Goal: Communication & Community: Answer question/provide support

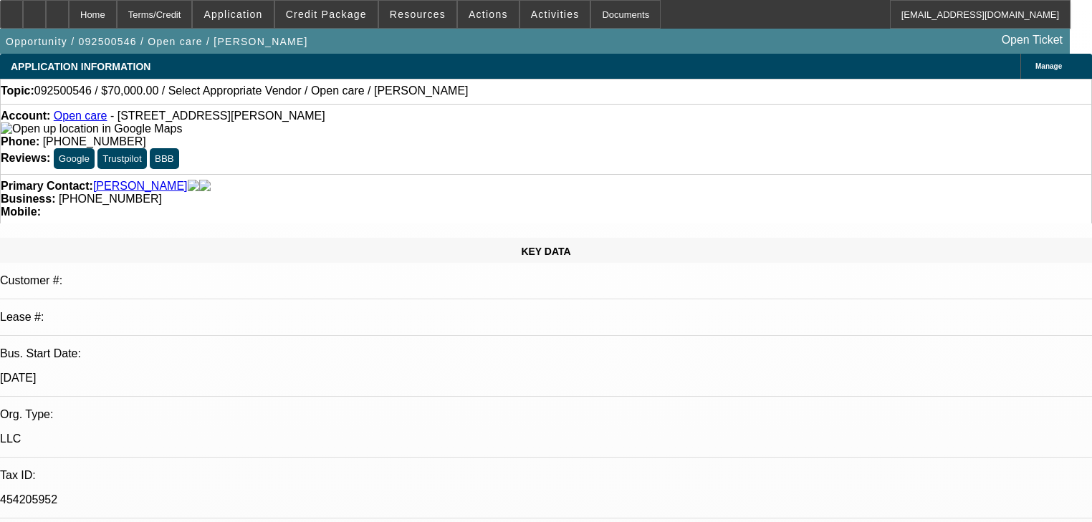
select select "0"
select select "2"
select select "0.1"
select select "4"
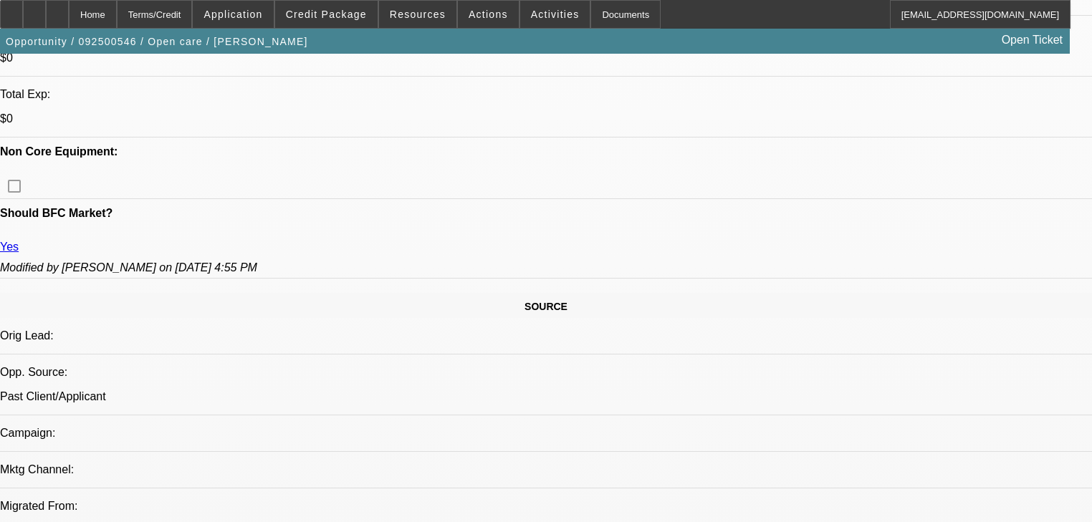
scroll to position [573, 0]
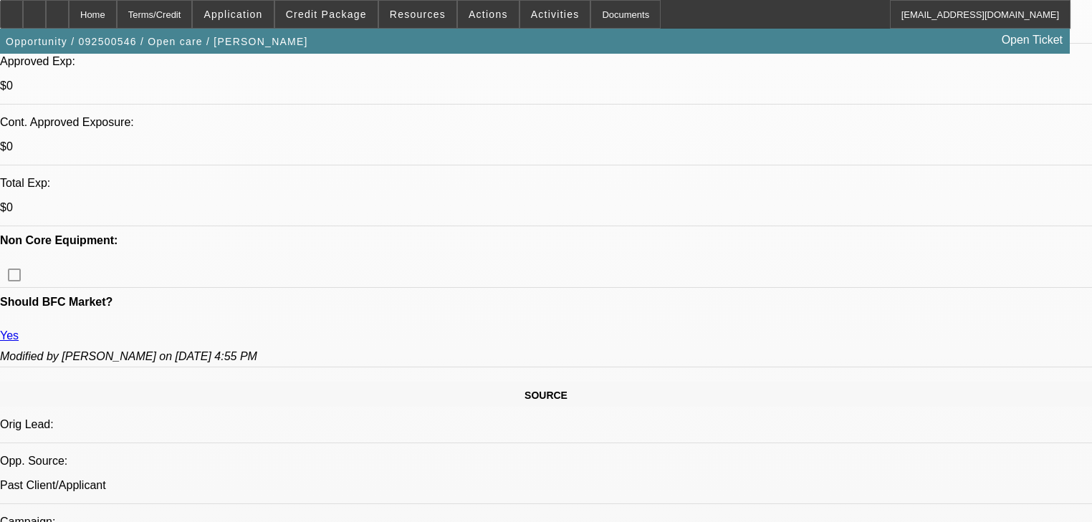
scroll to position [516, 0]
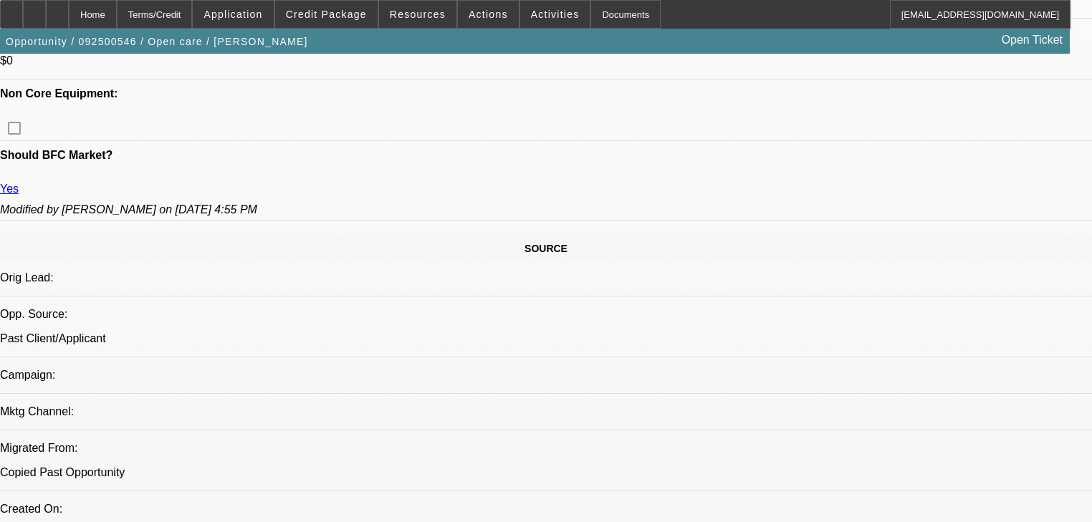
scroll to position [688, 0]
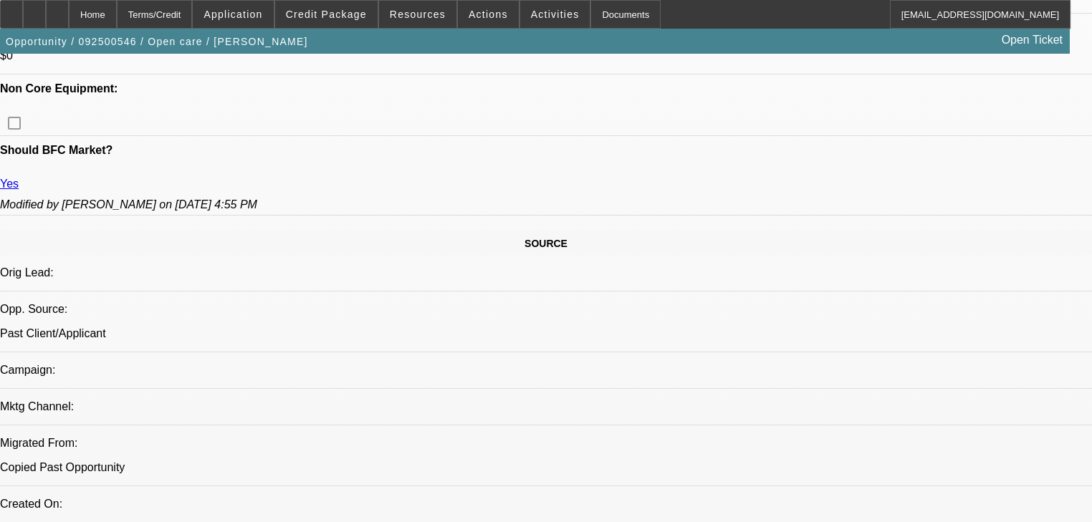
radio input "true"
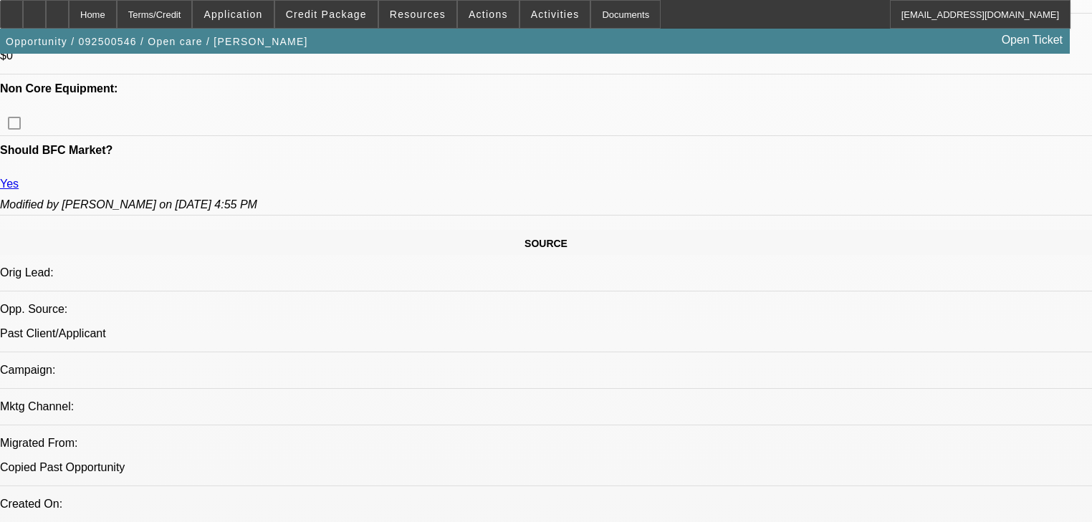
type textarea "R"
paste textarea "Applied a couple of other places, one place said on the 35k 08 chevy with 75k m…"
type textarea "Previous notes- SHOPPER "Applied a couple of other places, one place said on th…"
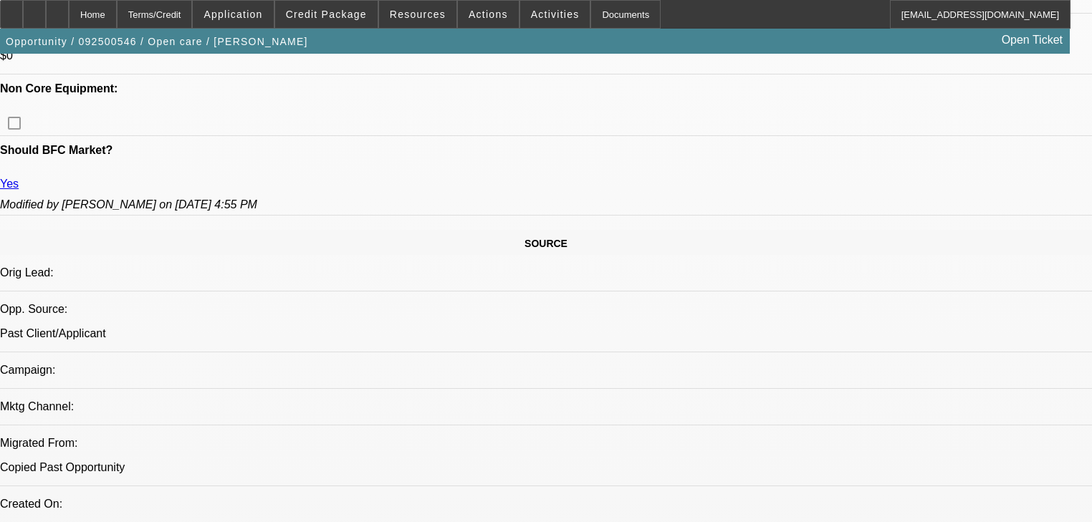
radio input "true"
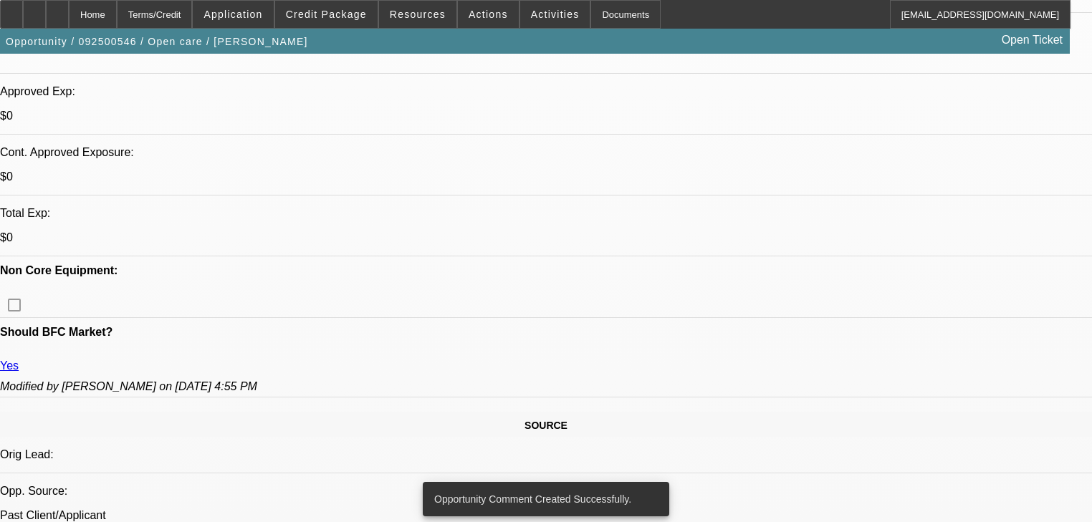
scroll to position [630, 0]
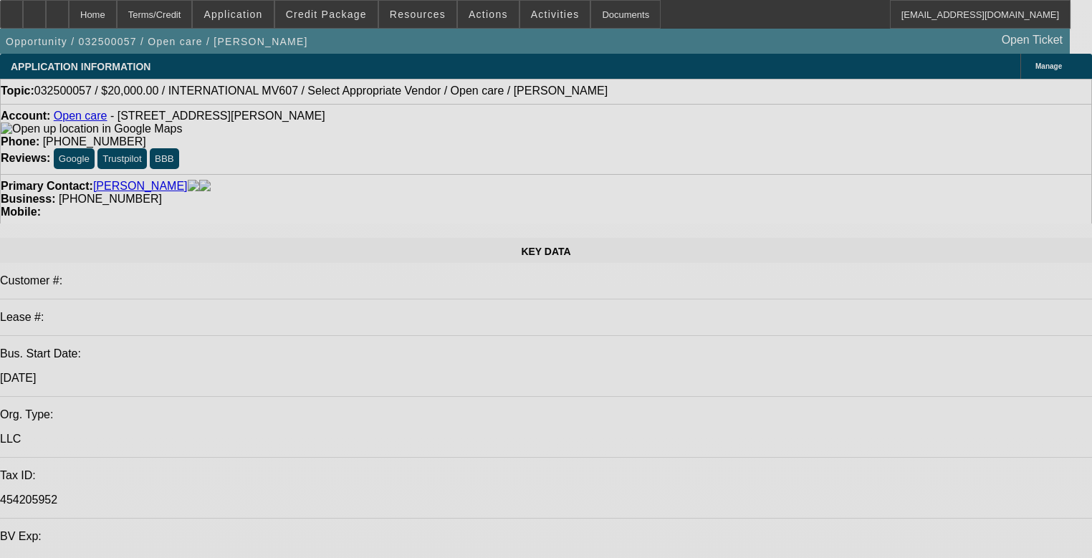
select select "0"
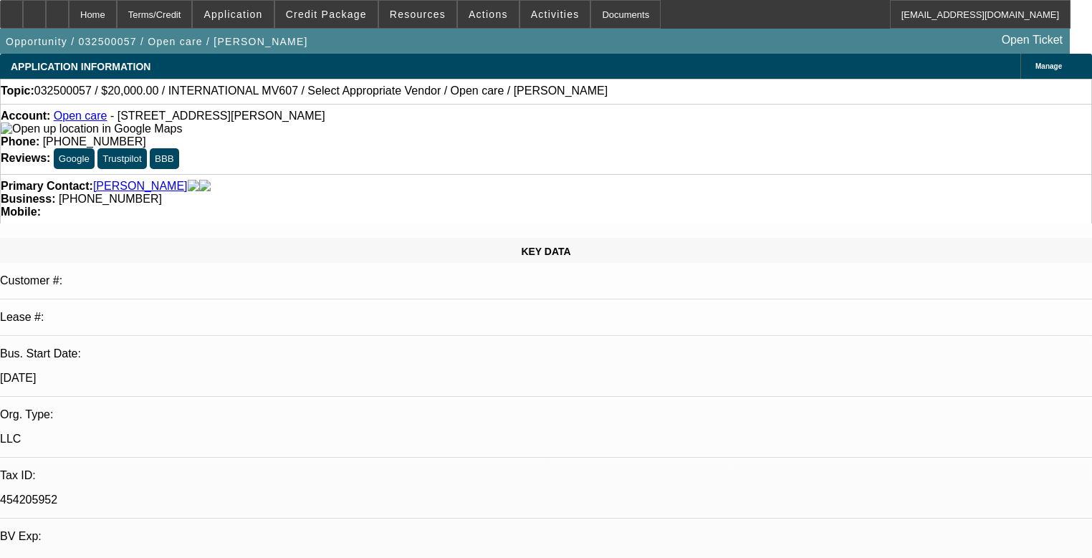
select select "0"
select select "6"
select select "0"
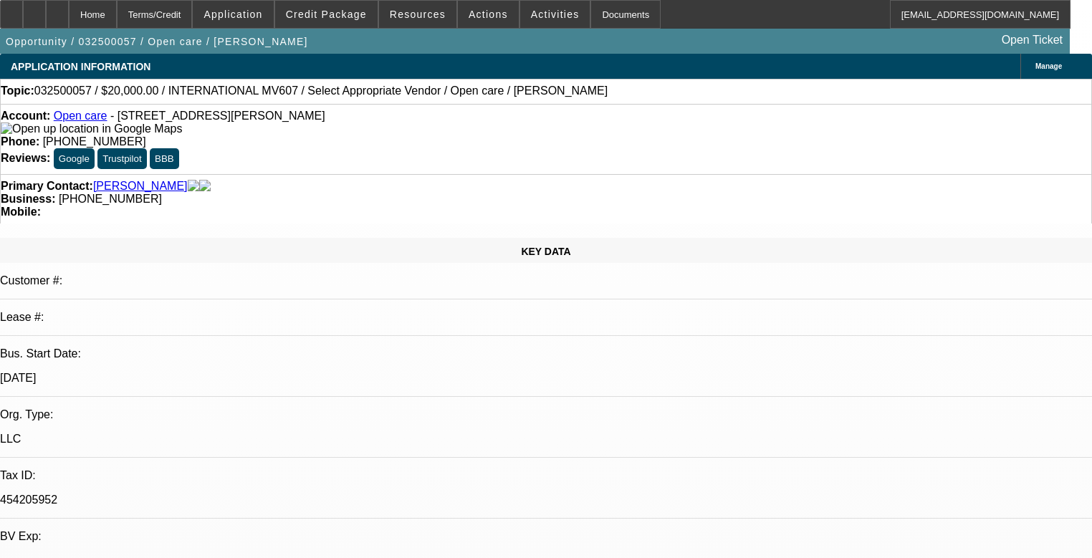
select select "6"
select select "0"
select select "6"
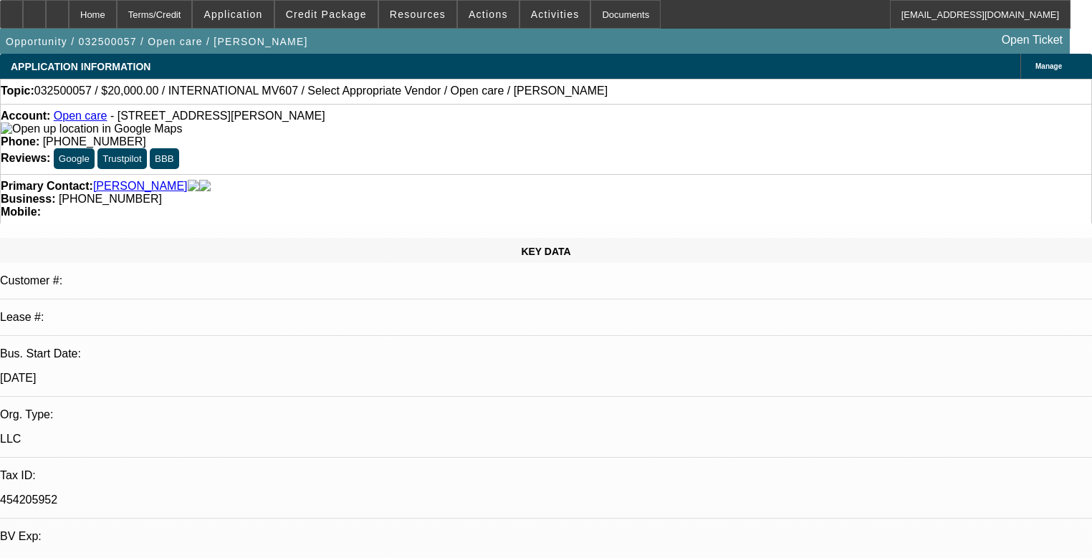
select select "0"
select select "6"
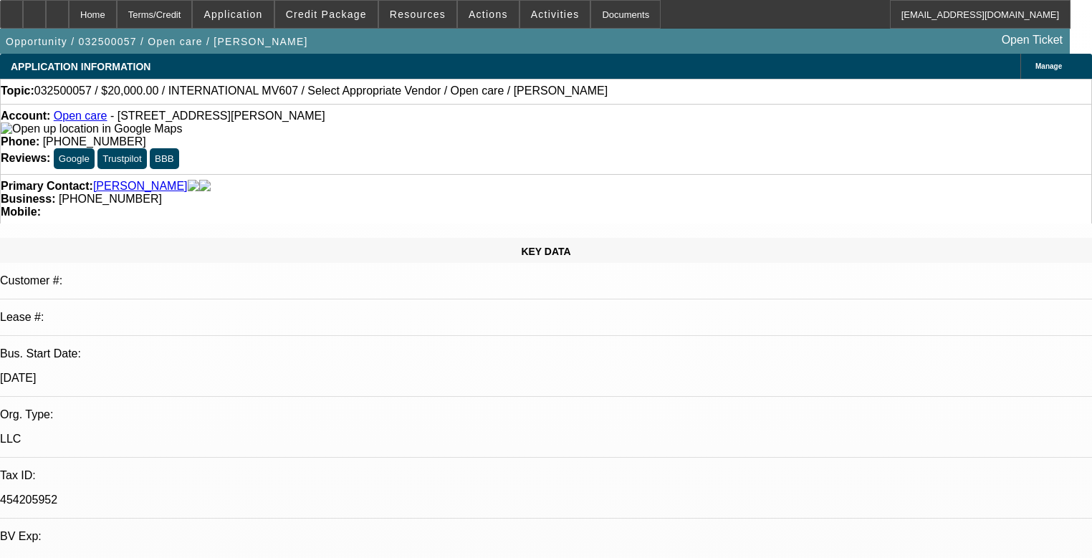
scroll to position [199, 0]
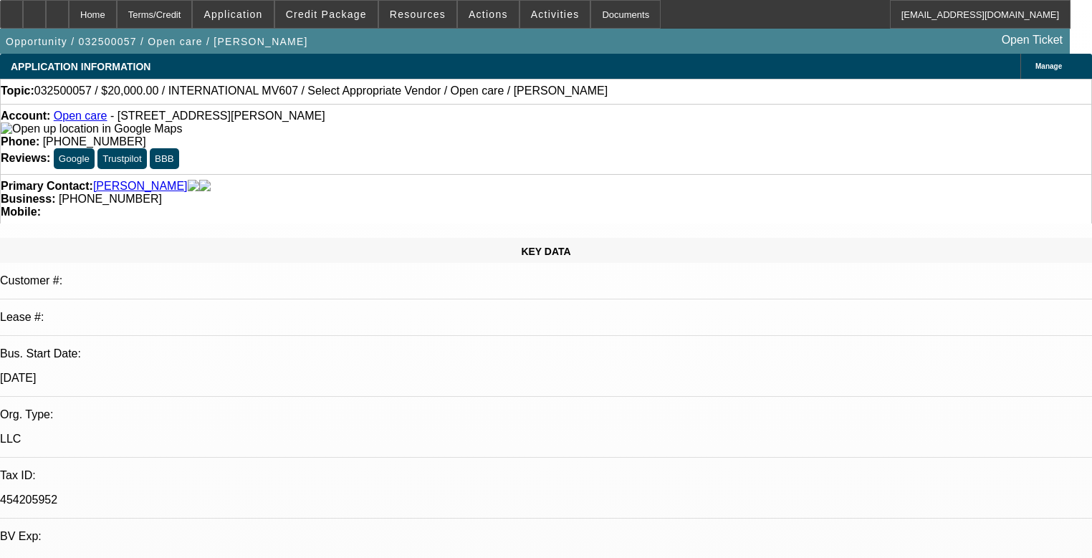
scroll to position [142, 0]
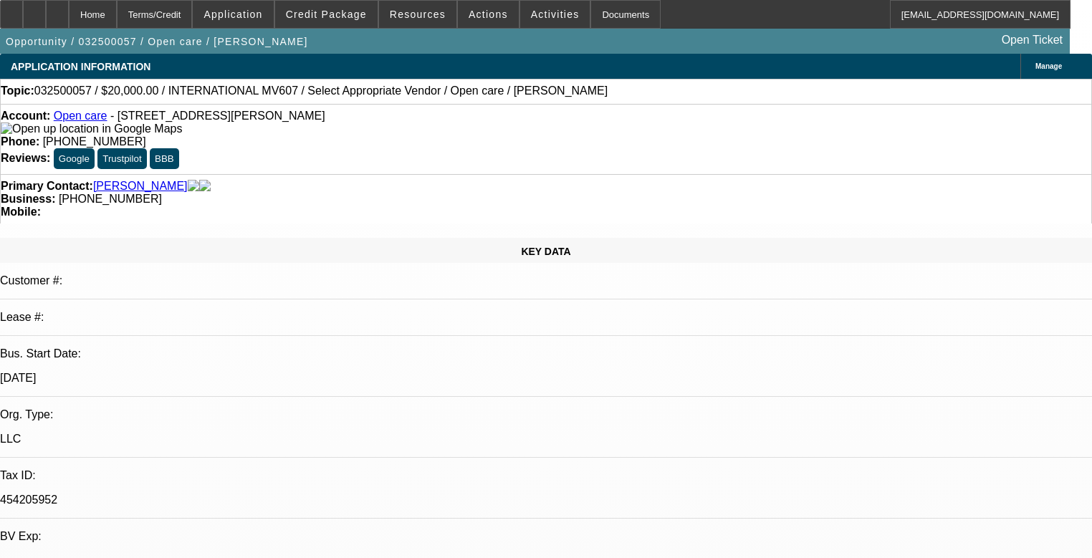
copy div "Applied a couple of other places, one place said on the 35k 08 chevy with 75k m…"
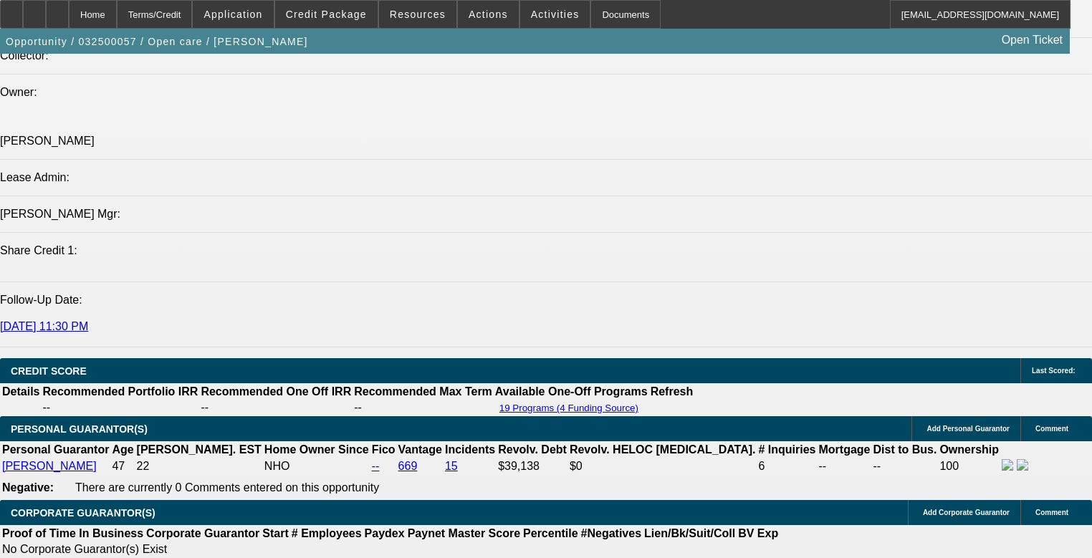
scroll to position [1776, 0]
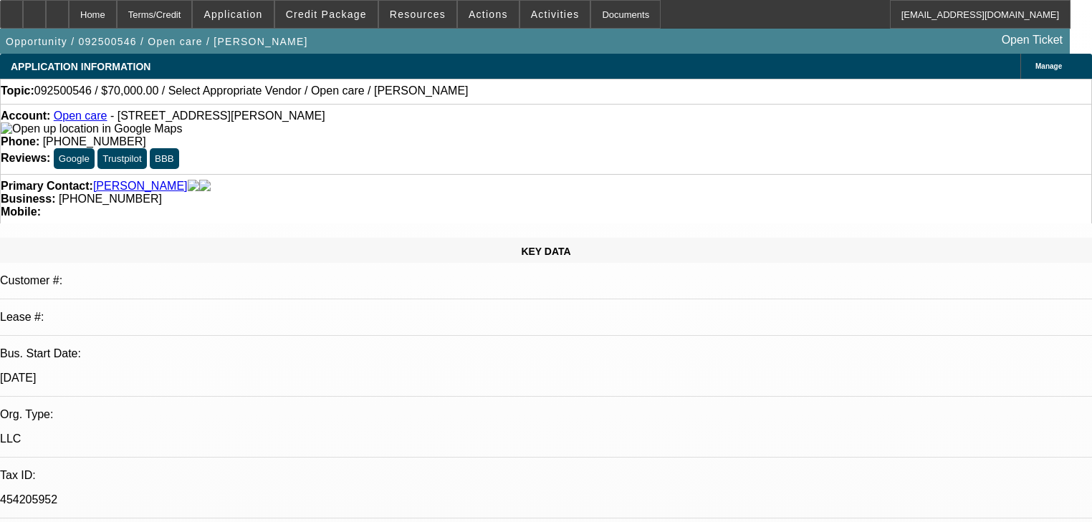
select select "0"
select select "2"
select select "0.1"
select select "4"
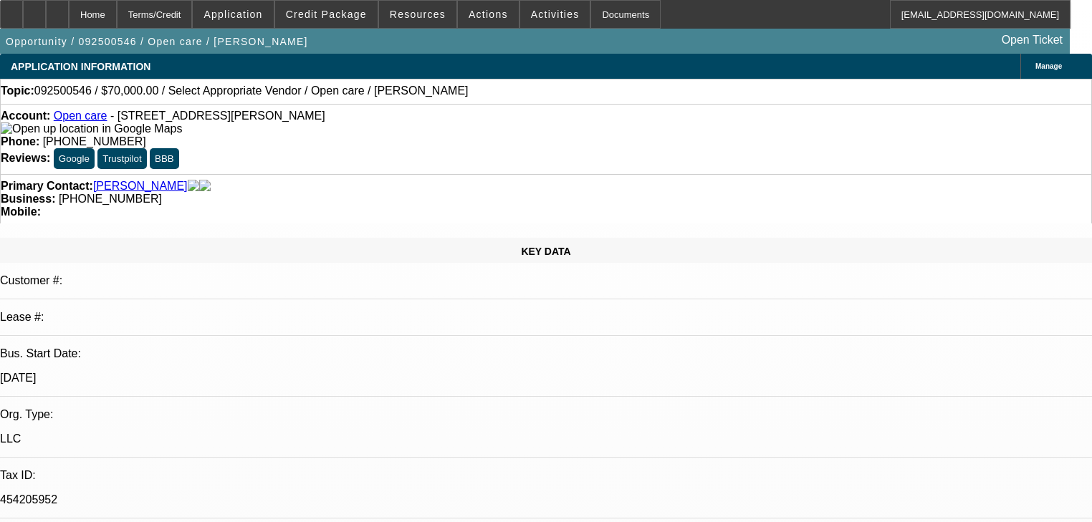
drag, startPoint x: 814, startPoint y: 413, endPoint x: 748, endPoint y: 357, distance: 86.9
copy div "Previous notes- SHOPPER "Applied a couple of other places, one place said on th…"
click at [100, 121] on link "Open care" at bounding box center [81, 116] width 54 height 12
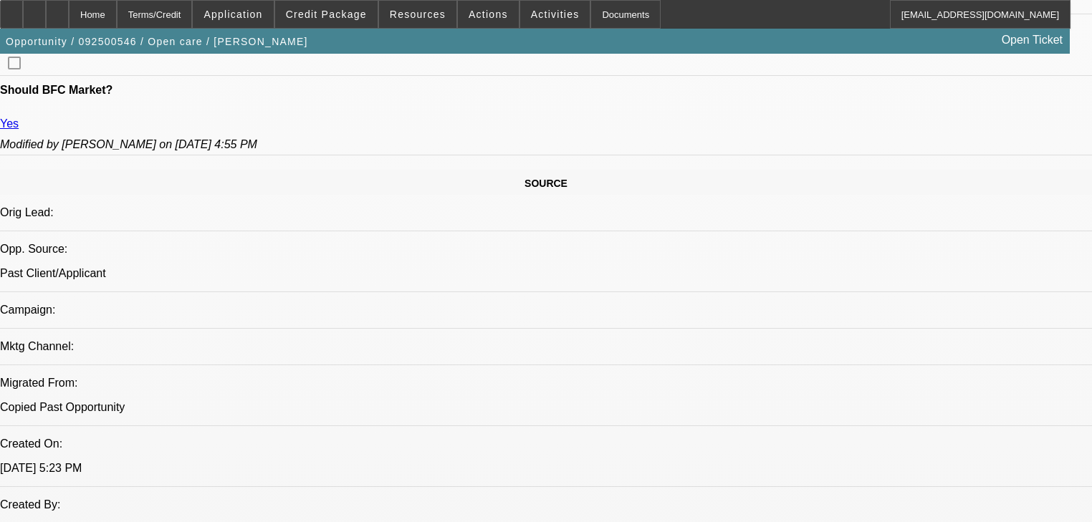
scroll to position [745, 0]
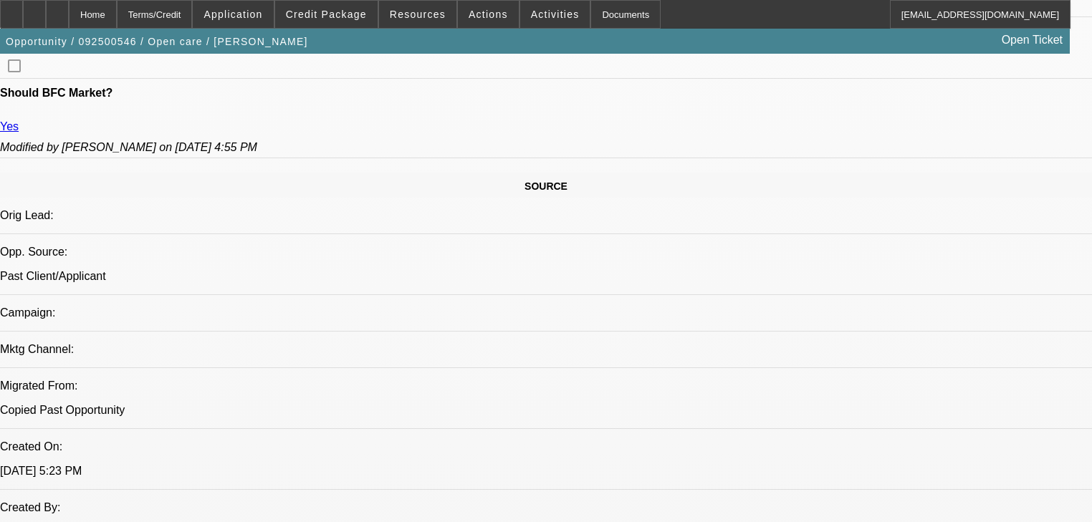
radio input "true"
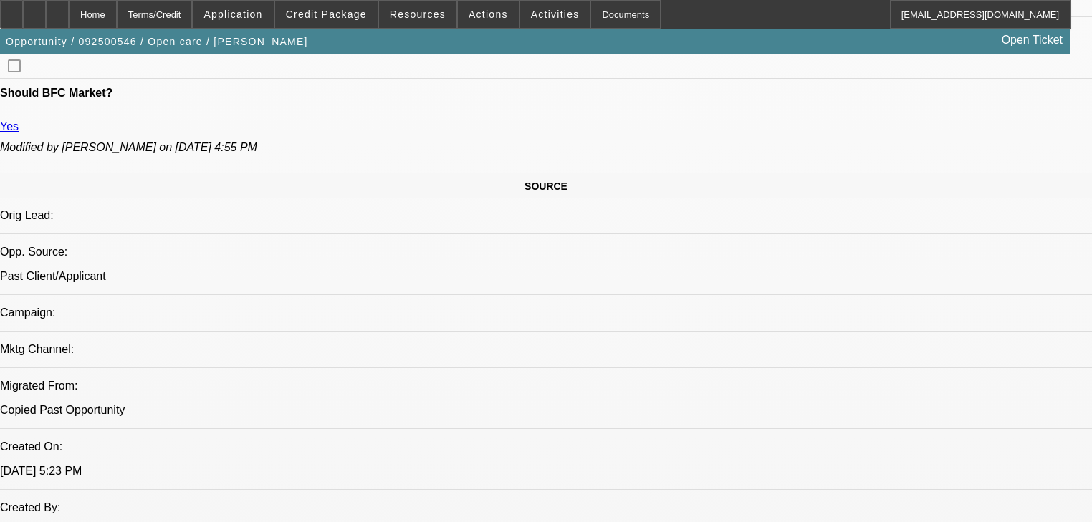
type textarea "S"
type textarea "Ryan Quoted out 60 months, need to talk term length guide with customer, custom…"
radio input "true"
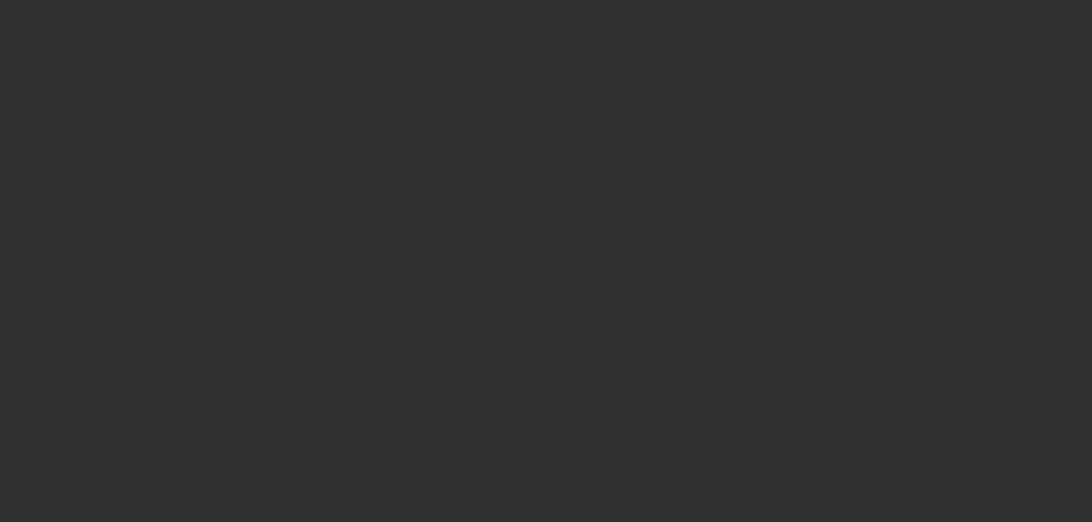
scroll to position [0, 0]
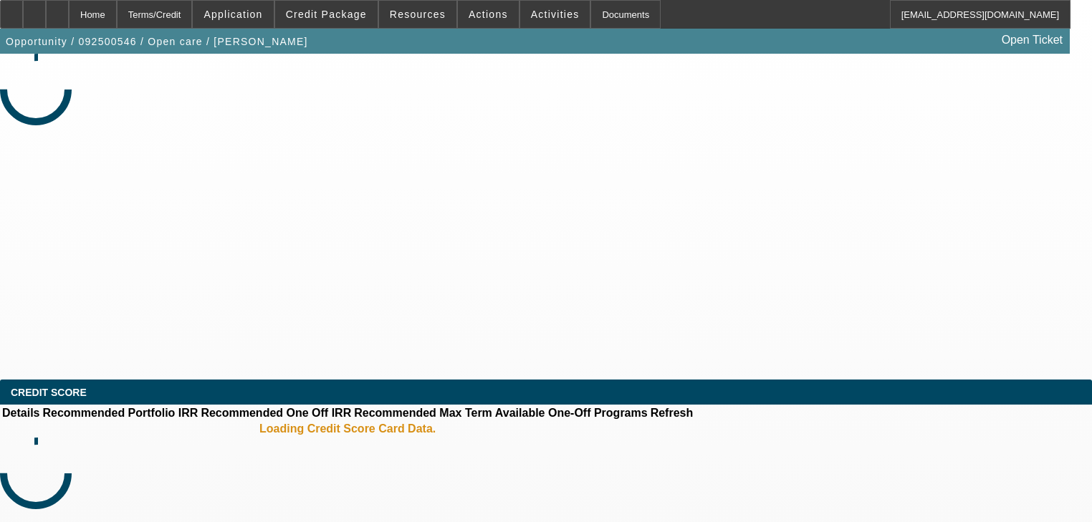
select select "0"
select select "2"
select select "0.1"
select select "4"
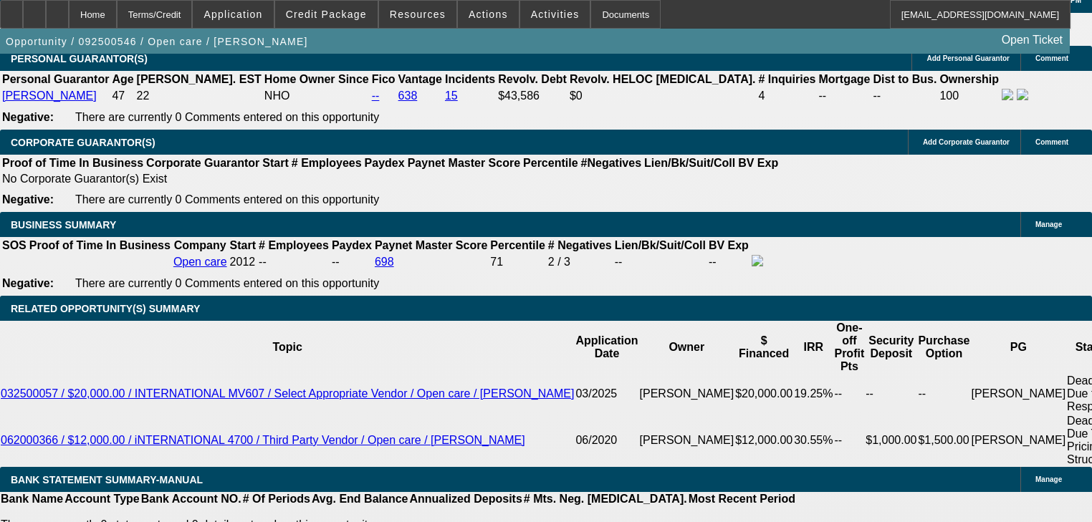
scroll to position [2120, 0]
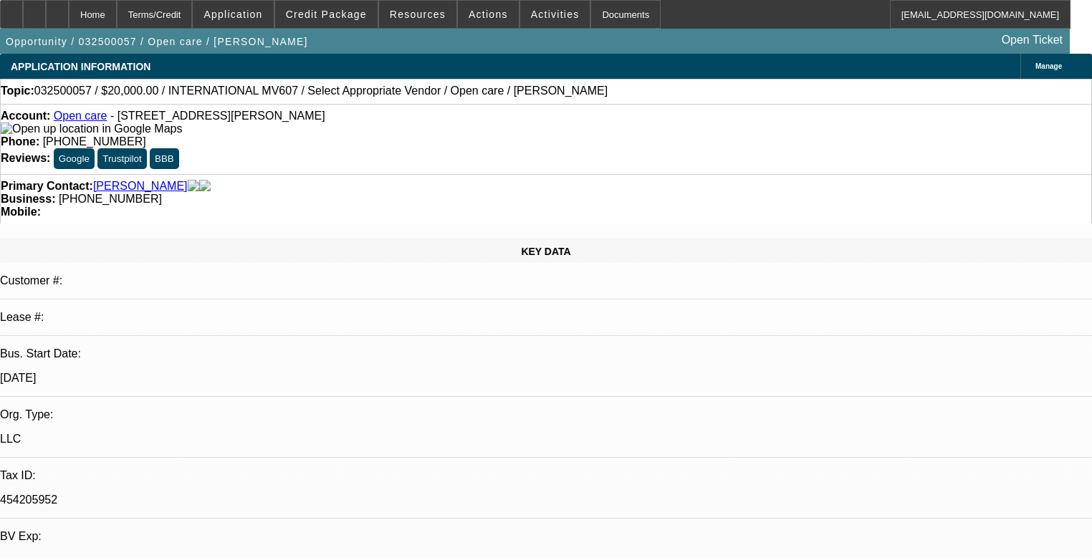
select select "0"
select select "6"
select select "0"
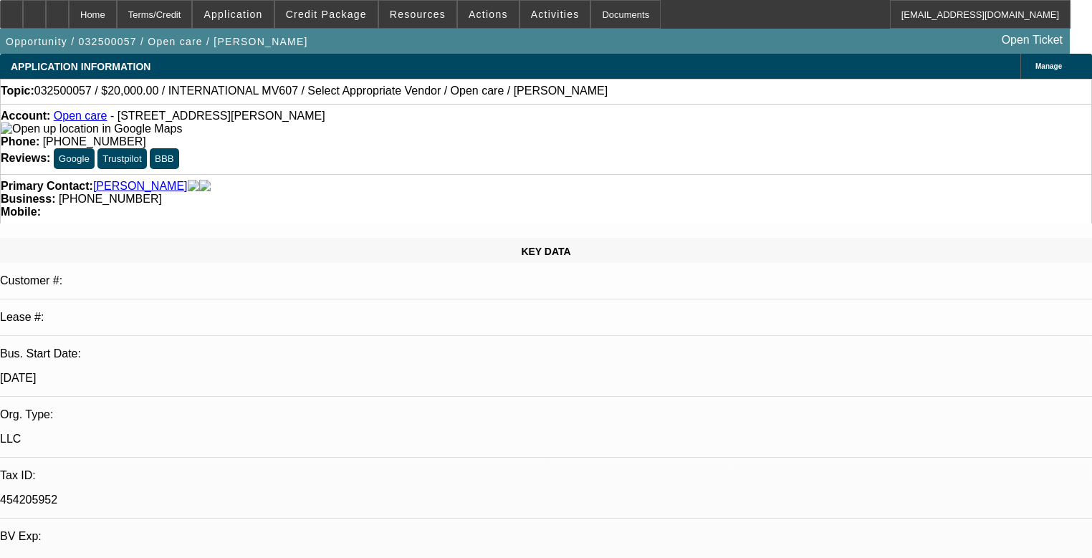
select select "0"
select select "6"
select select "0"
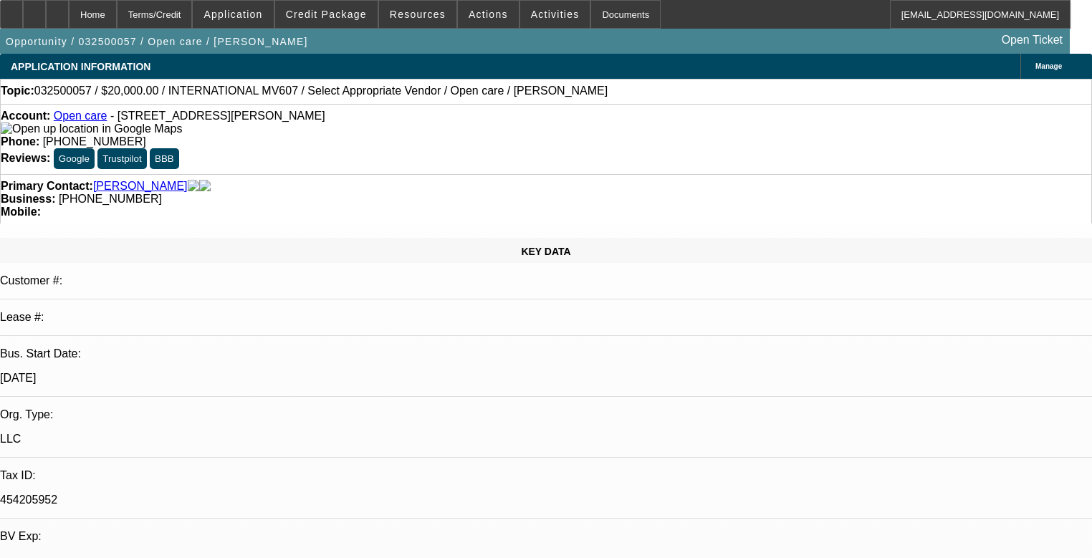
select select "0"
select select "6"
select select "0"
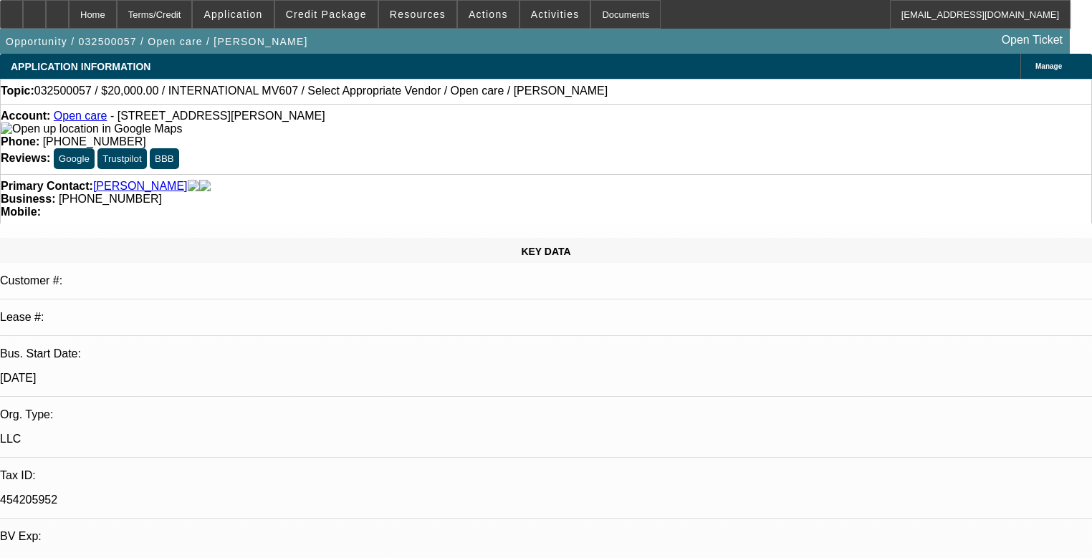
select select "6"
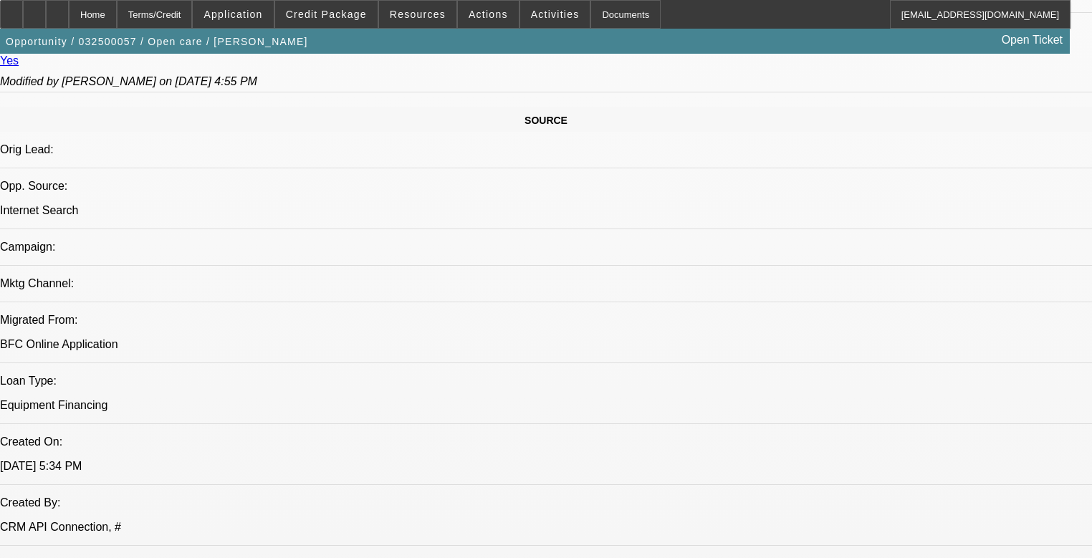
scroll to position [802, 0]
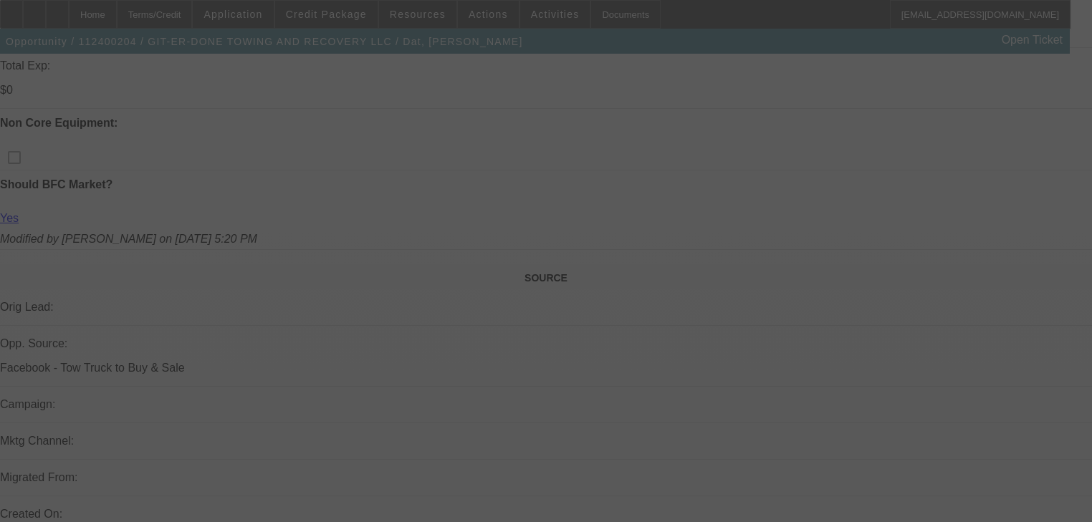
scroll to position [860, 0]
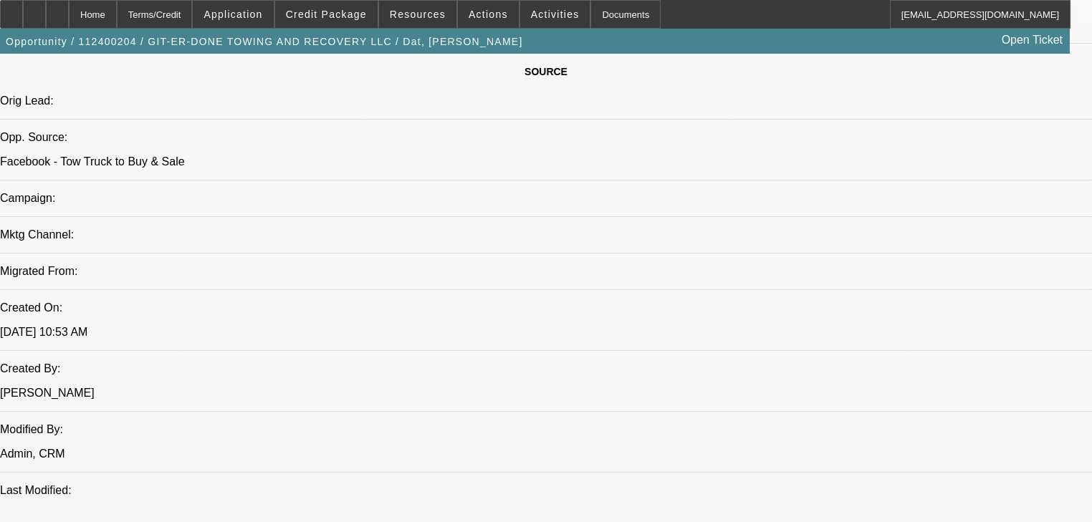
select select "0"
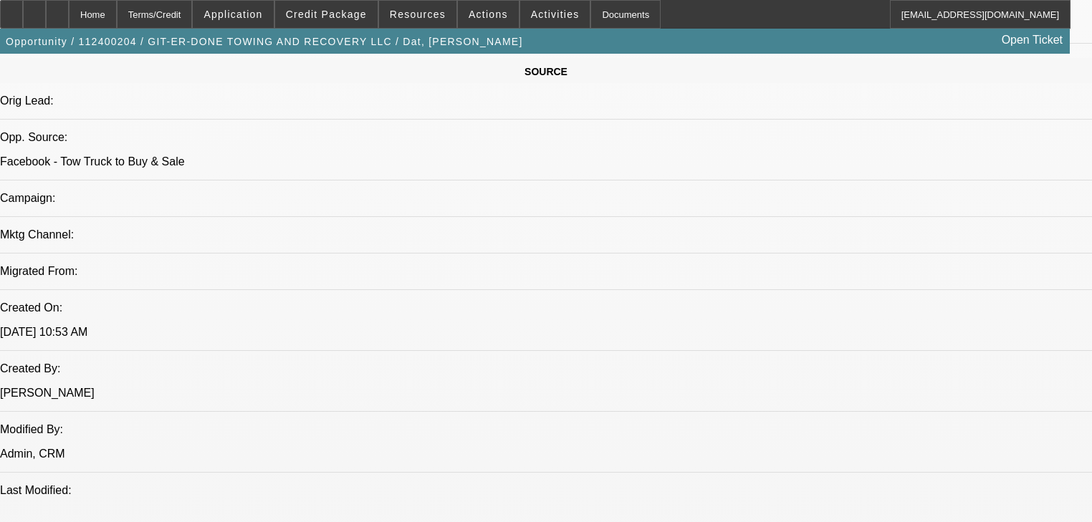
select select "0"
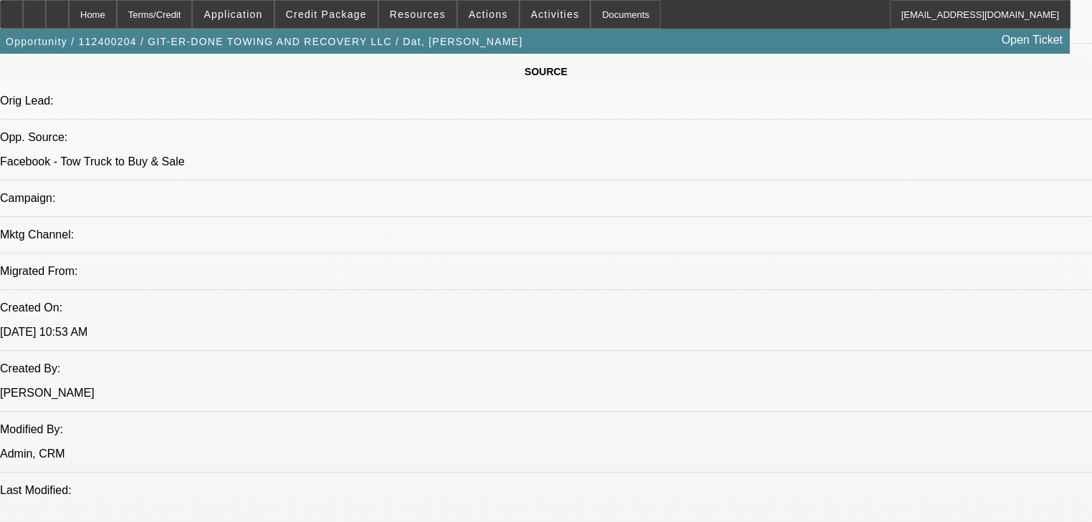
select select "0"
select select "1"
select select "2"
select select "6"
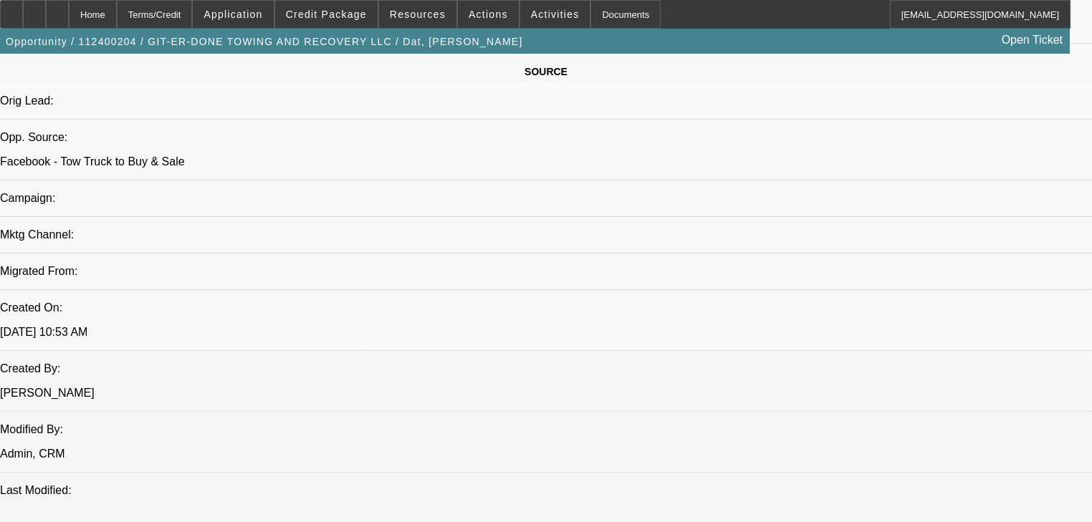
select select "1"
select select "2"
select select "6"
select select "1"
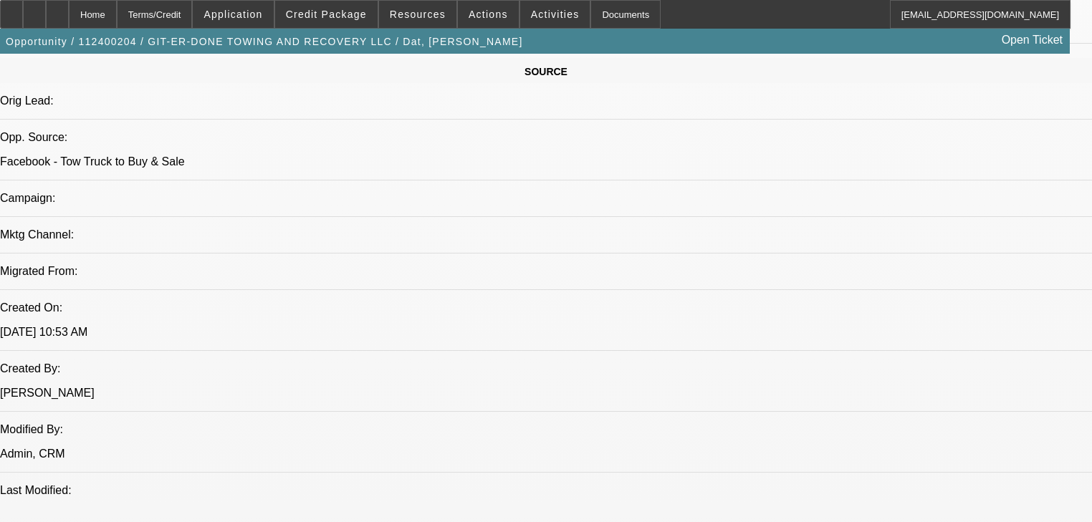
select select "6"
select select "1"
select select "6"
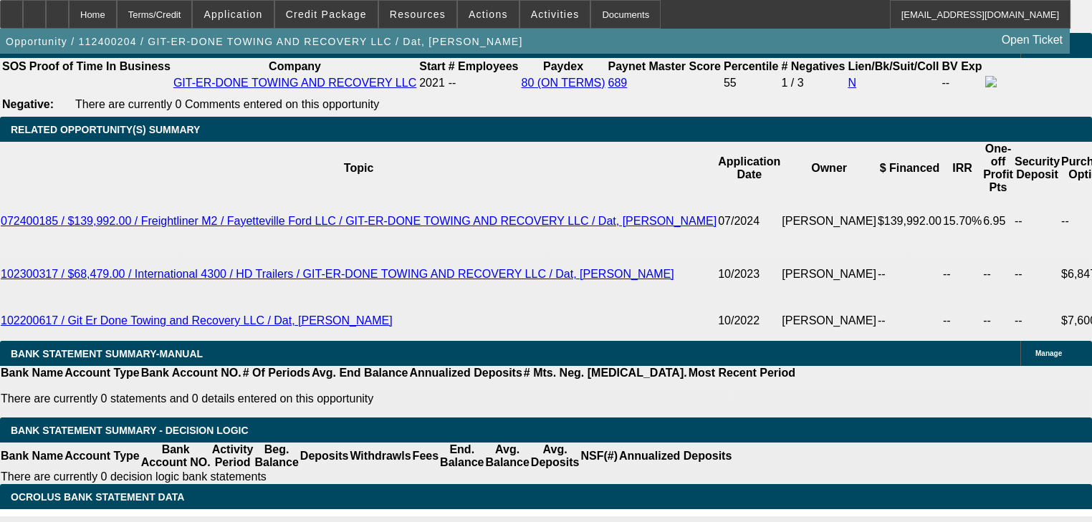
scroll to position [2401, 0]
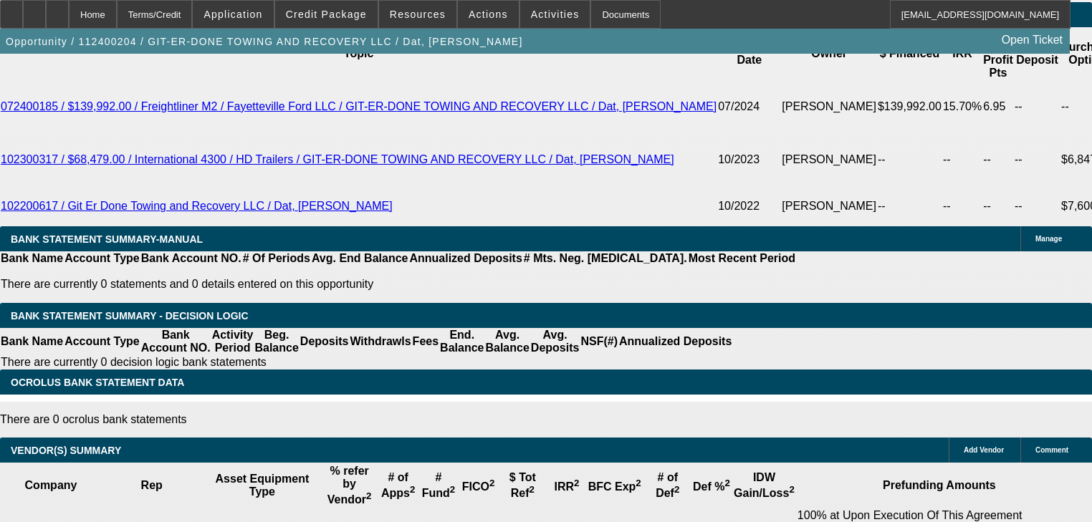
type input "UNKNOWN"
type input "15"
type input "$1,802.60"
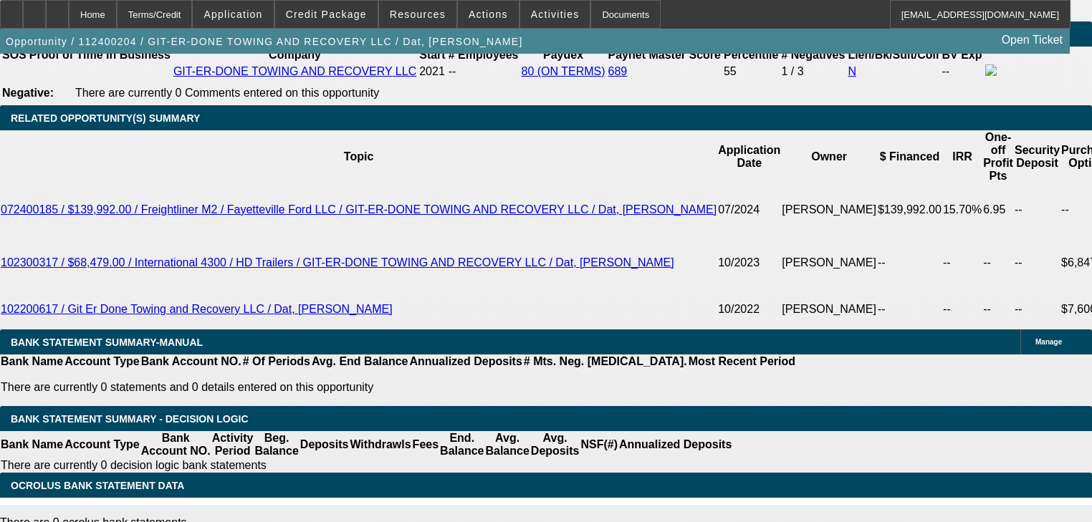
scroll to position [2286, 0]
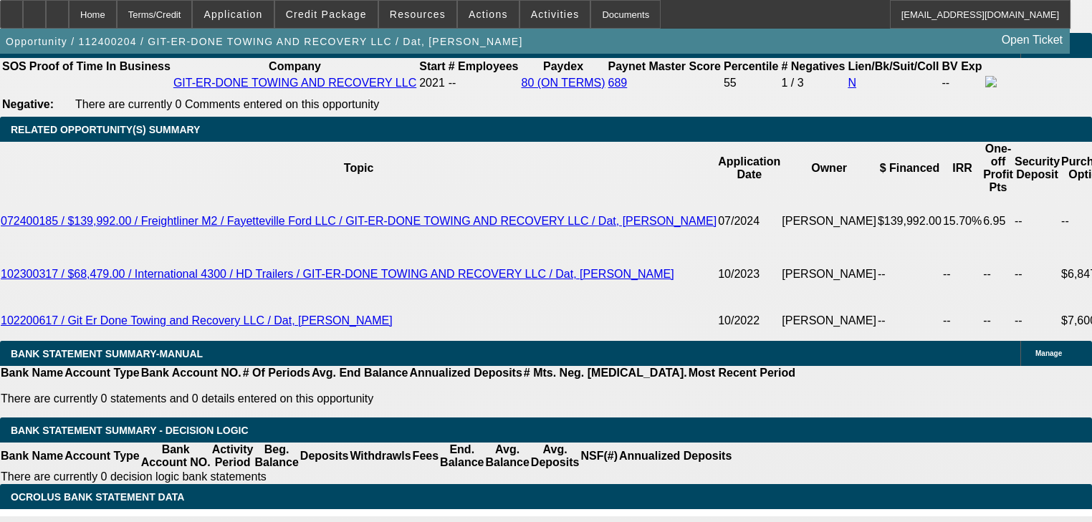
type input "15"
type input "1"
type input "1798"
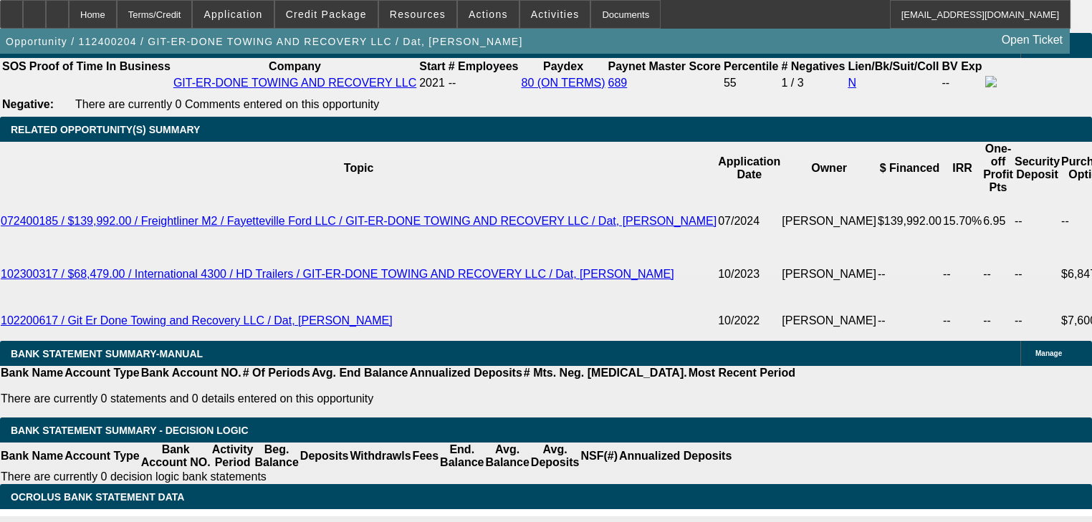
type input "14.8"
type input "$1,798.00"
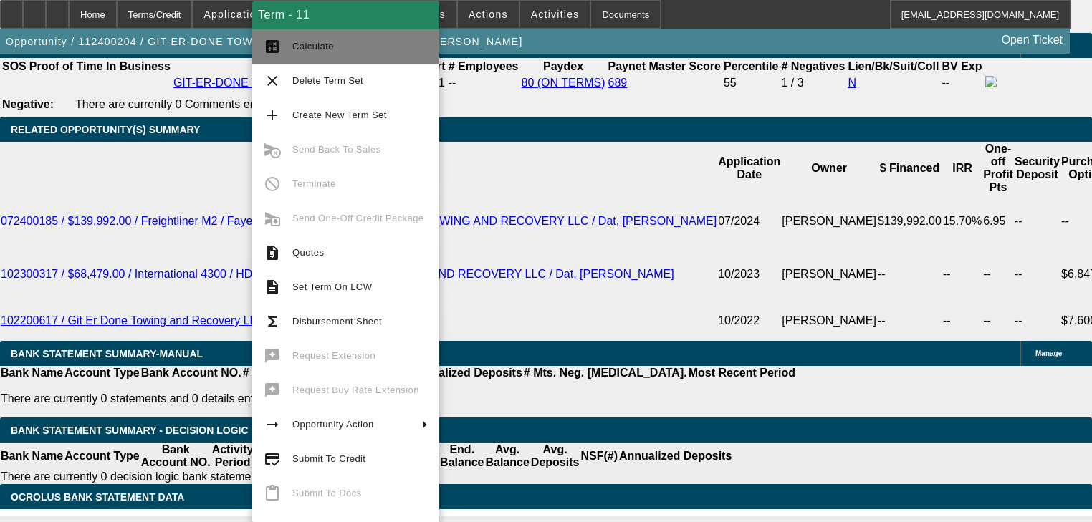
click at [288, 52] on button "calculate Calculate" at bounding box center [345, 46] width 187 height 34
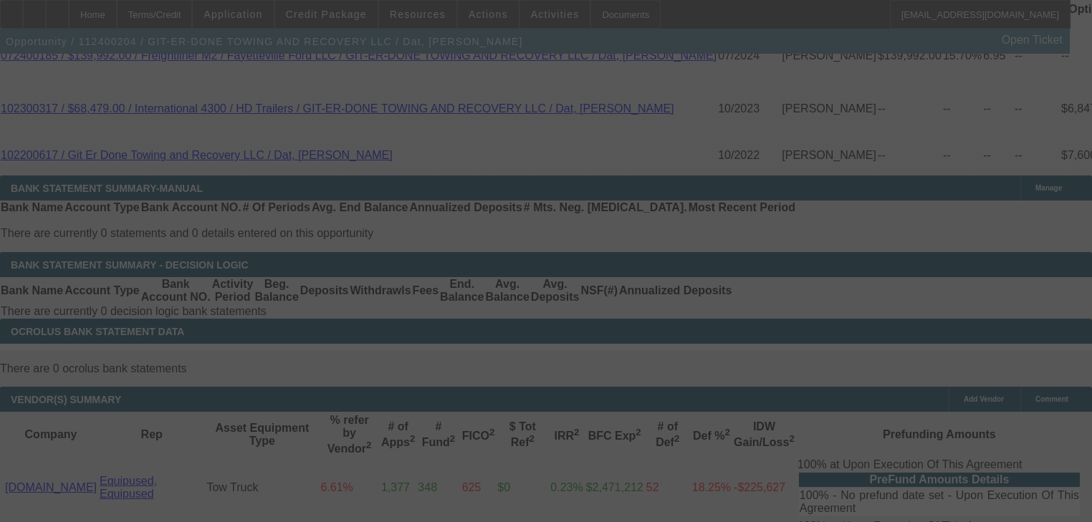
scroll to position [2458, 0]
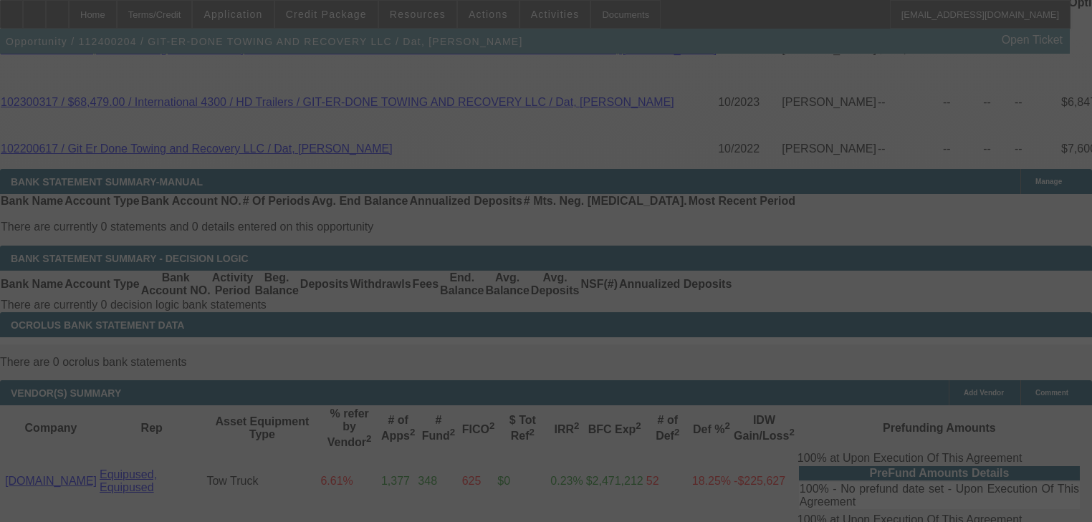
select select "0"
select select "2"
select select "0"
select select "6"
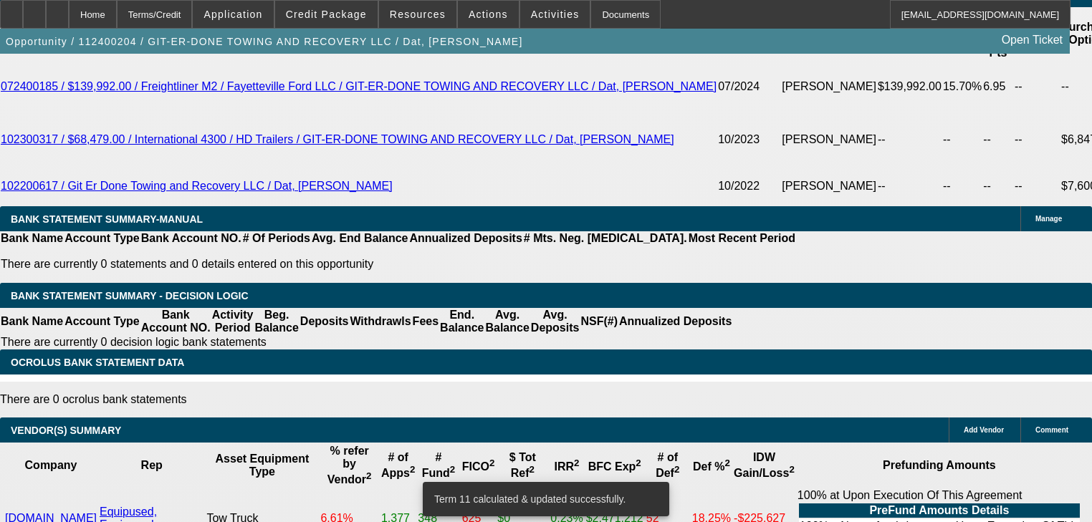
scroll to position [2401, 0]
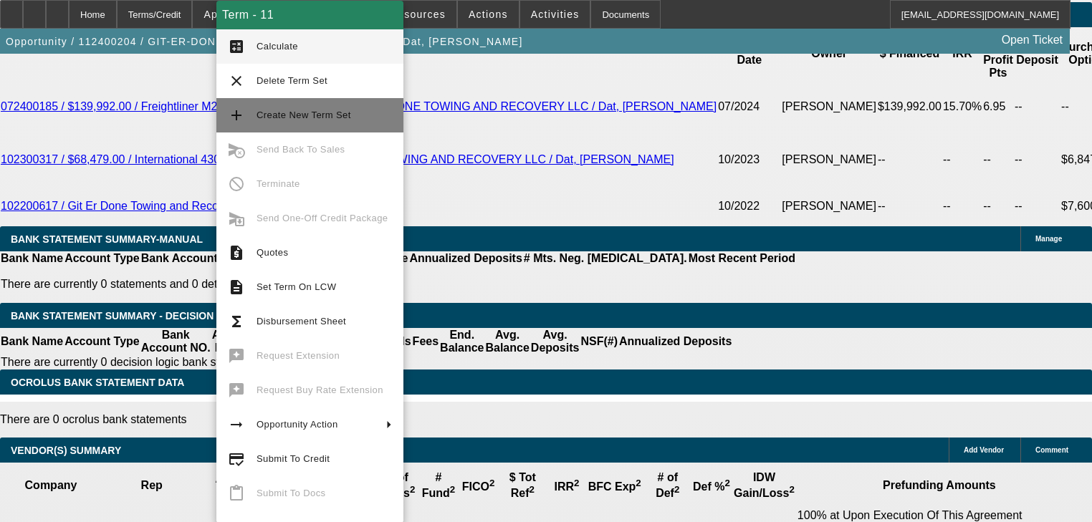
click at [246, 126] on button "add Create New Term Set" at bounding box center [309, 115] width 187 height 34
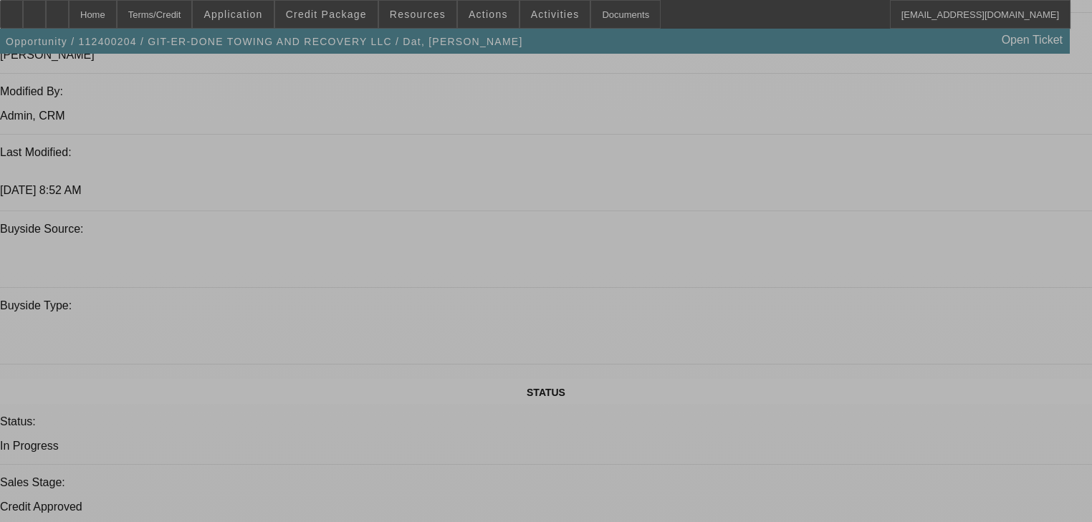
select select "0"
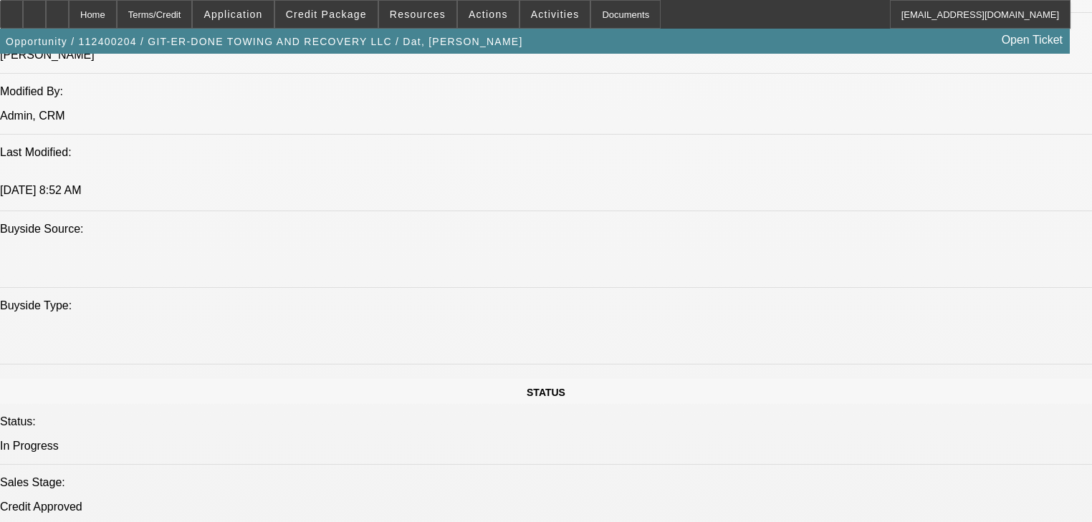
select select "2"
select select "0"
select select "6"
select select "0"
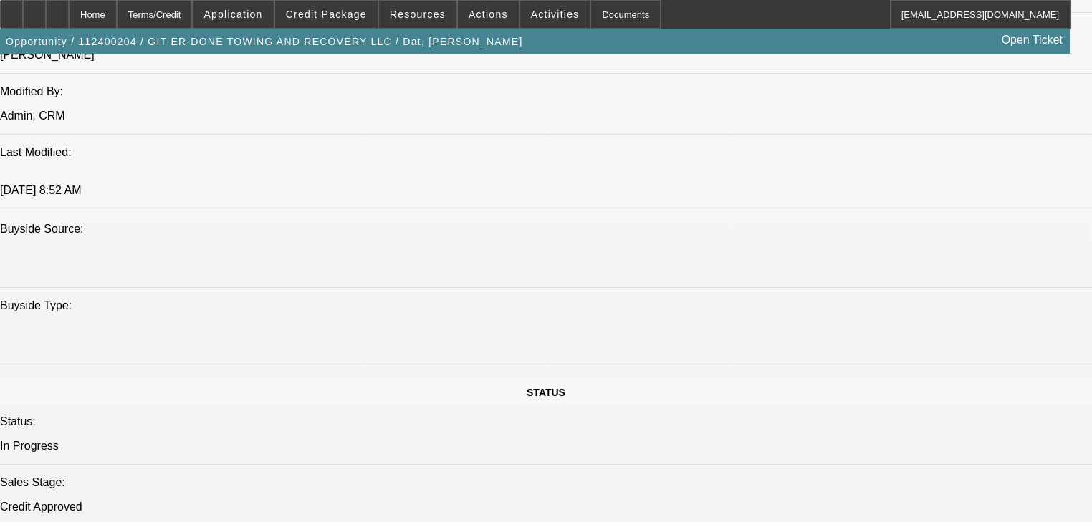
select select "2"
select select "0"
select select "6"
select select "0"
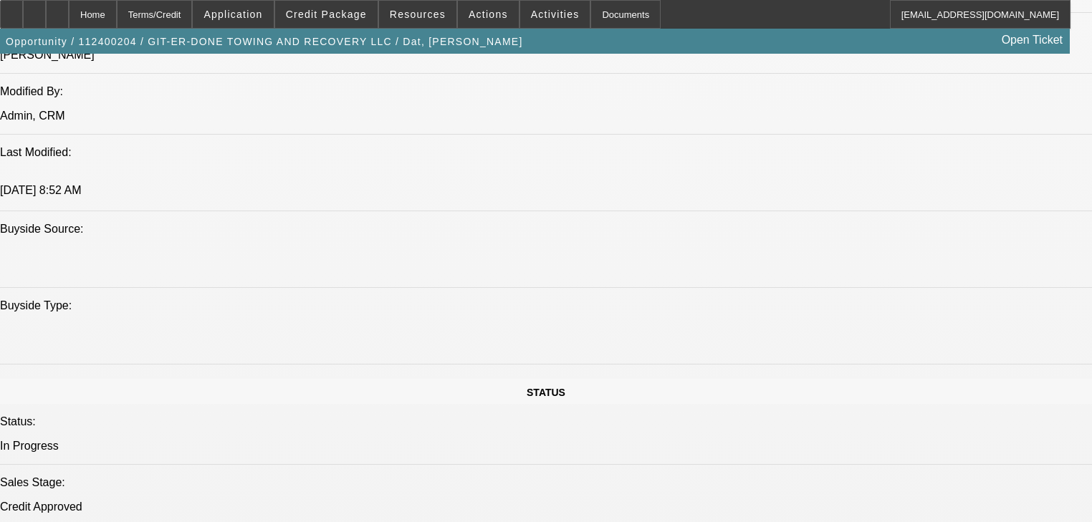
select select "2"
select select "0"
select select "6"
select select "0"
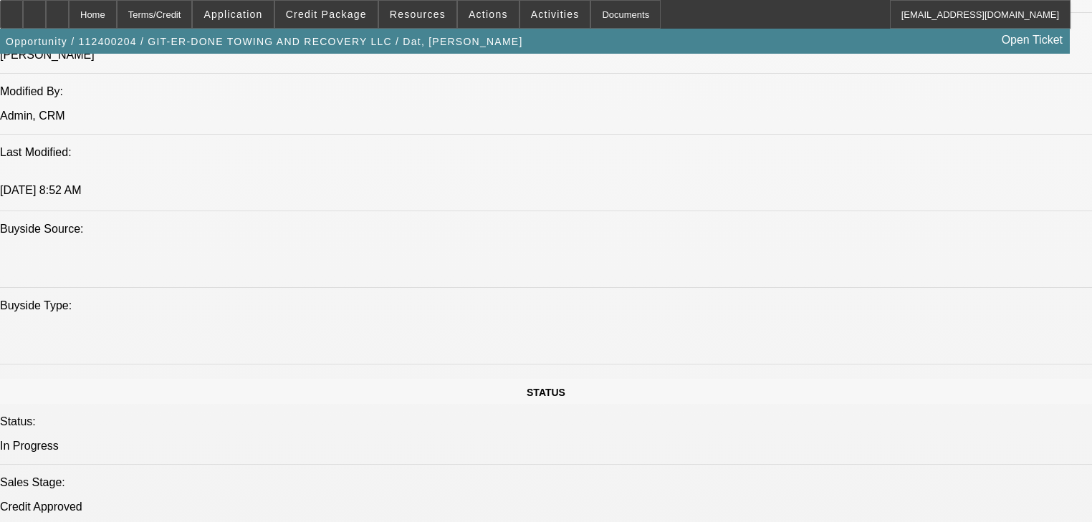
select select "0"
select select "6"
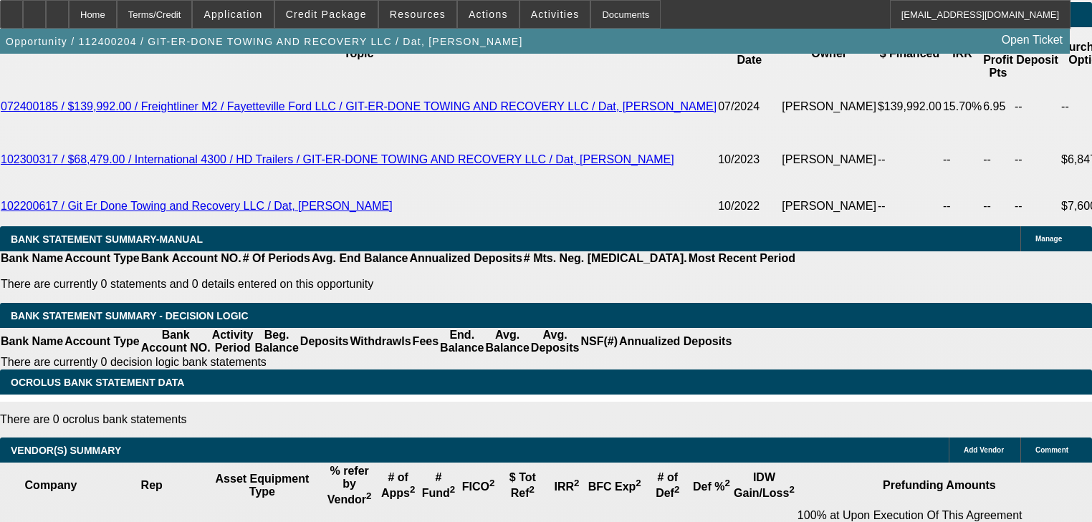
scroll to position [2510, 0]
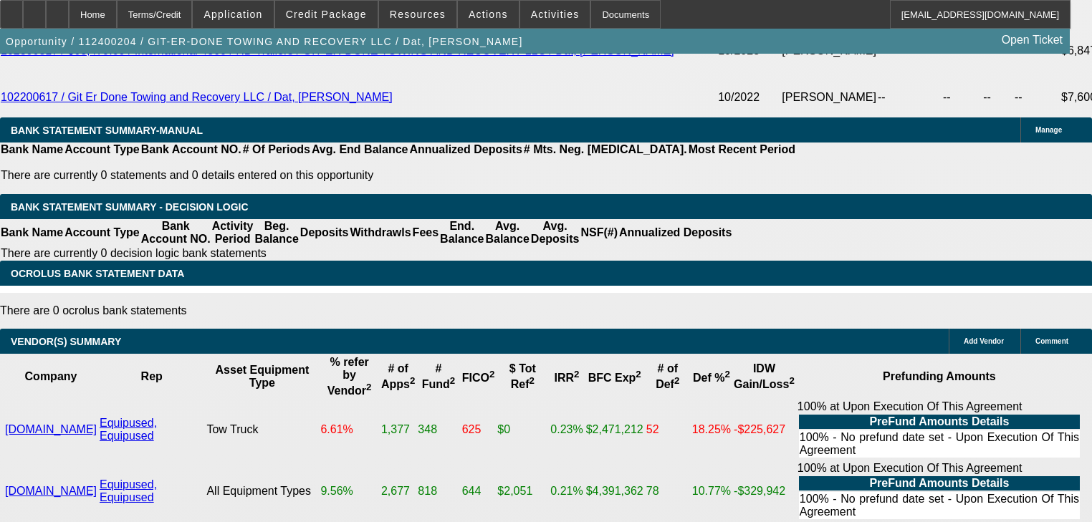
type input "1"
type input "UNKNOWN"
type input "$1,466.82"
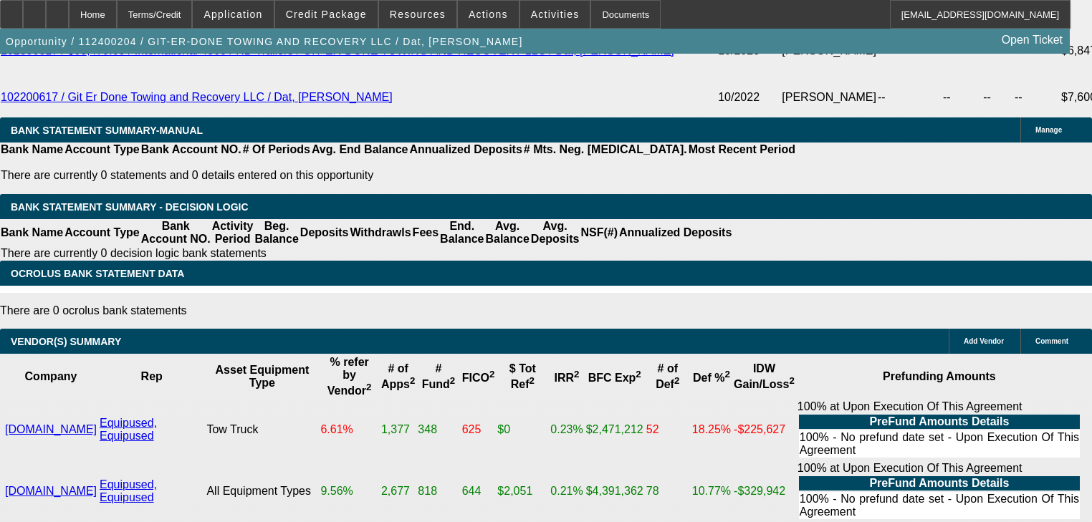
type input "13"
type input "$1,752.09"
type input "13"
type input "0"
type input "1752.09"
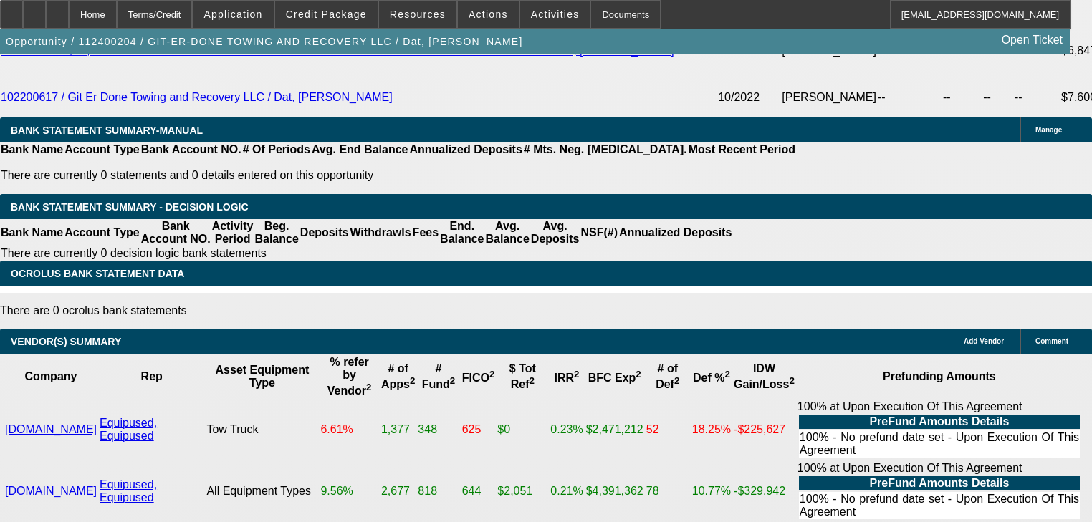
type input "$0.00"
type input "1"
type input "1748"
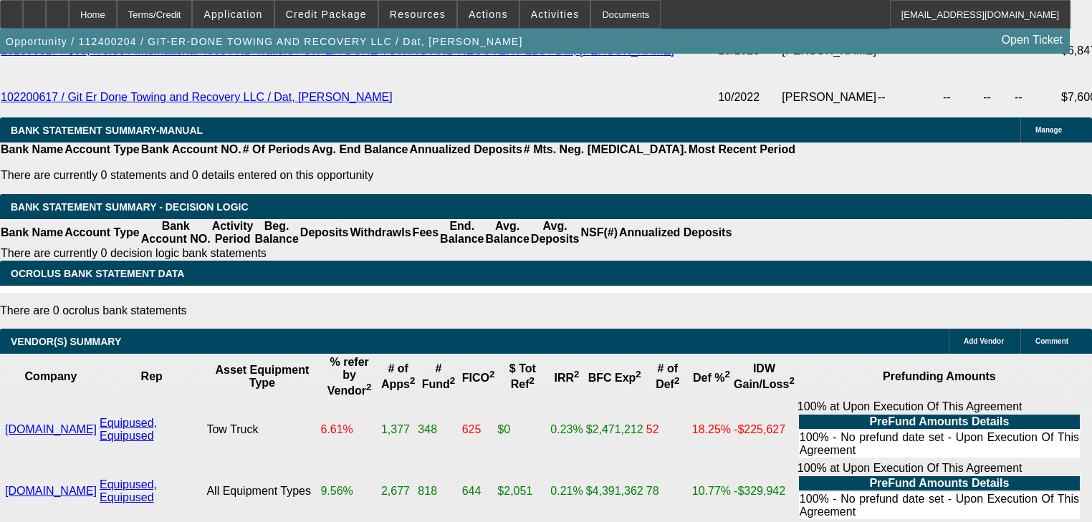
type input "12.8"
type input "$1,748.00"
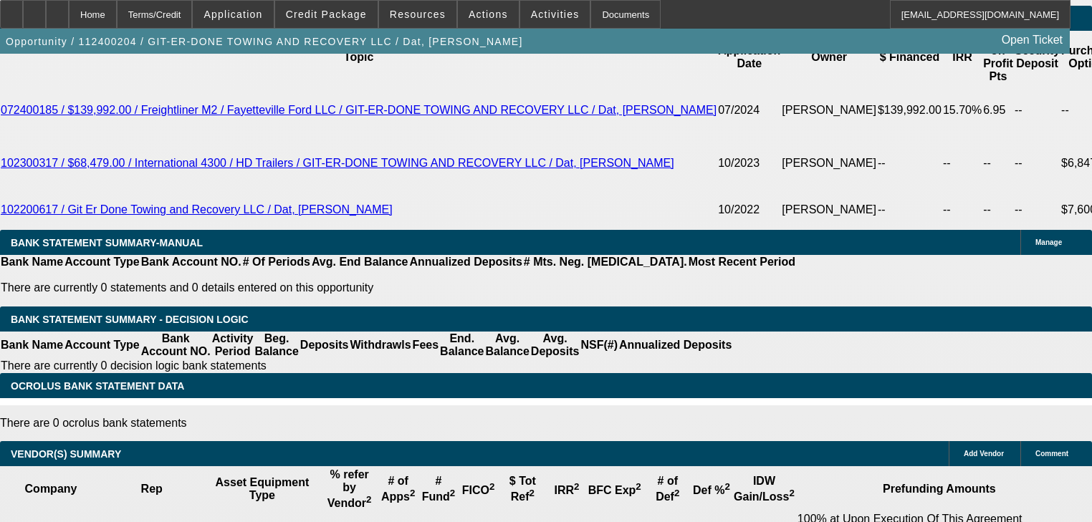
scroll to position [2395, 0]
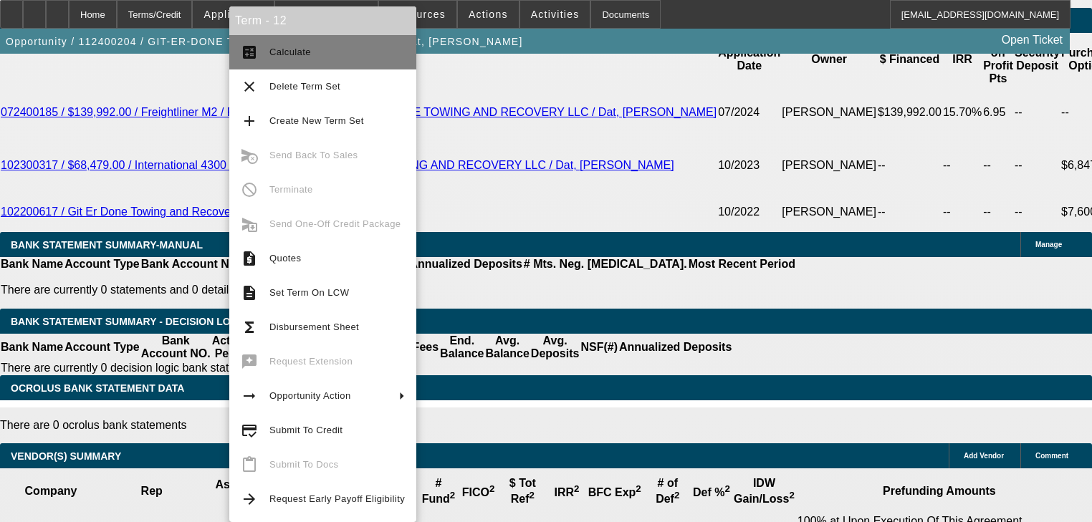
click at [252, 63] on button "calculate Calculate" at bounding box center [322, 52] width 187 height 34
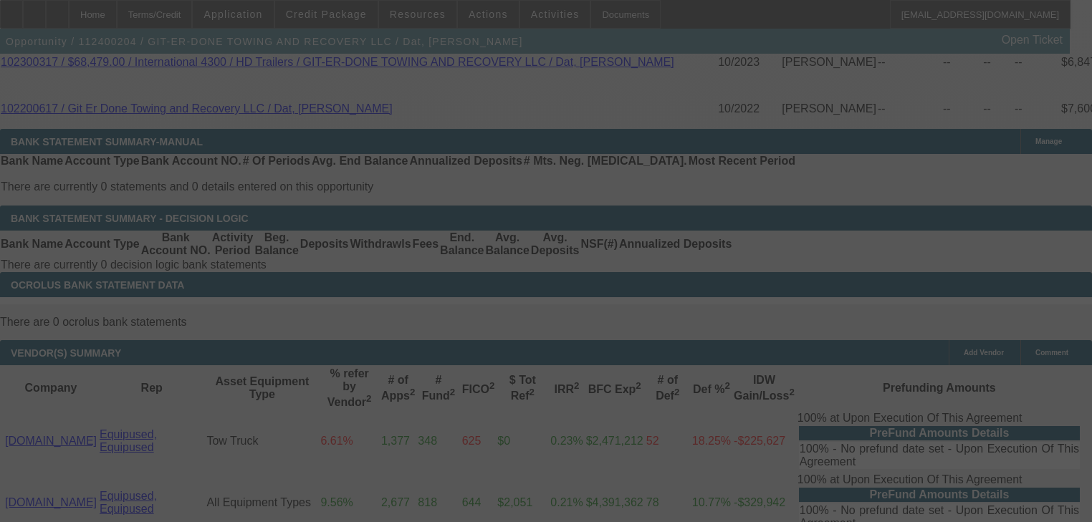
scroll to position [2510, 0]
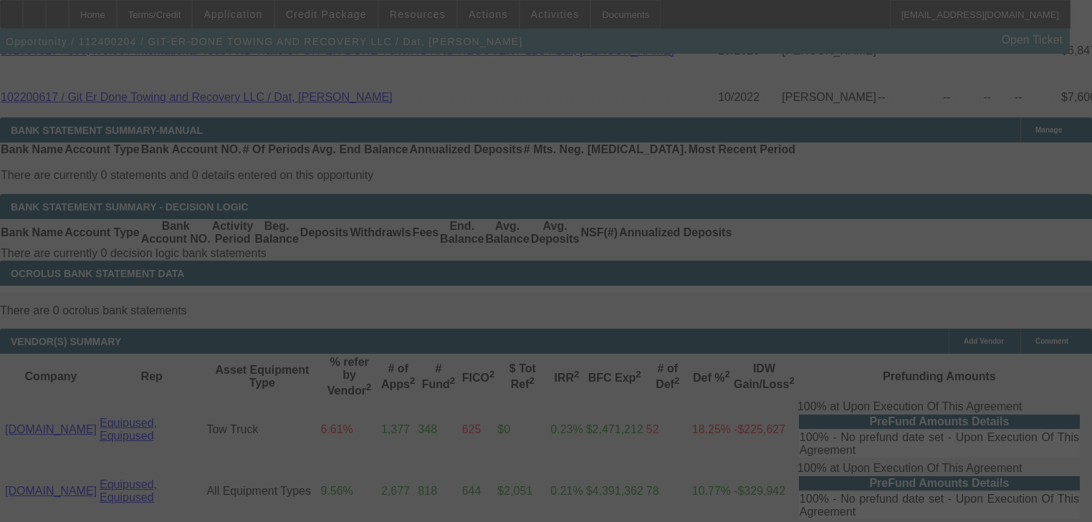
select select "0"
select select "2"
select select "0"
select select "6"
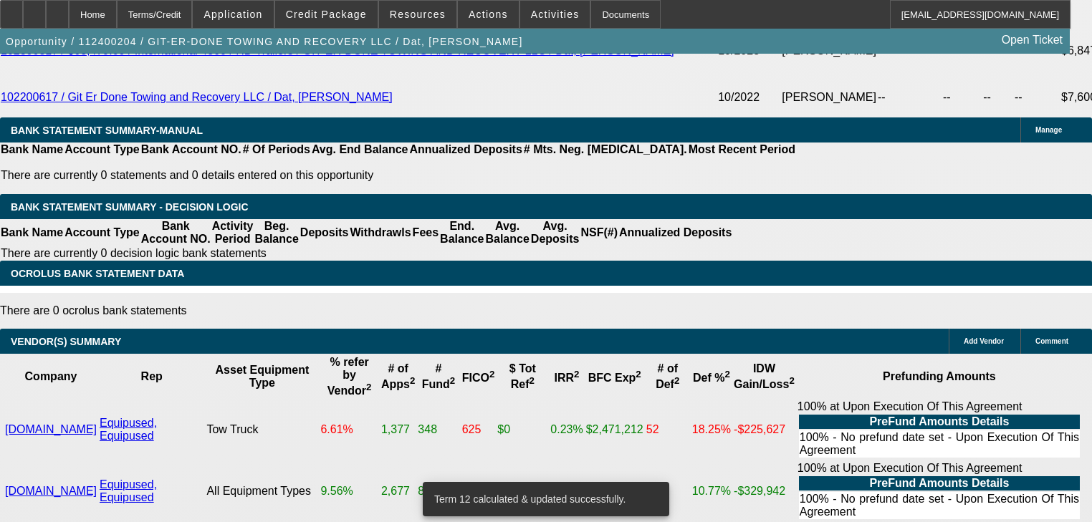
select select "1"
type input "UNKNOWN"
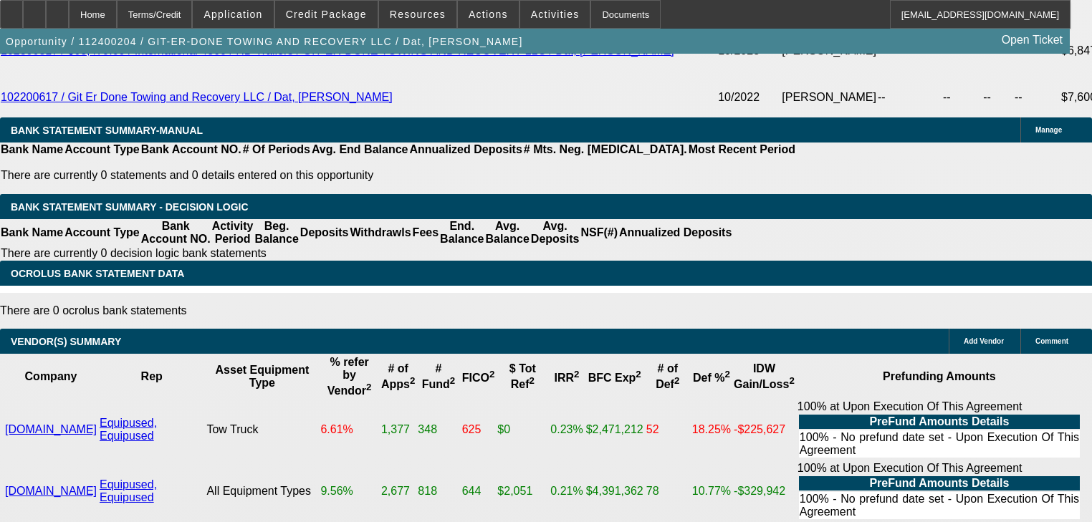
type input "1"
type input "UNKNOWN"
type input "1776"
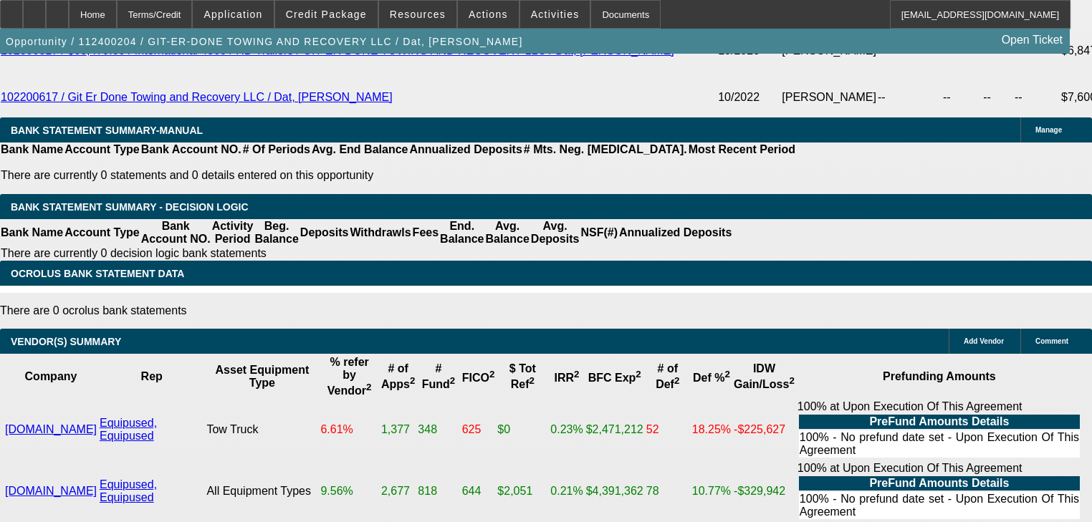
type input "14"
type input "$1,776.00"
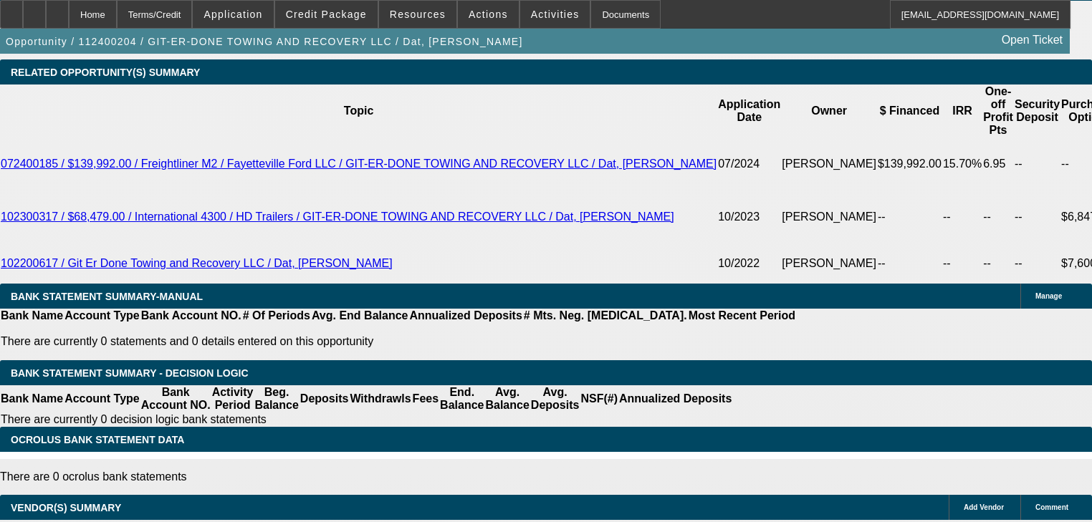
scroll to position [2338, 0]
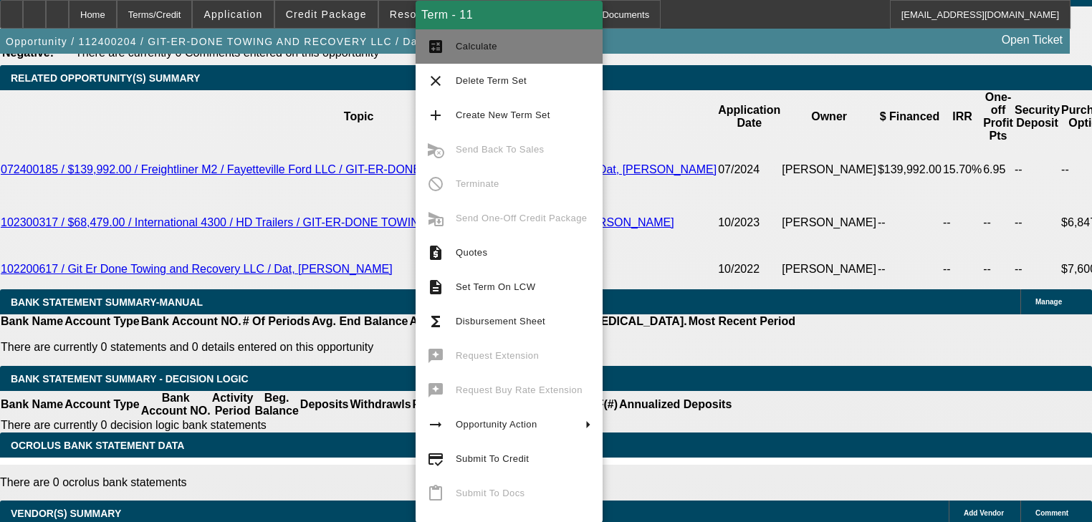
click at [488, 61] on button "calculate Calculate" at bounding box center [508, 46] width 187 height 34
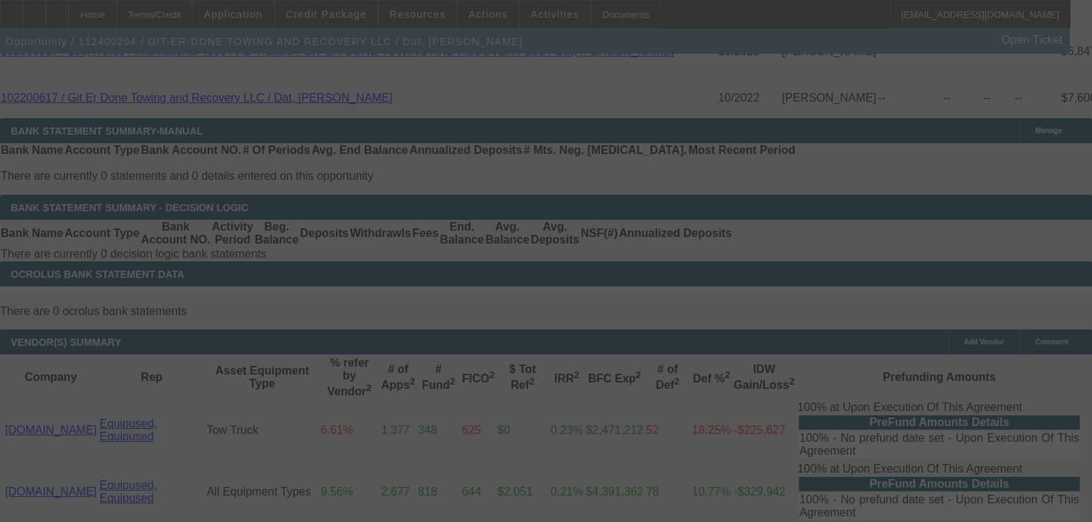
scroll to position [2510, 0]
select select "0"
select select "2"
select select "0"
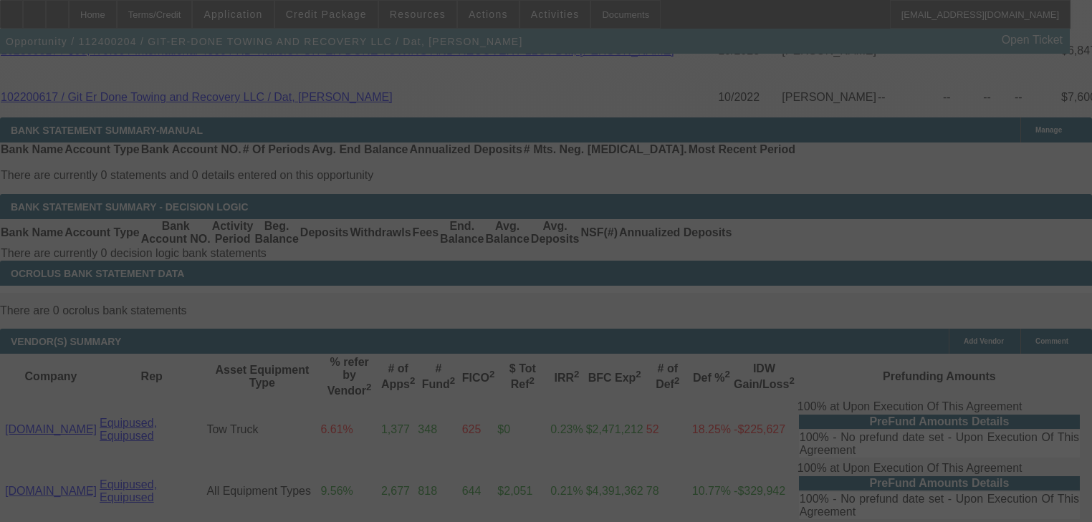
select select "6"
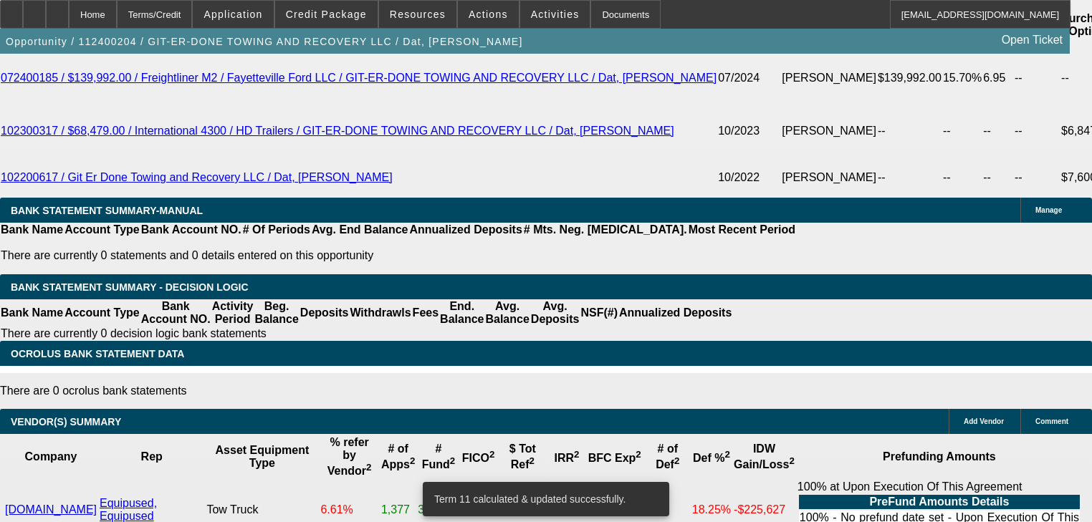
scroll to position [2395, 0]
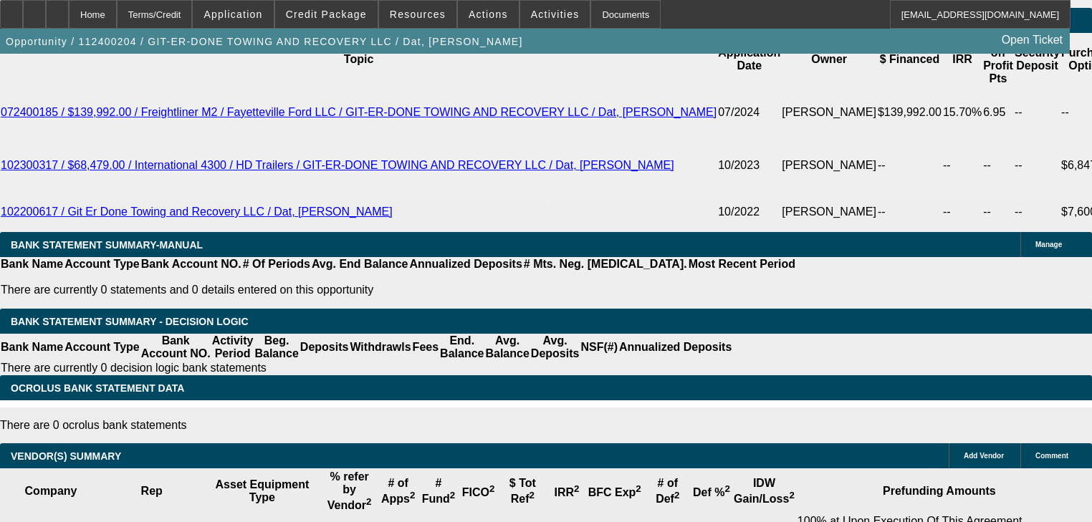
type input "1"
type input "$1,466.82"
type input "10"
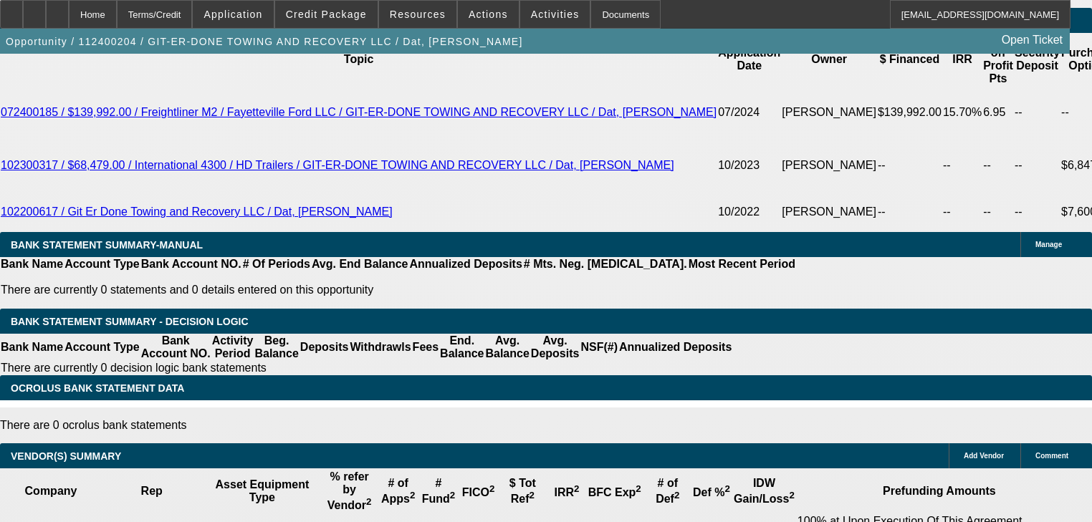
type input "$1,677.89"
type input "10"
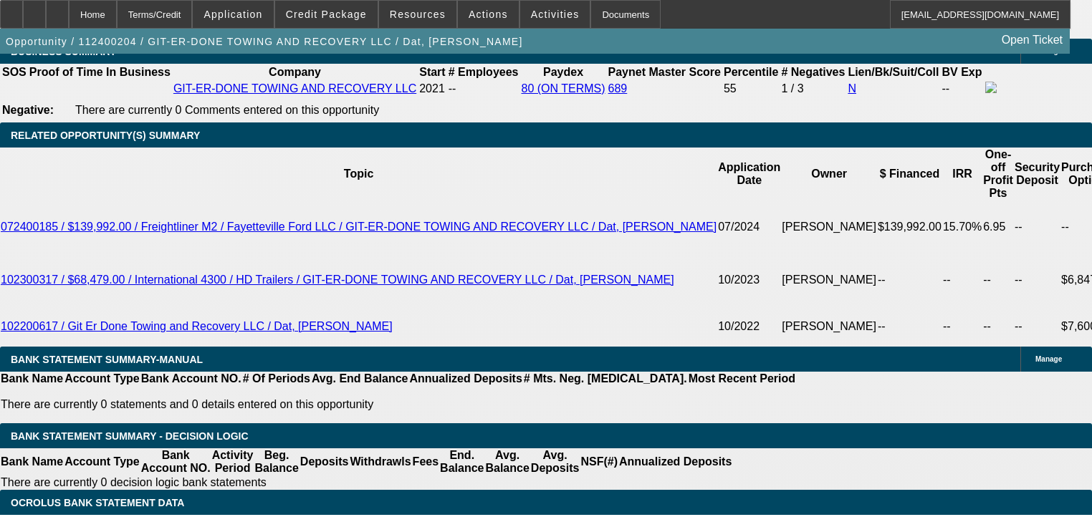
type input "$0.00"
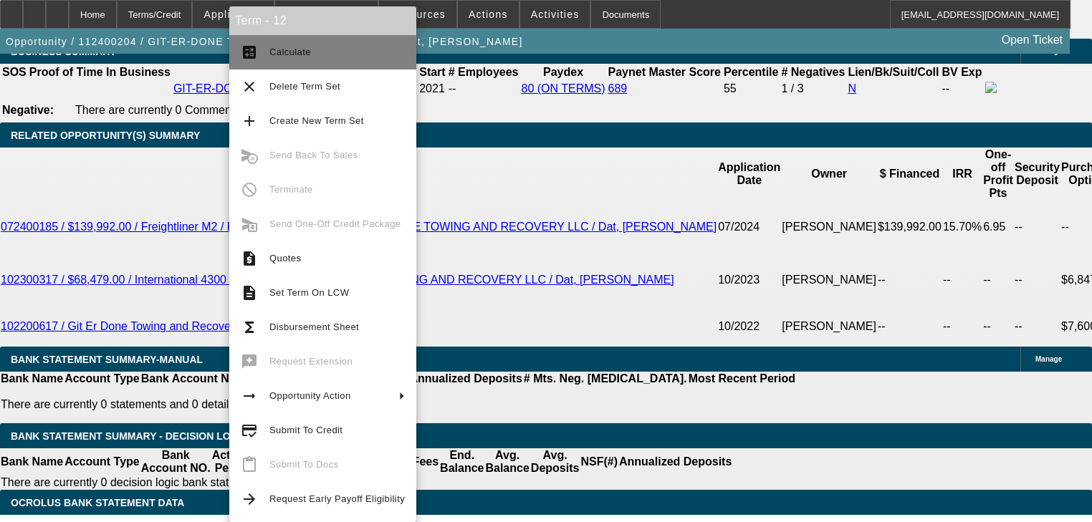
click at [292, 57] on span "Calculate" at bounding box center [290, 52] width 42 height 11
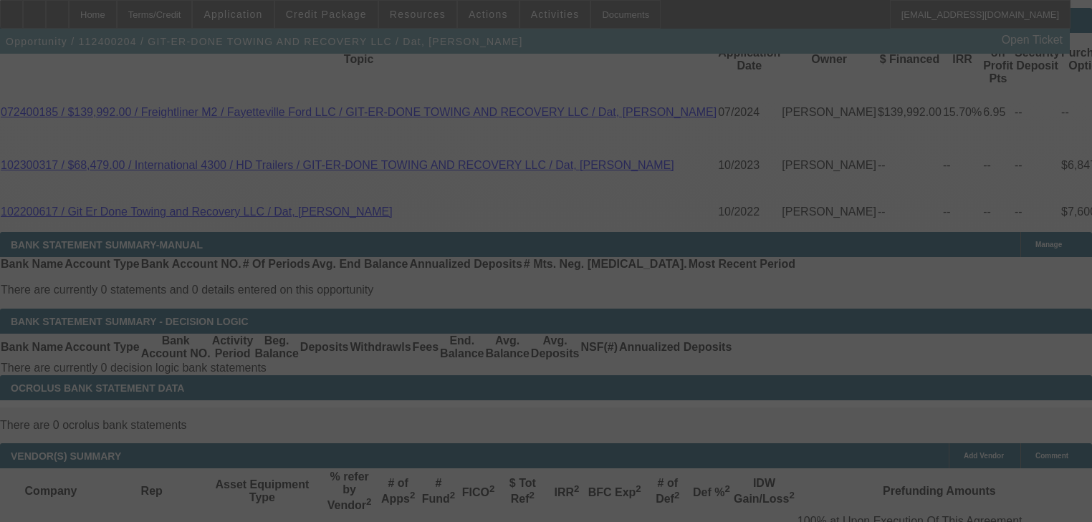
scroll to position [2452, 0]
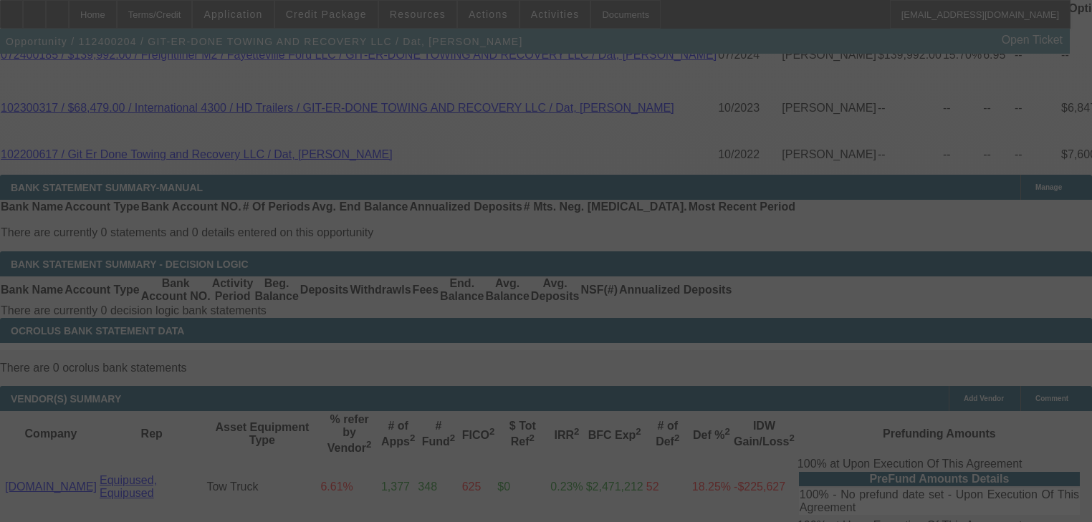
select select "0"
select select "6"
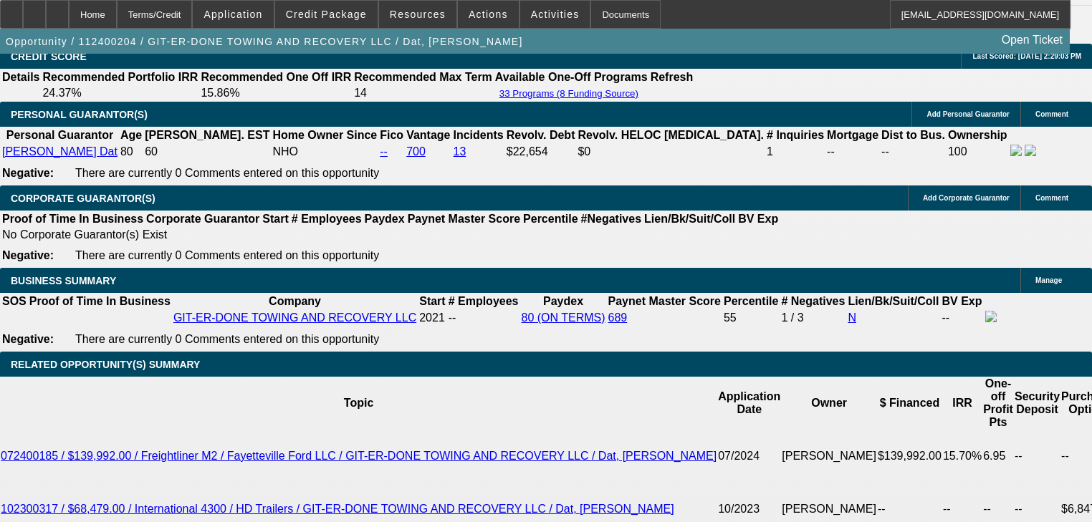
scroll to position [2510, 0]
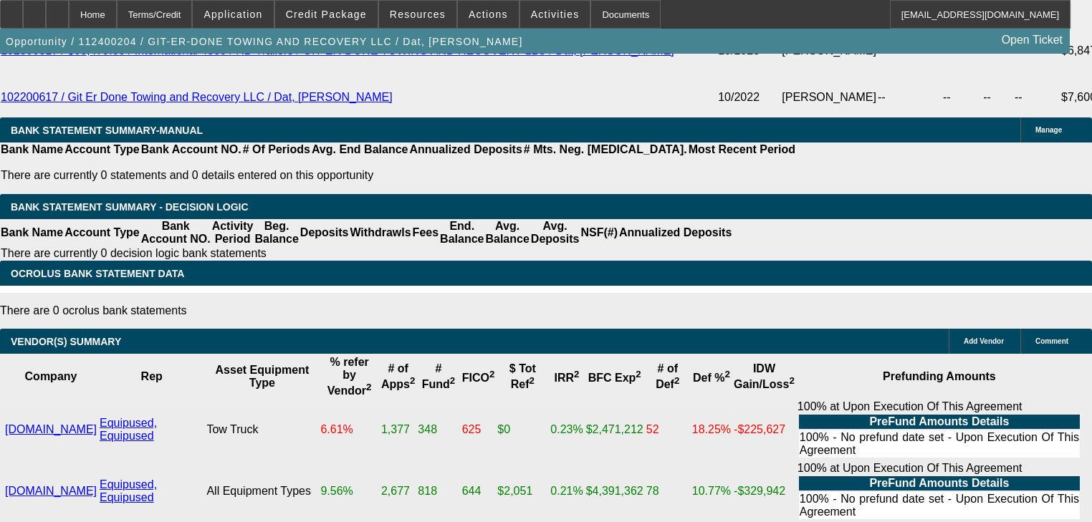
type input "17"
type input "UNKNOWN"
type input "$1,725.00"
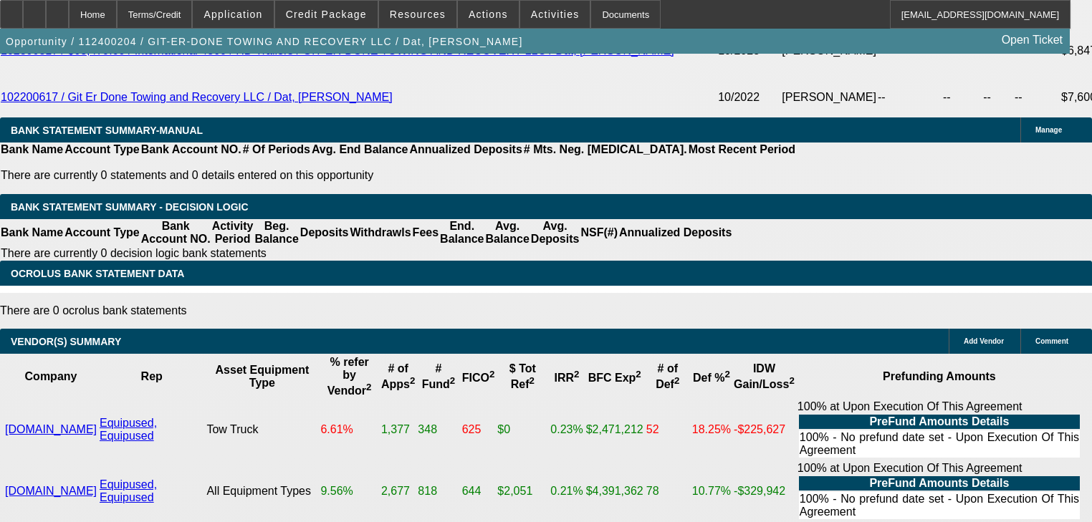
type input "11.9"
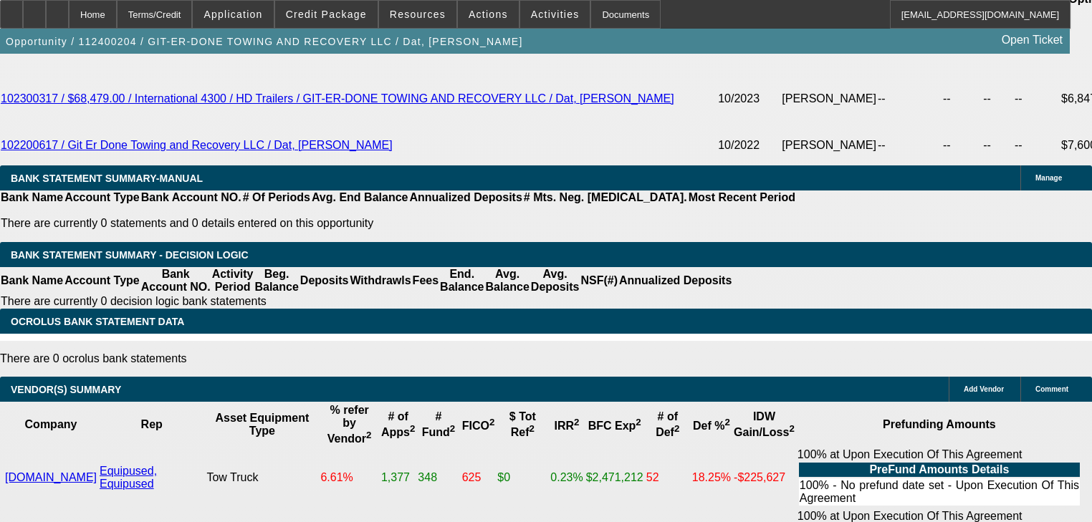
scroll to position [2395, 0]
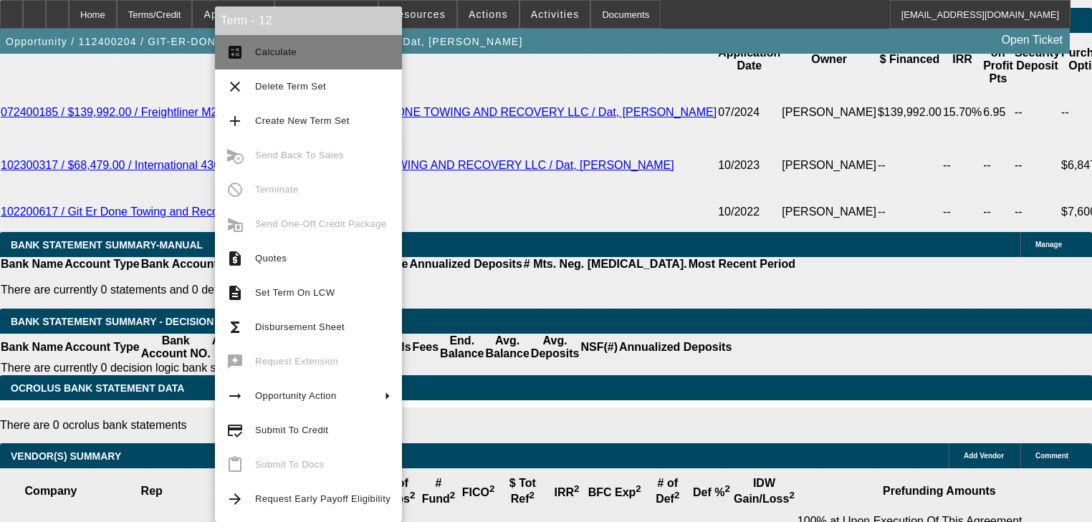
click at [241, 59] on mat-icon "calculate" at bounding box center [234, 52] width 17 height 17
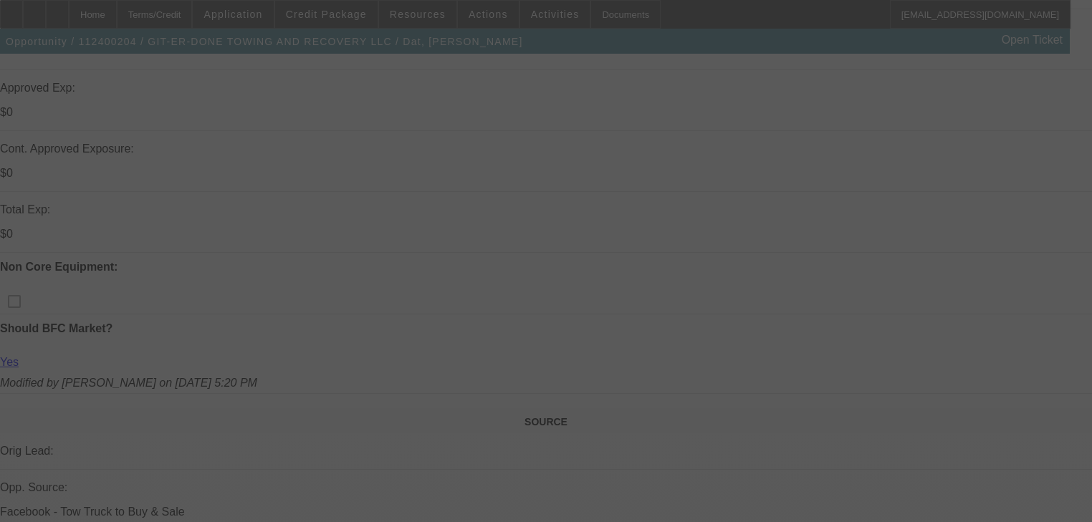
scroll to position [504, 0]
select select "0"
select select "6"
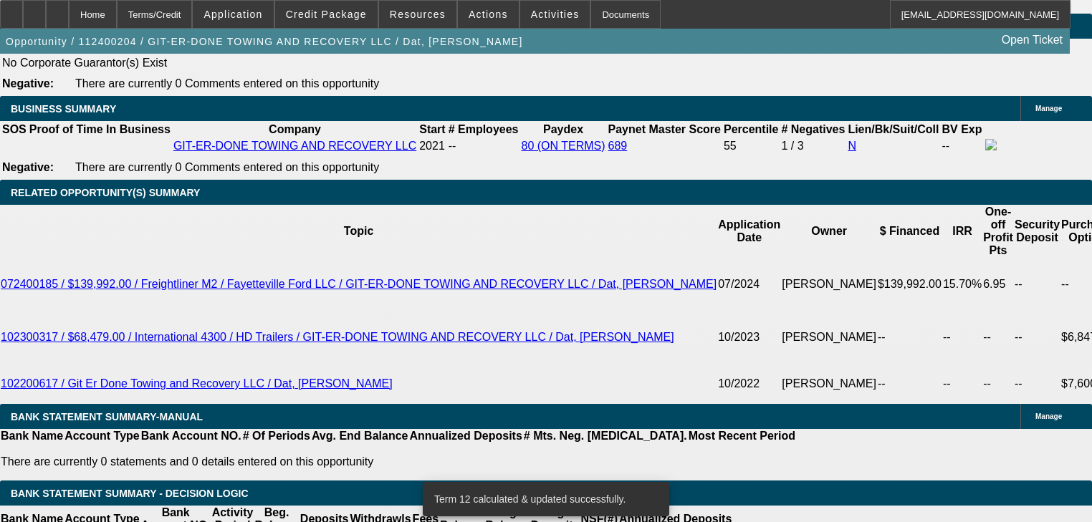
scroll to position [2510, 0]
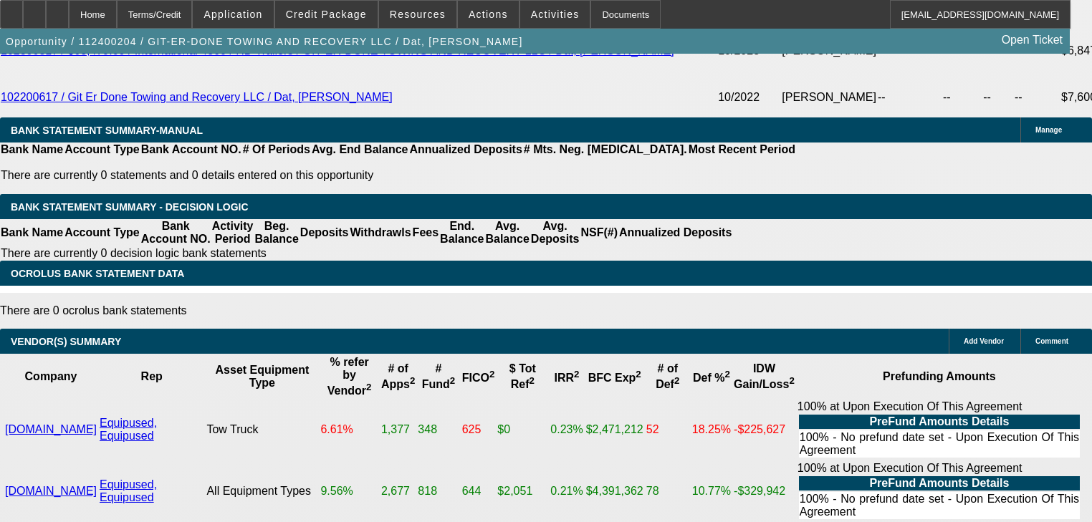
type input "1"
type input "UNKNOWN"
type input "$1,765.00"
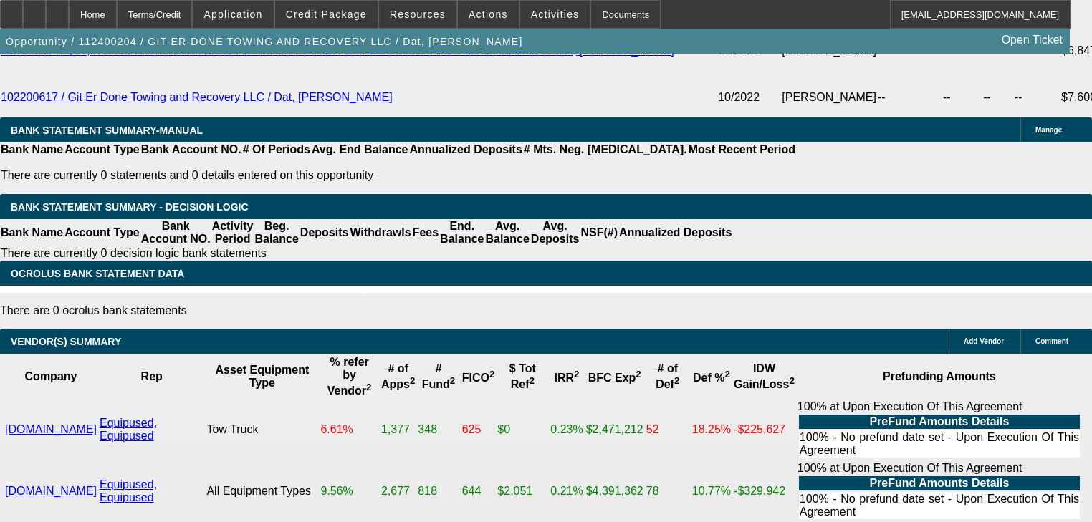
type input "13.5"
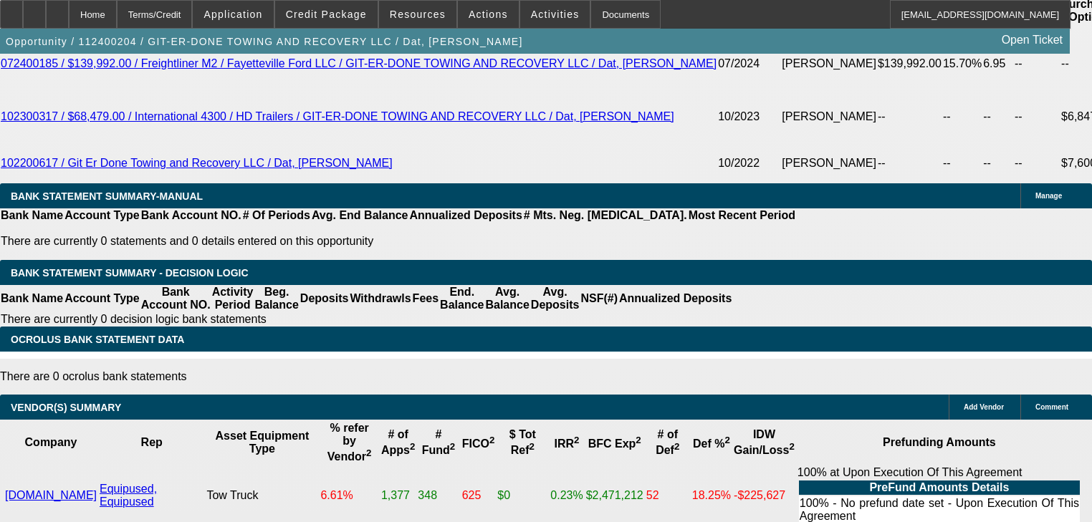
scroll to position [2395, 0]
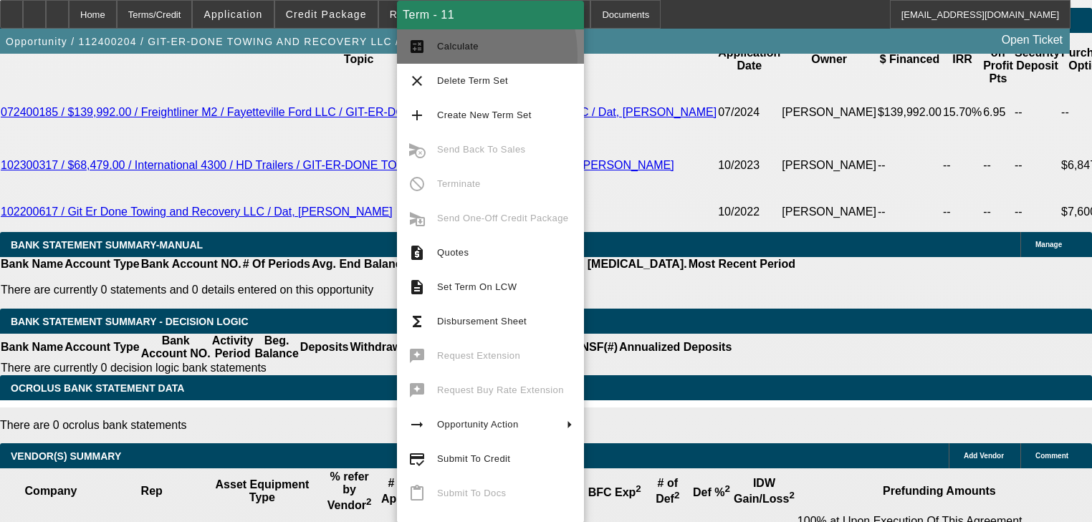
click at [427, 57] on button "calculate Calculate" at bounding box center [490, 46] width 187 height 34
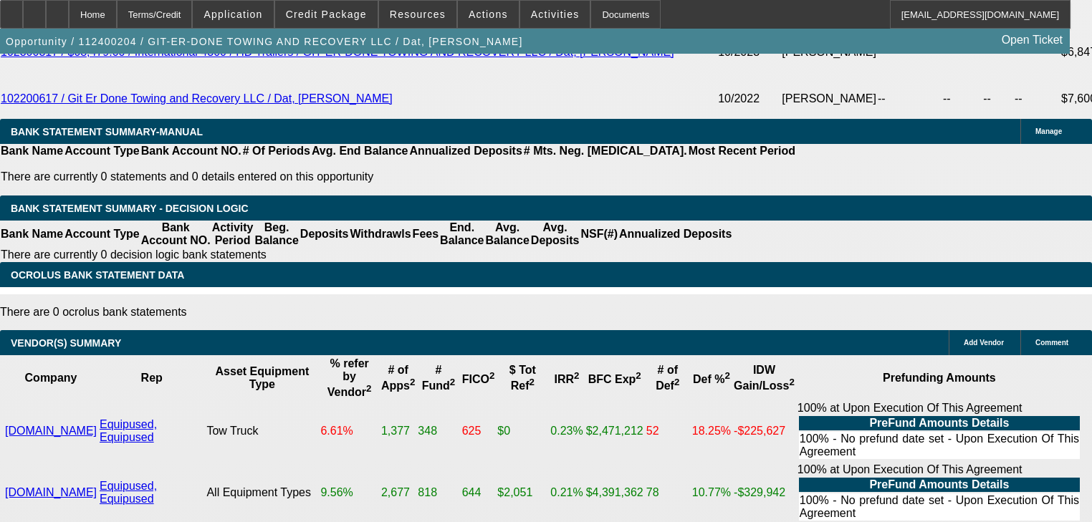
scroll to position [2510, 0]
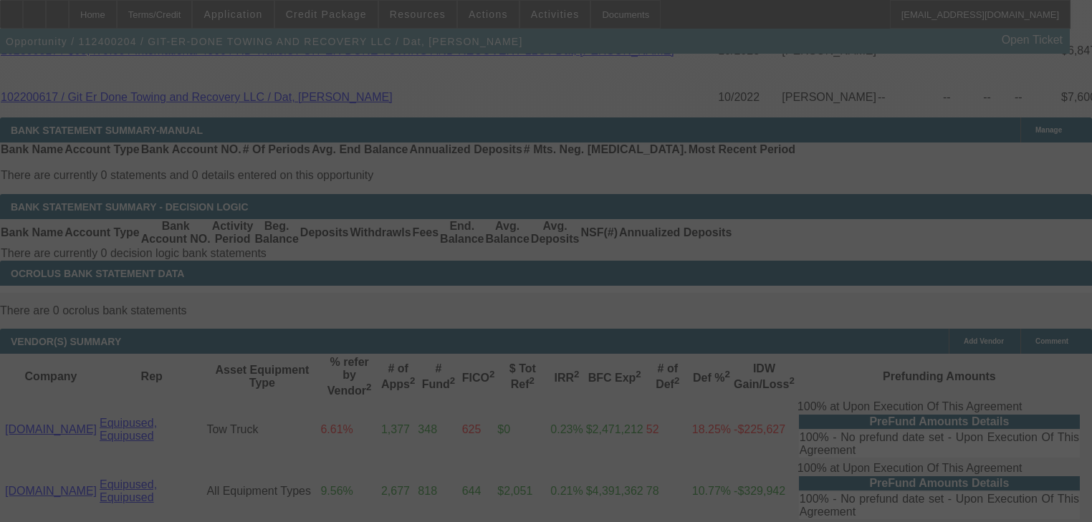
select select "0"
select select "2"
select select "0"
select select "6"
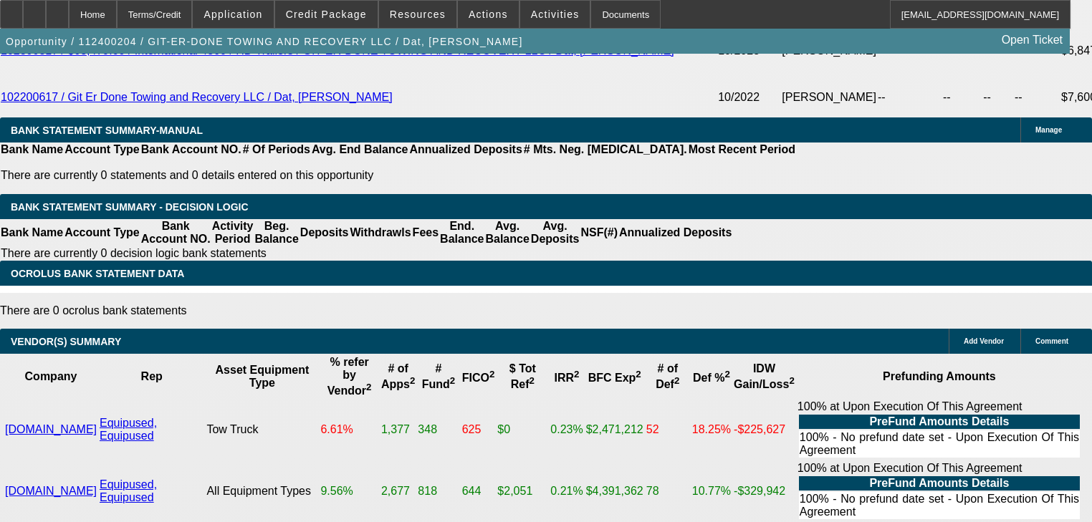
type input "1"
type input "UNKNOWN"
type input "1695"
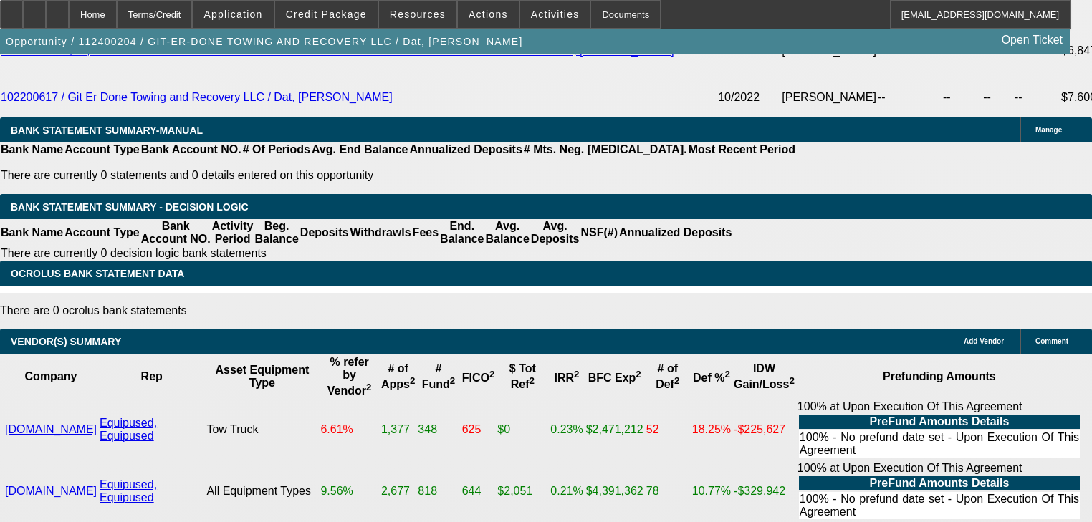
type input "10.7"
type input "$1,695.00"
type input "1"
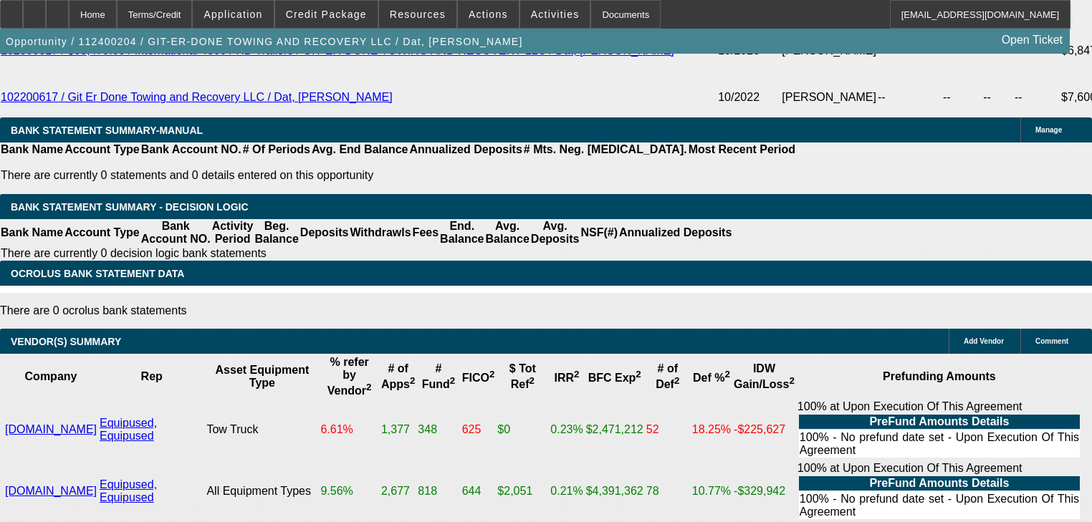
type input "UNKNOWN"
type input "$1,755.00"
type input "13.1"
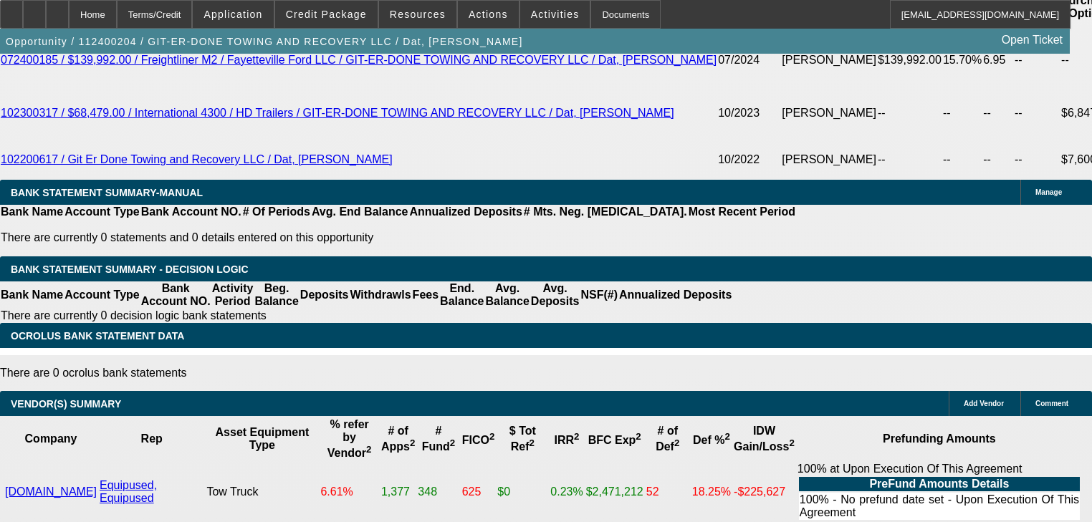
scroll to position [2395, 0]
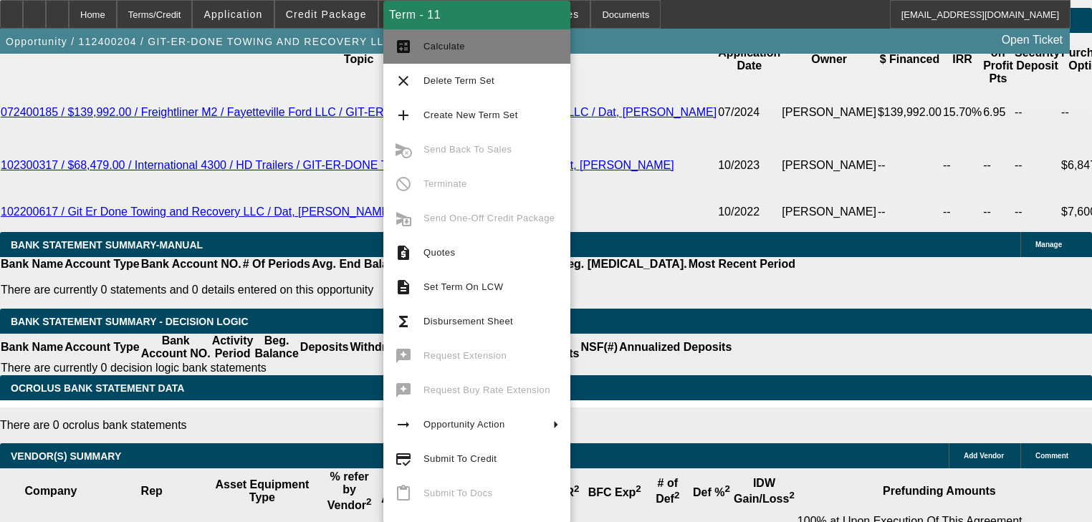
click at [425, 56] on button "calculate Calculate" at bounding box center [476, 46] width 187 height 34
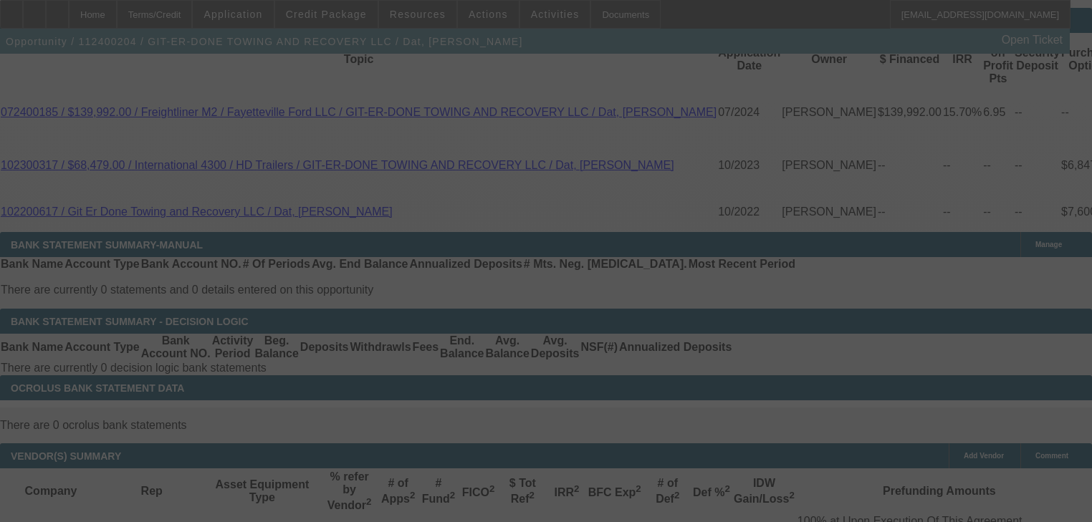
scroll to position [2452, 0]
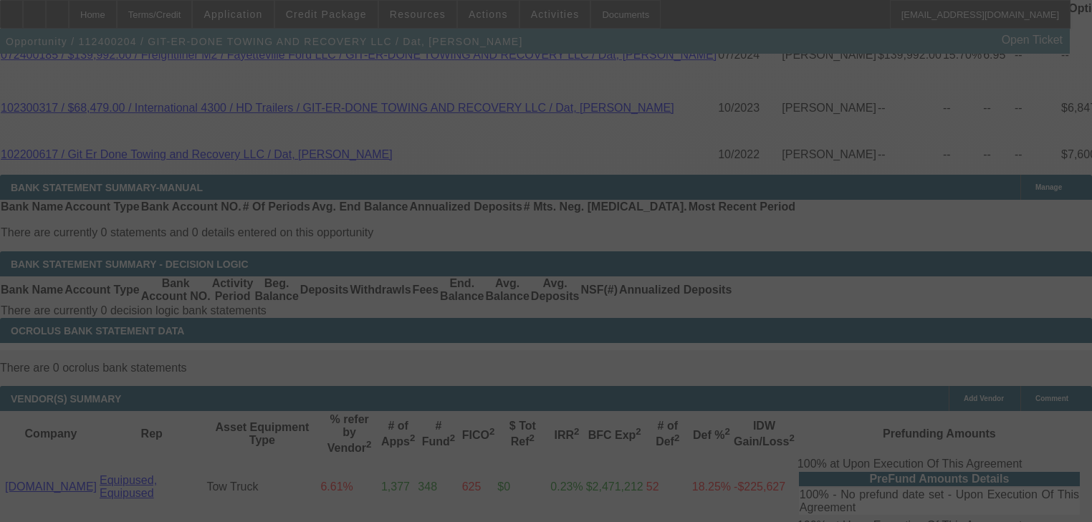
select select "0"
select select "2"
select select "0"
select select "6"
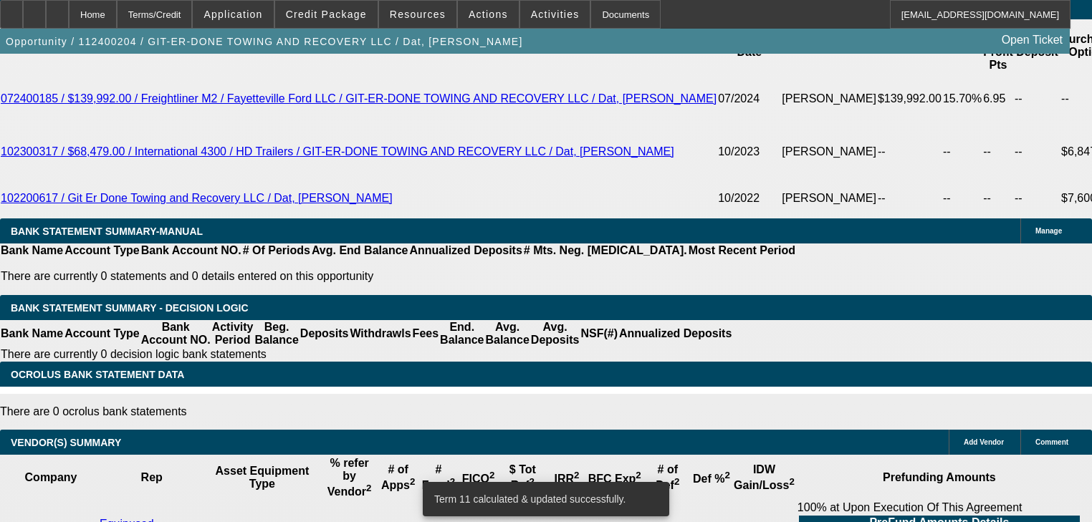
scroll to position [2338, 0]
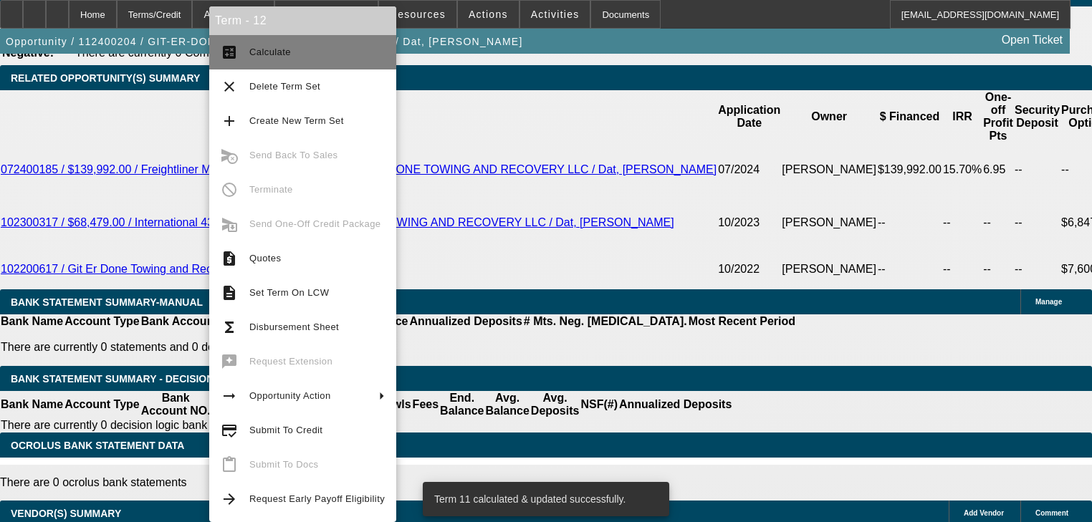
click at [261, 52] on span "Calculate" at bounding box center [270, 52] width 42 height 11
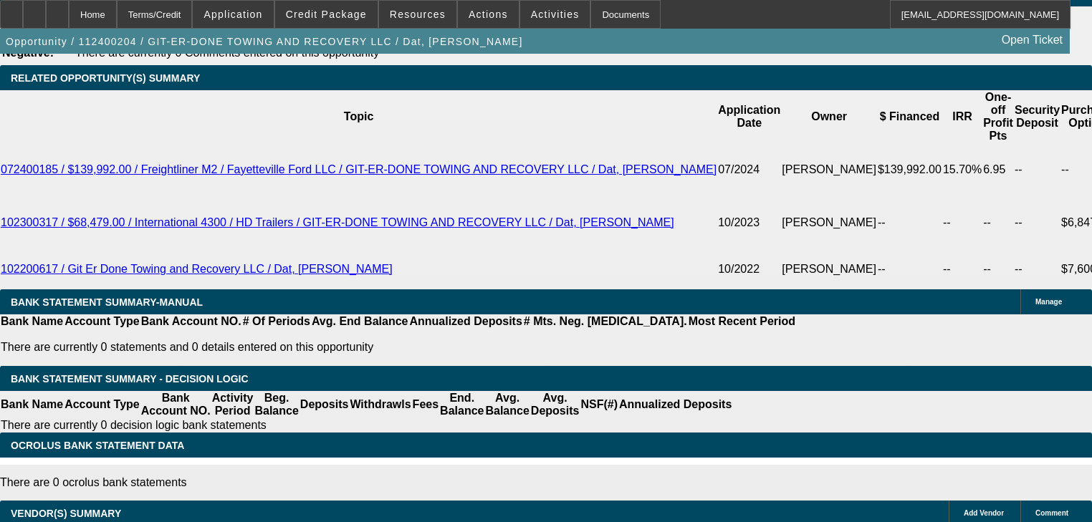
scroll to position [2452, 0]
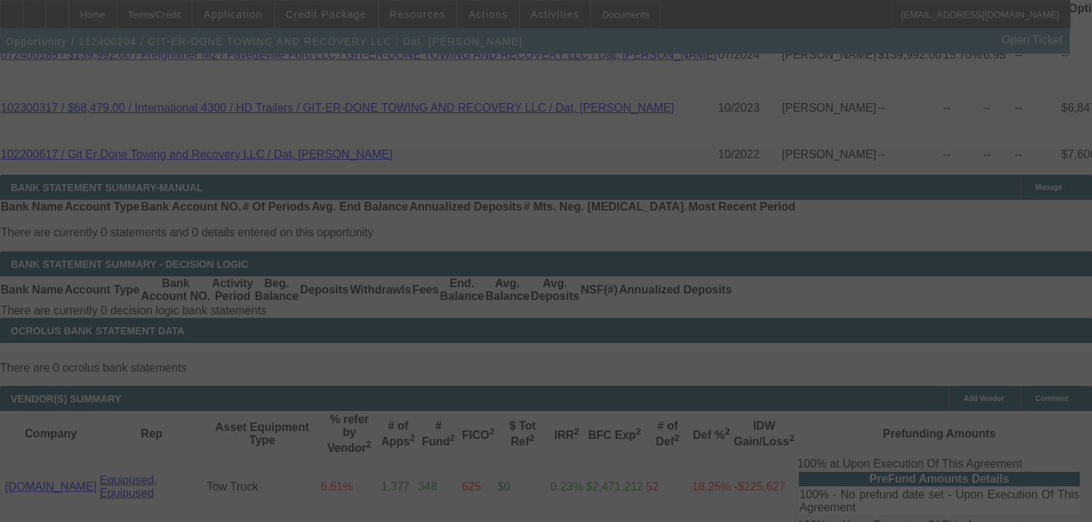
select select "0"
select select "6"
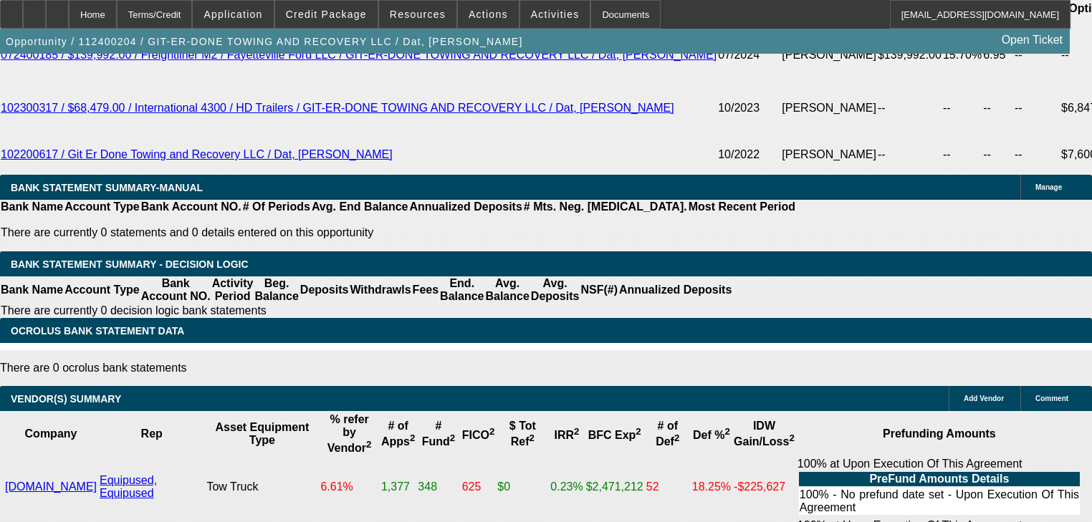
type input "1"
type input "UNKNOWN"
type input "1698"
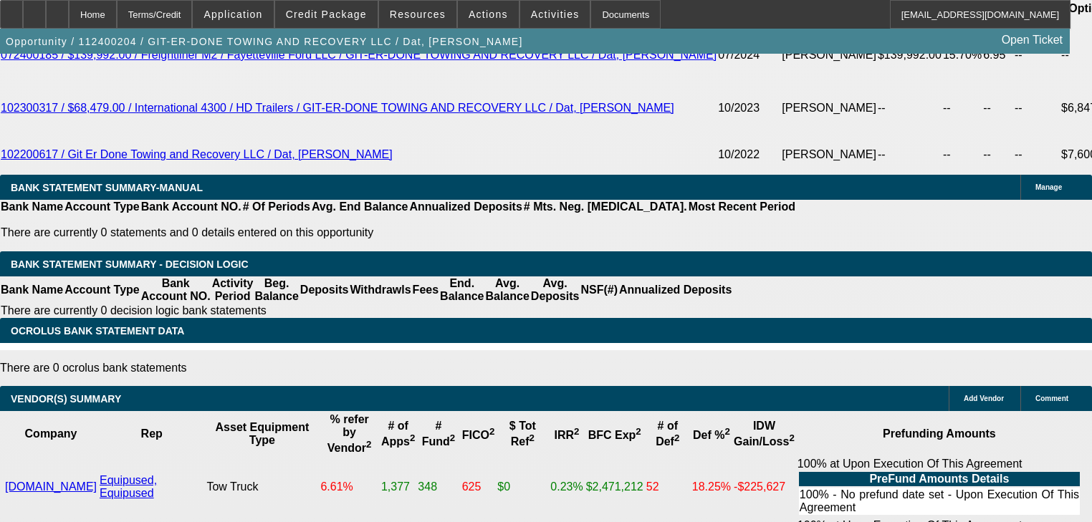
type input "10.8"
type input "$1,698.00"
type input "1"
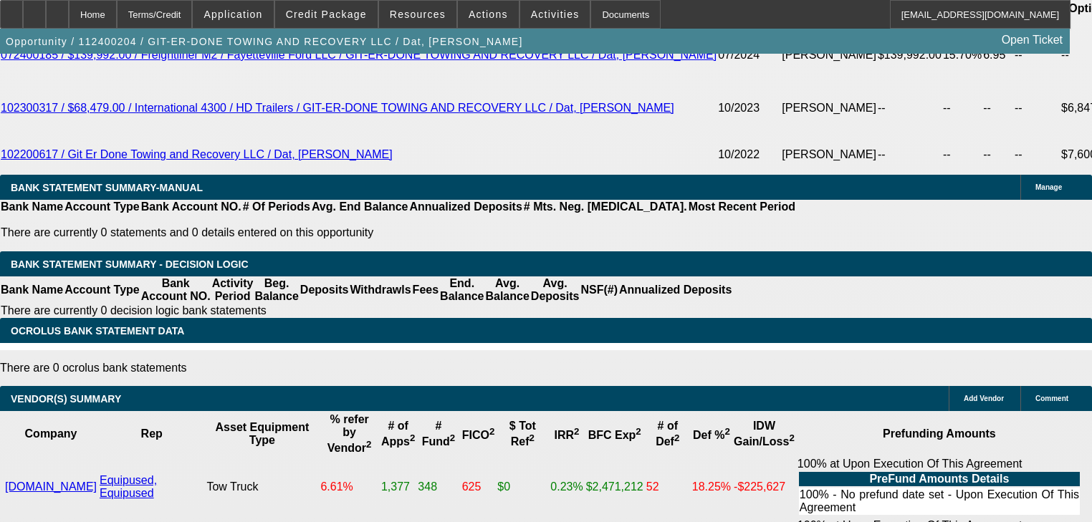
type input "UNKNOWN"
type input "1759"
type input "13.3"
type input "$1,759.00"
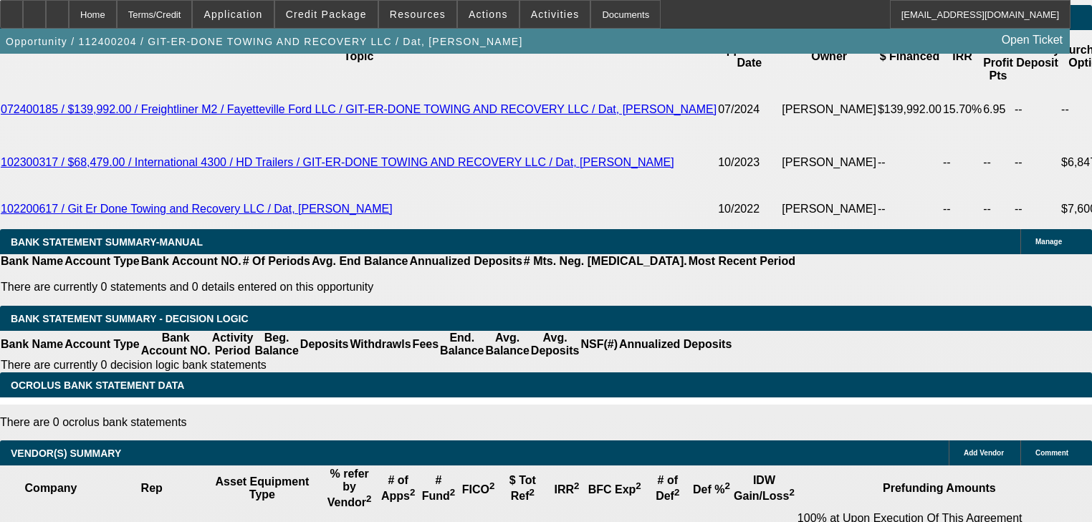
scroll to position [2338, 0]
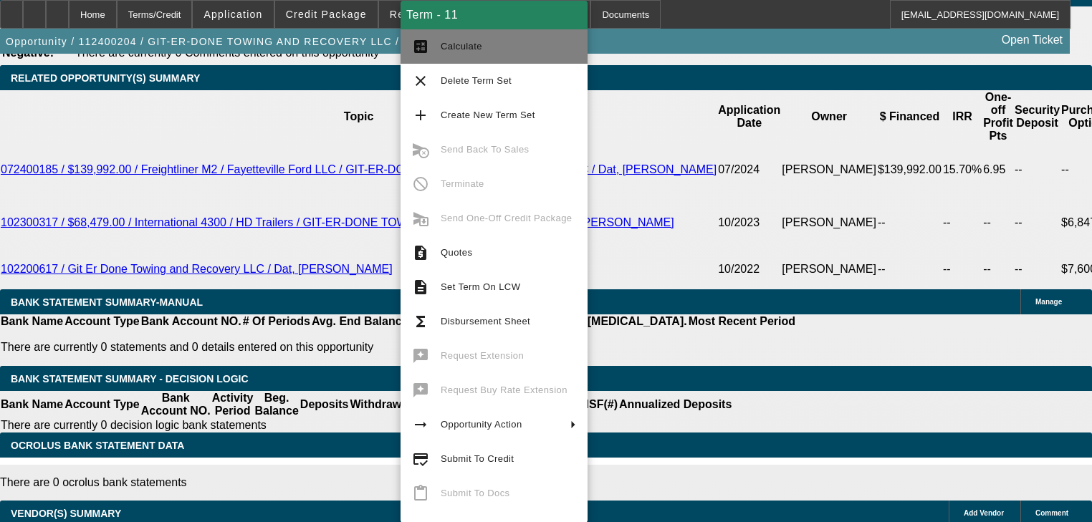
click at [459, 57] on button "calculate Calculate" at bounding box center [493, 46] width 187 height 34
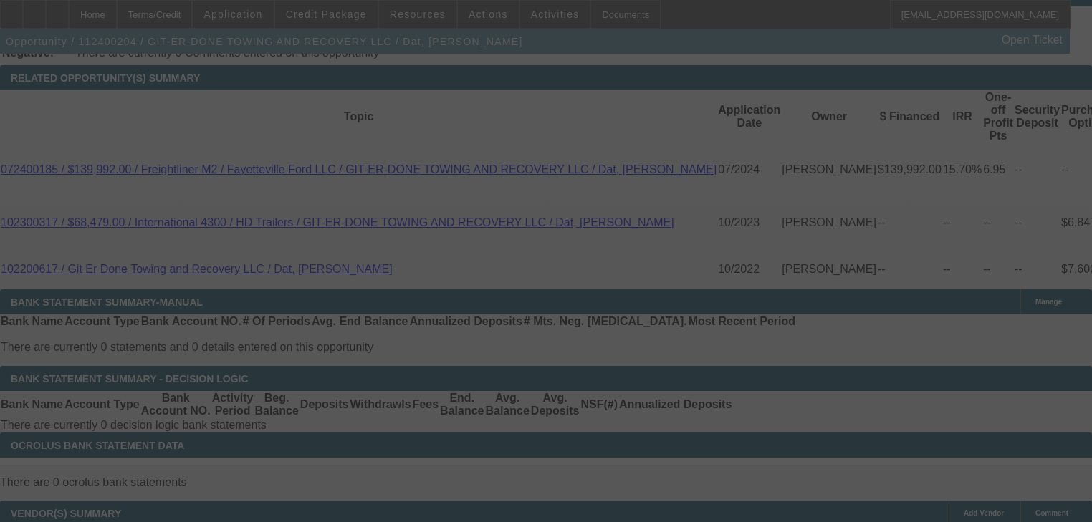
scroll to position [2395, 0]
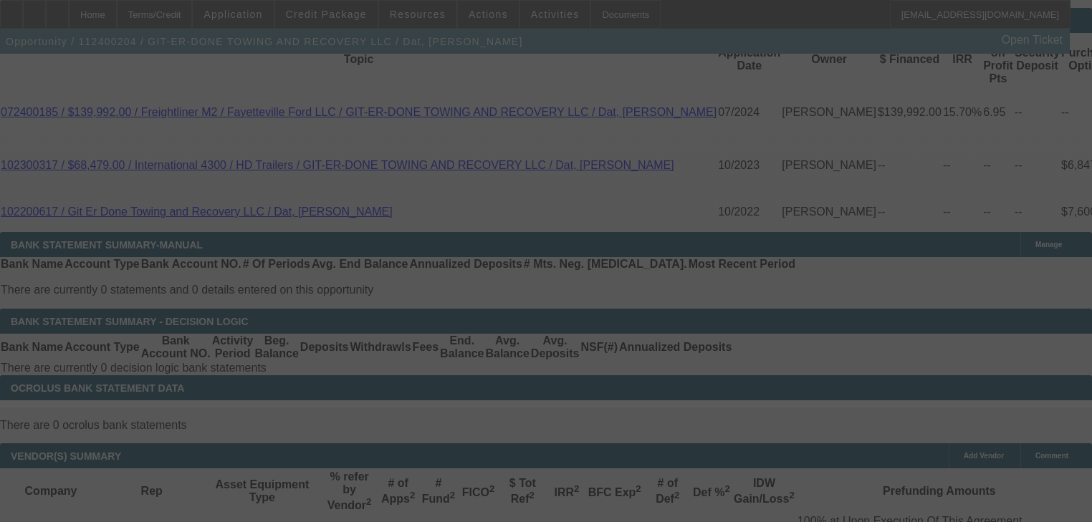
select select "0"
select select "2"
select select "0"
select select "6"
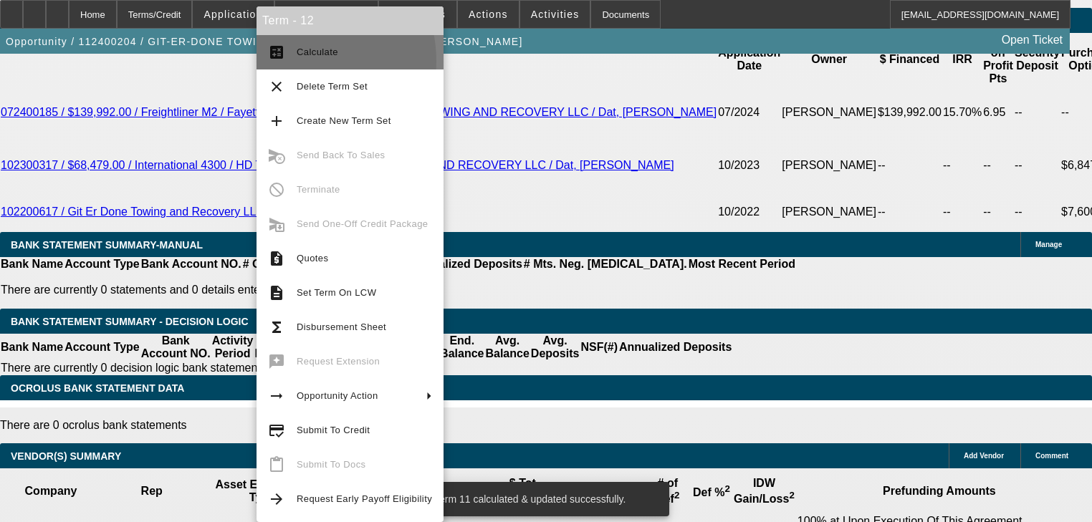
click at [287, 62] on button "calculate Calculate" at bounding box center [349, 52] width 187 height 34
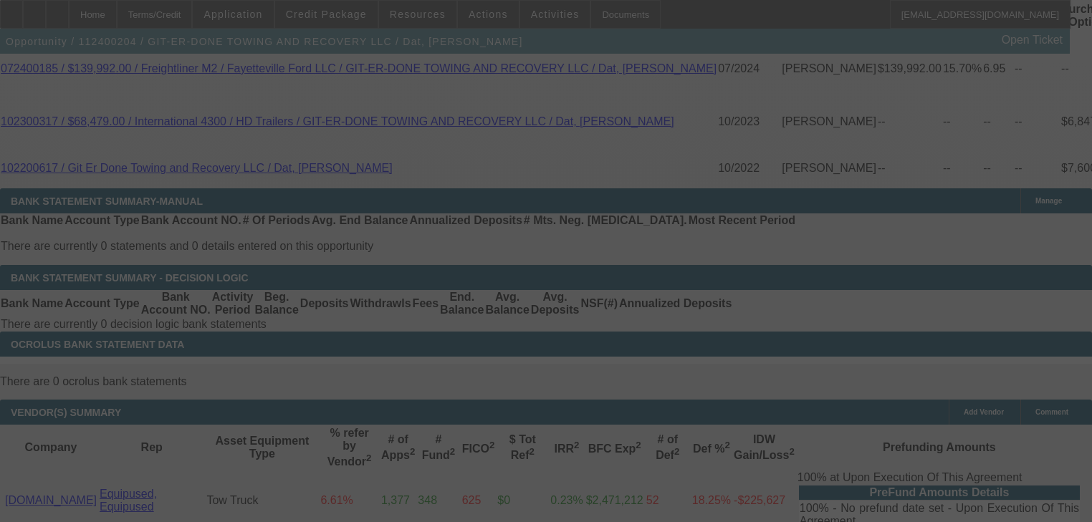
scroll to position [2452, 0]
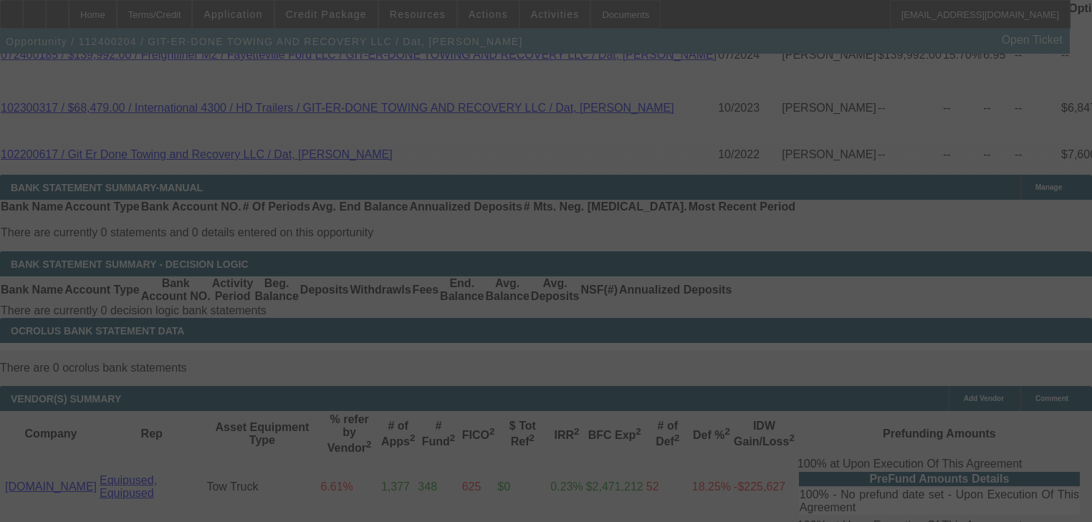
select select "0"
select select "6"
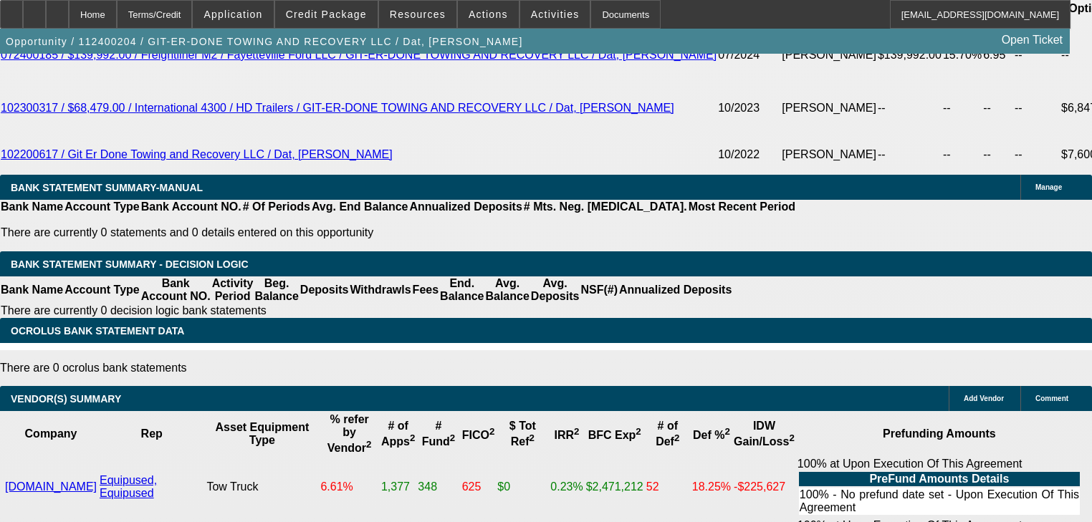
type input "1"
type input "UNKNOWN"
type input "1705"
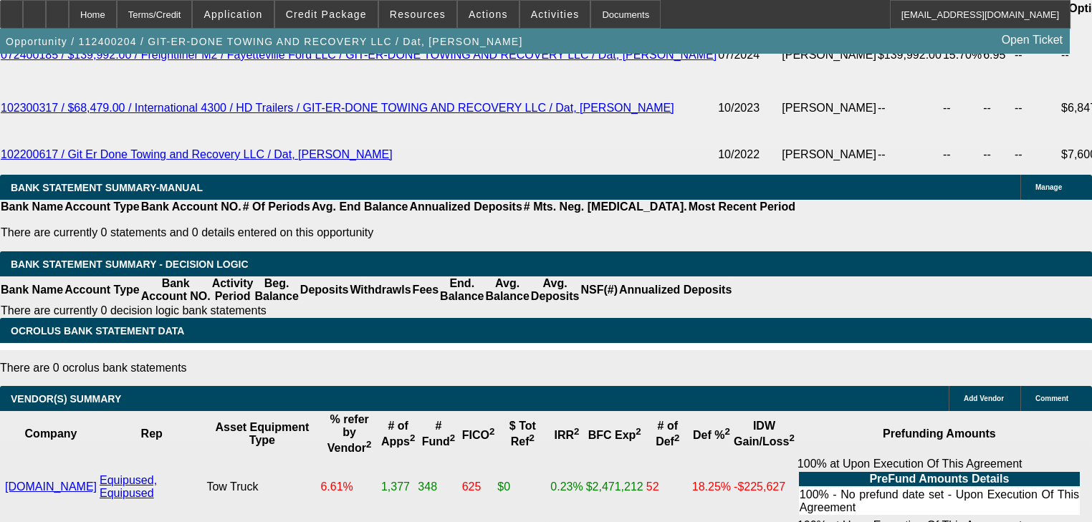
type input "11.1"
type input "$1,705.00"
type input "1"
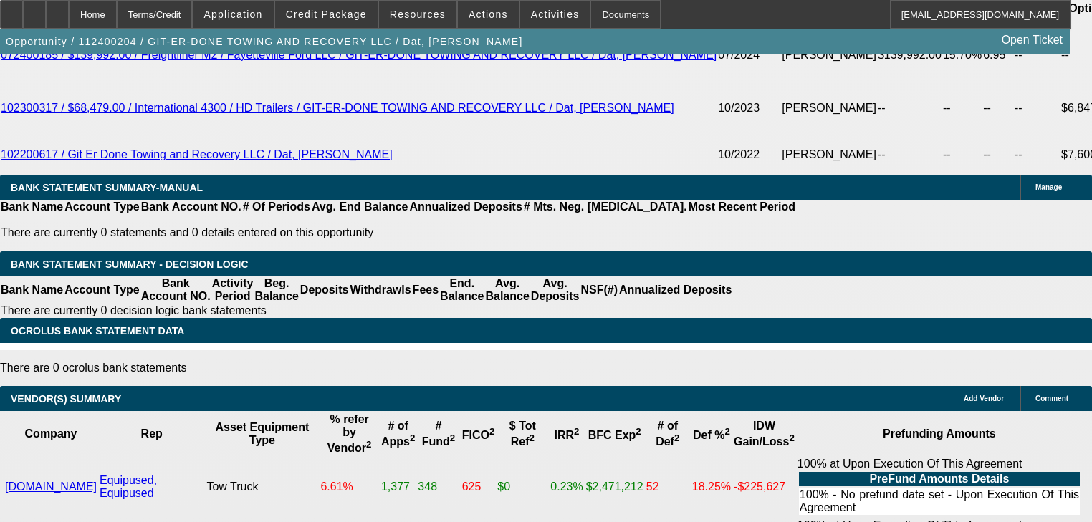
type input "UNKNOWN"
type input "1765"
type input "13.5"
type input "$1,765.00"
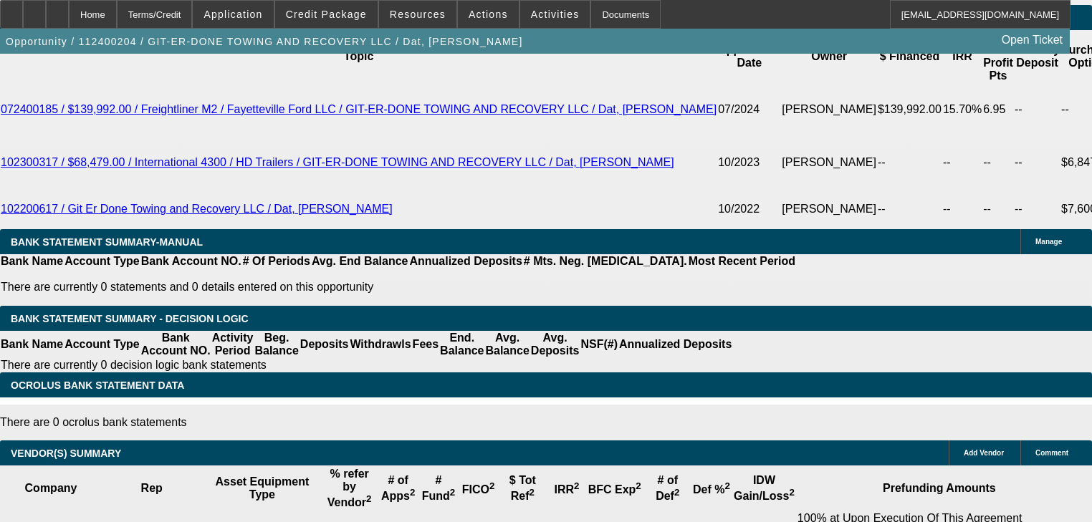
scroll to position [2338, 0]
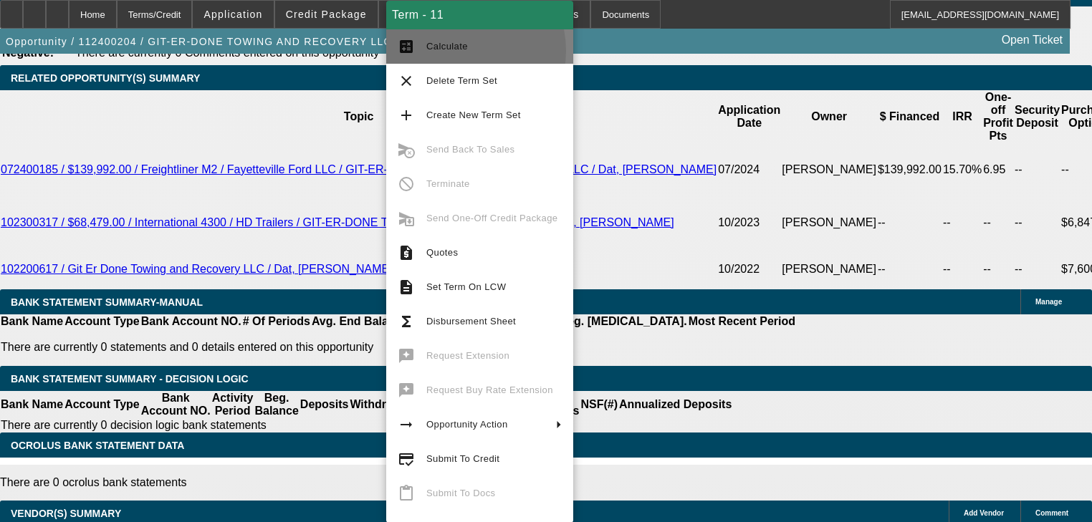
click at [455, 51] on span "Calculate" at bounding box center [447, 46] width 42 height 11
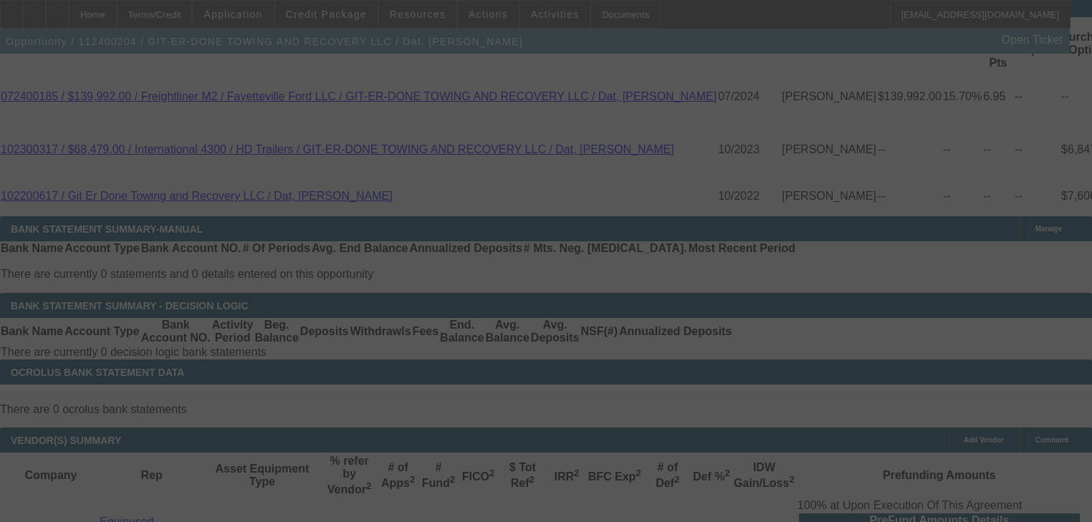
scroll to position [2510, 0]
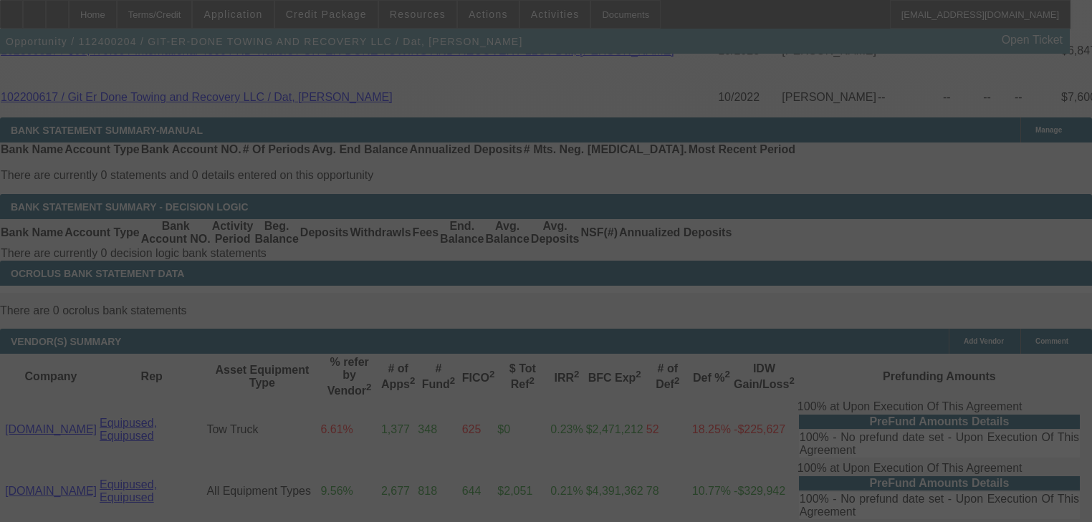
select select "0"
select select "2"
select select "0"
select select "6"
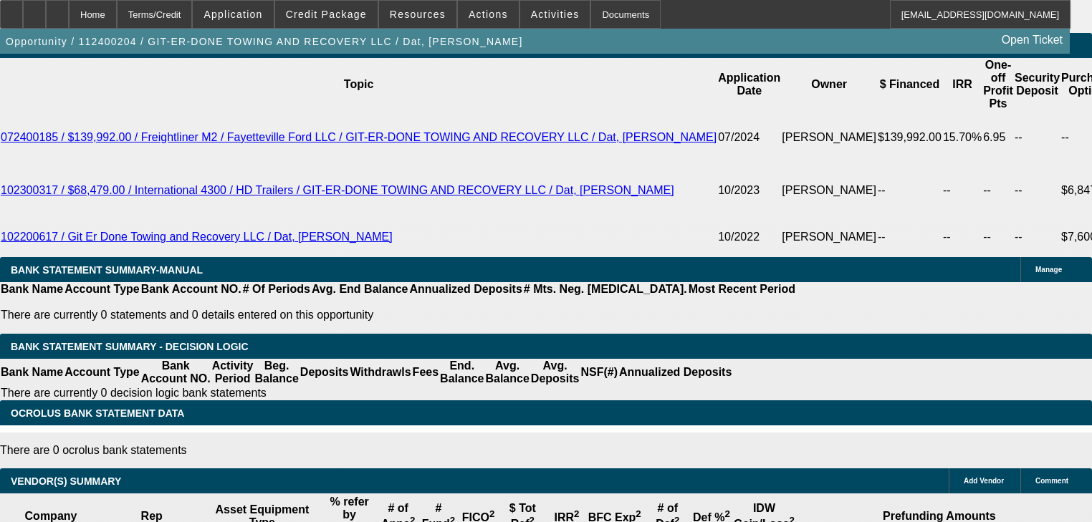
scroll to position [2338, 0]
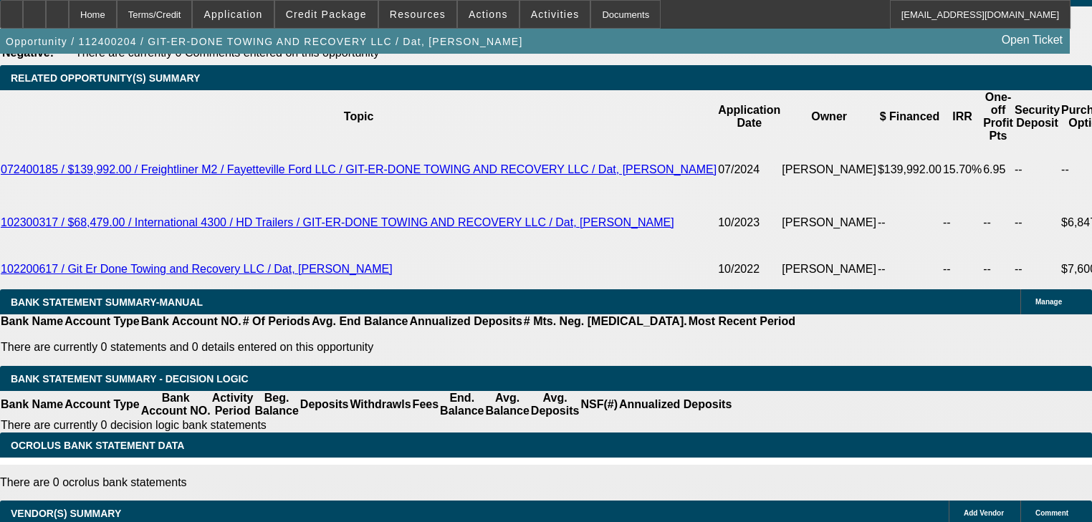
type input "1"
type input "$1,695.00"
type input "10.7"
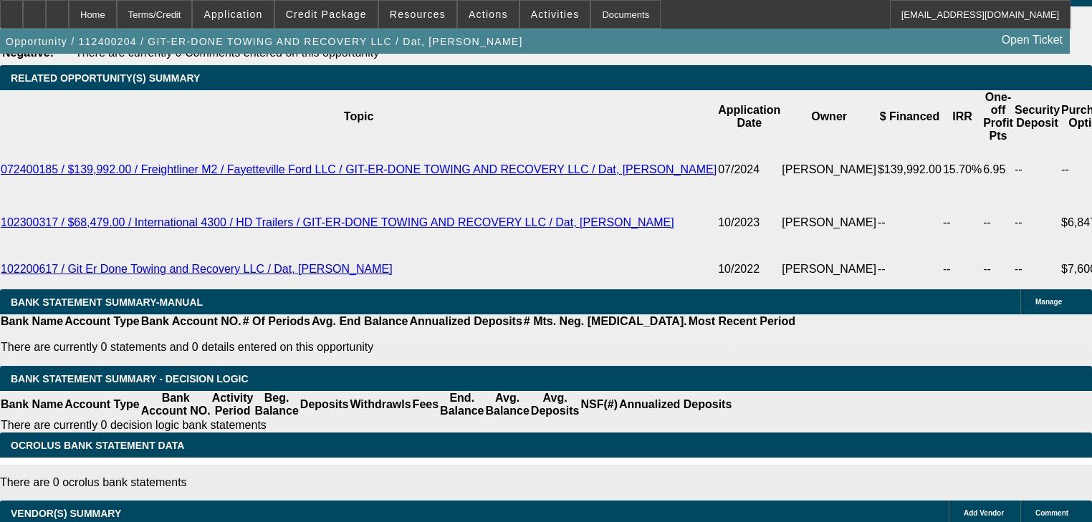
type input "1"
type input "UNKNOWN"
type input "$1,755.00"
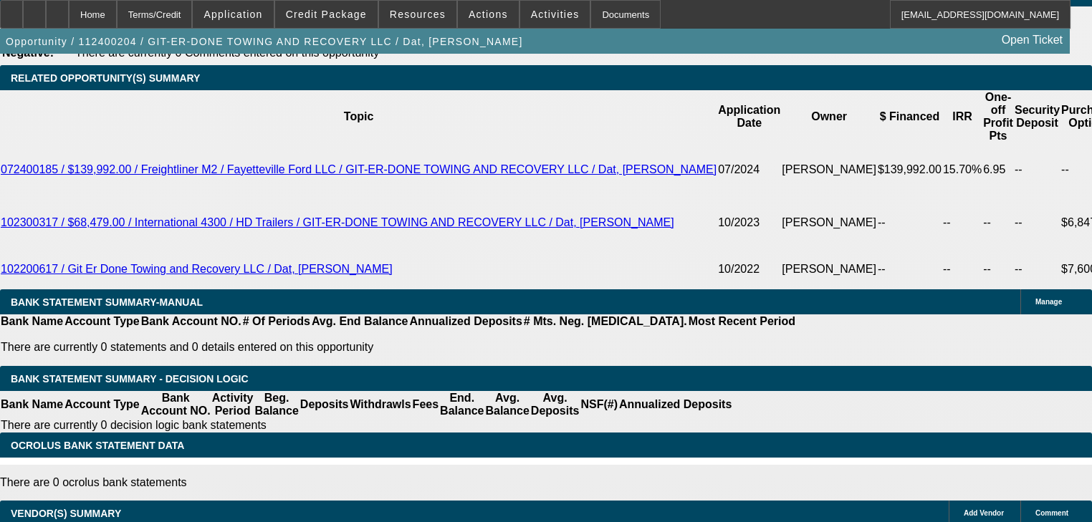
type input "13.1"
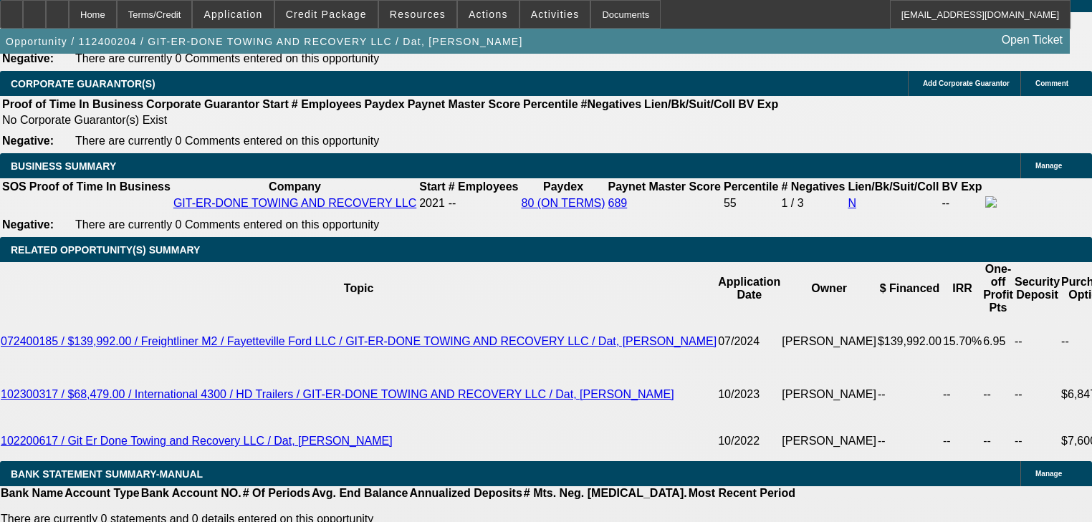
scroll to position [2166, 0]
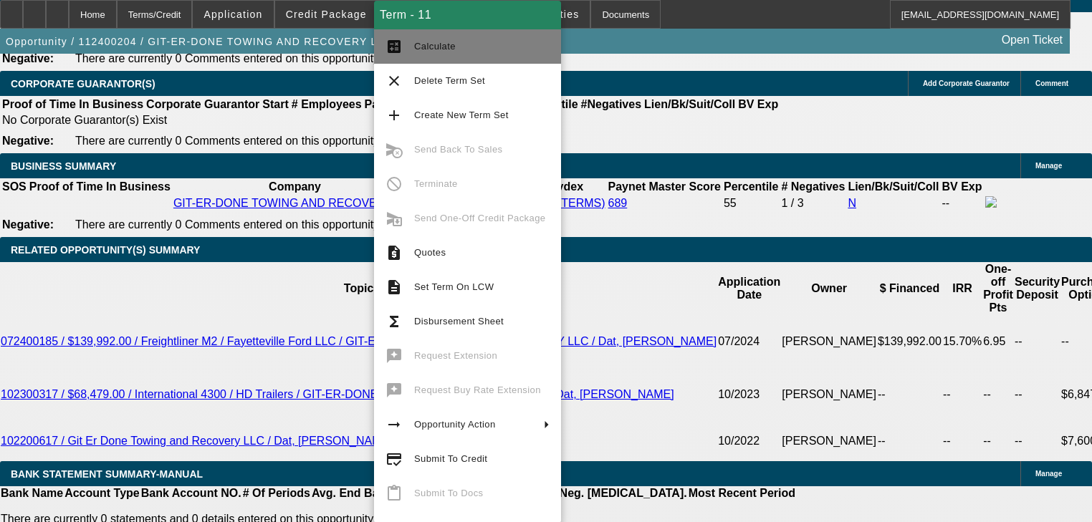
click at [443, 47] on span "Calculate" at bounding box center [435, 46] width 42 height 11
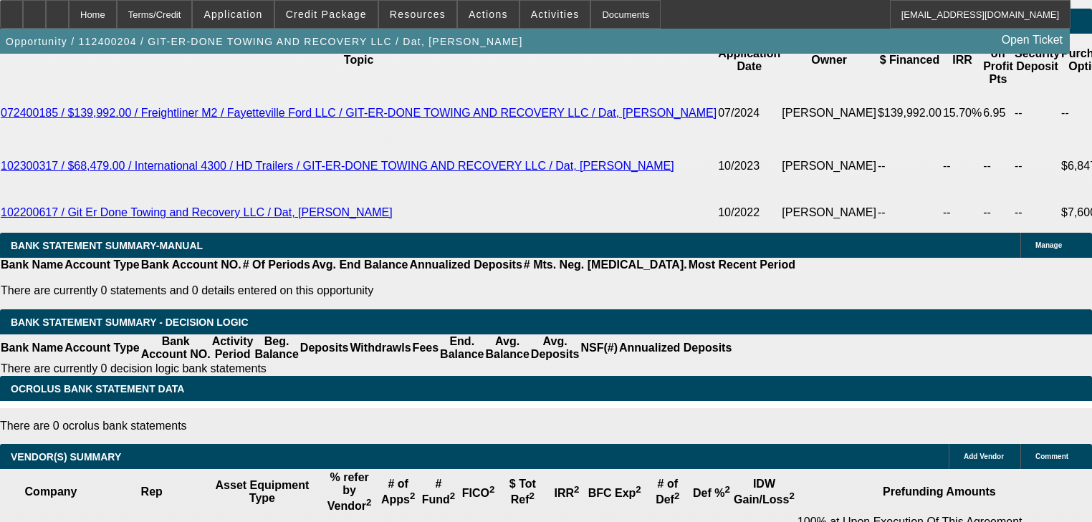
scroll to position [2395, 0]
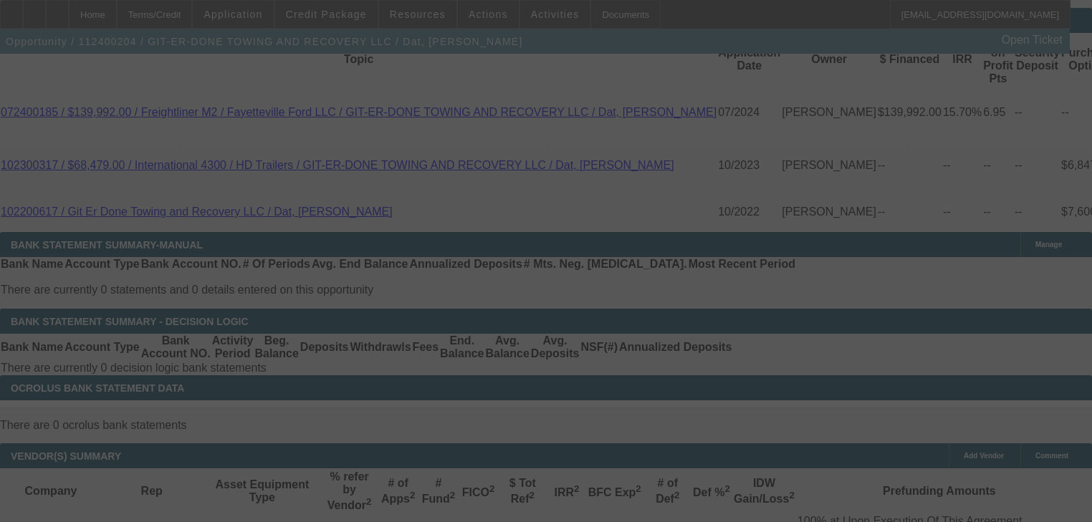
select select "0"
select select "2"
select select "0"
select select "6"
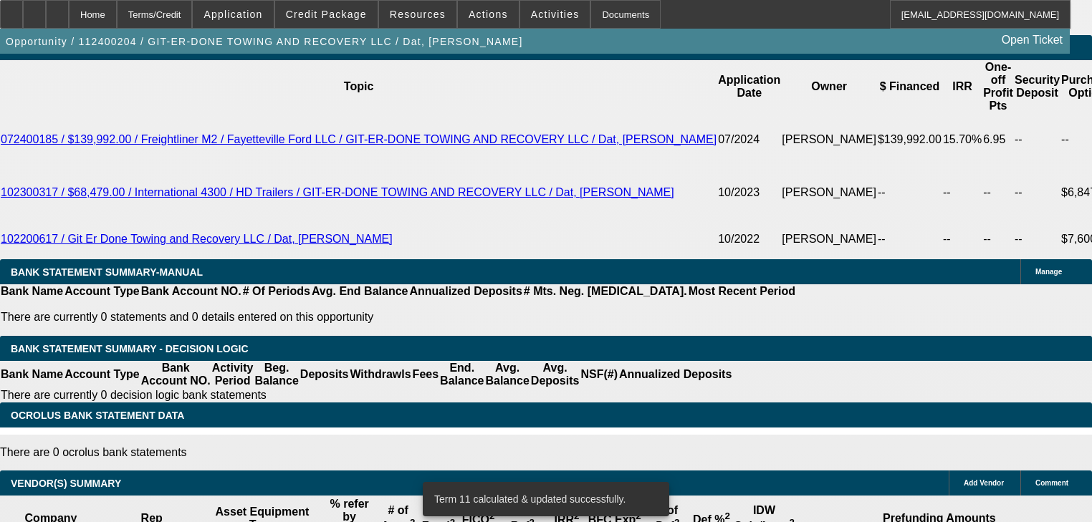
scroll to position [2338, 0]
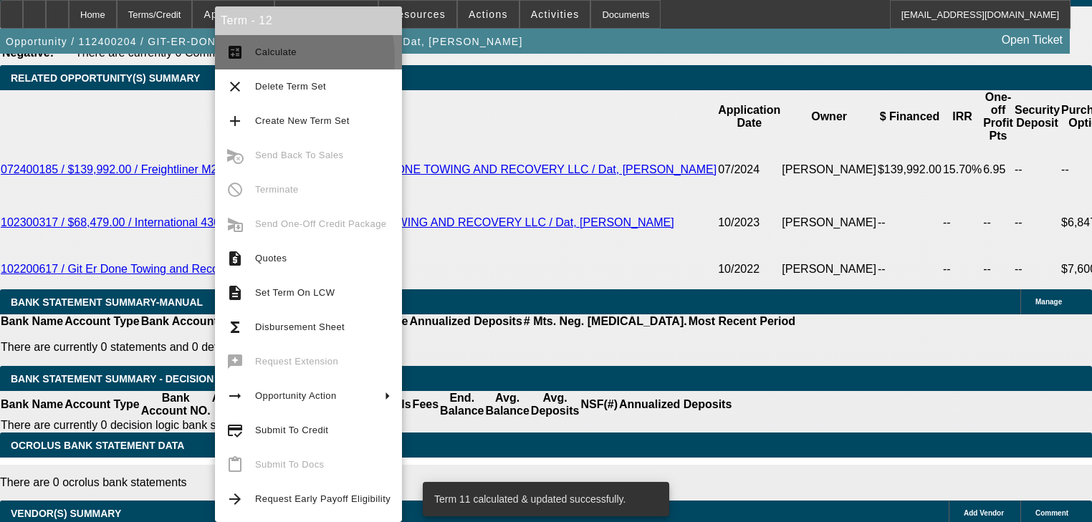
click at [256, 59] on span "Calculate" at bounding box center [322, 52] width 135 height 17
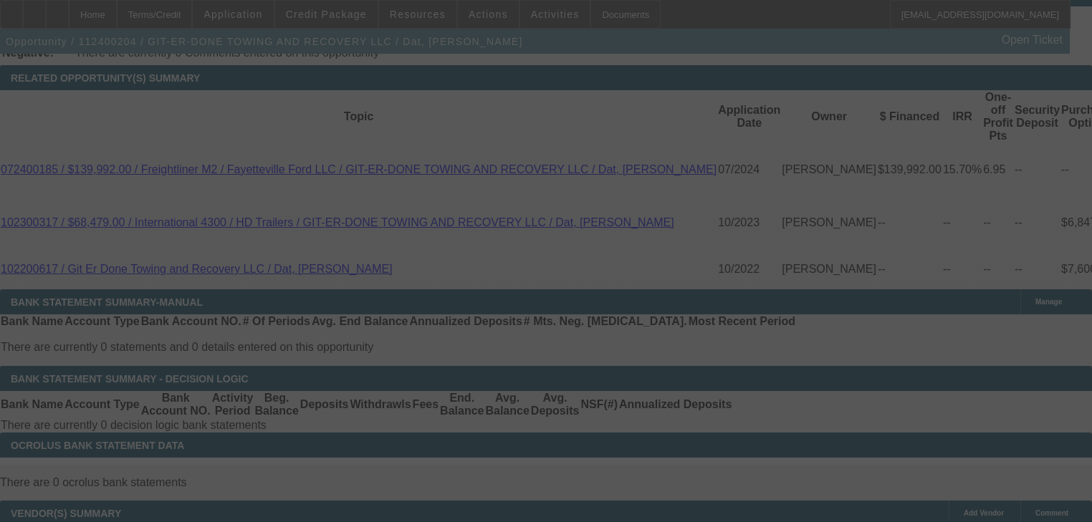
select select "0"
select select "6"
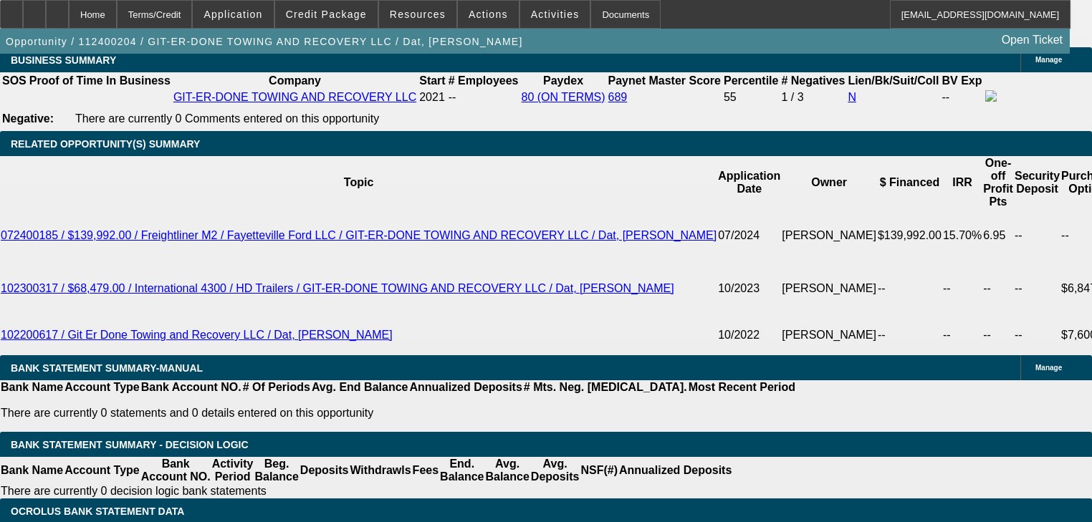
scroll to position [115, 0]
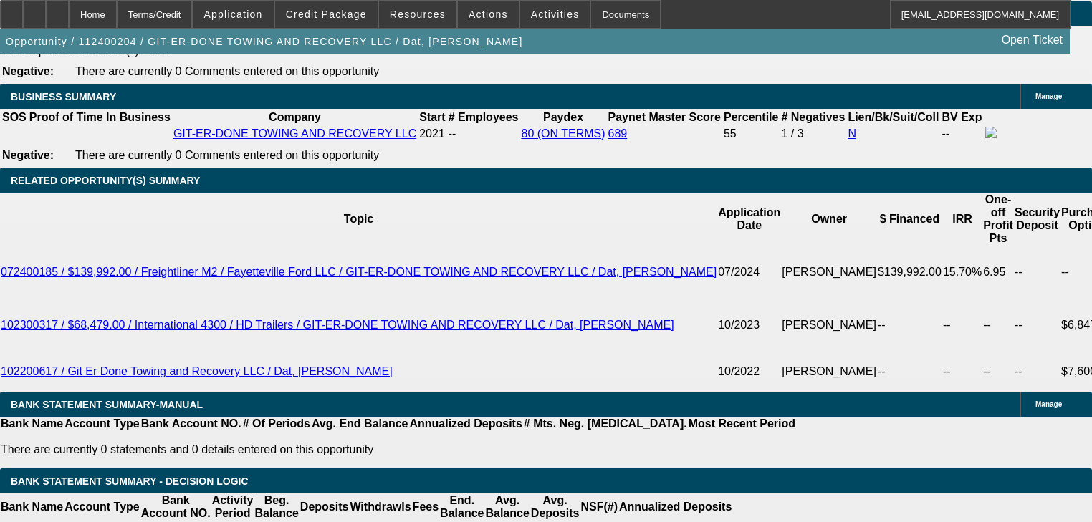
scroll to position [2215, 0]
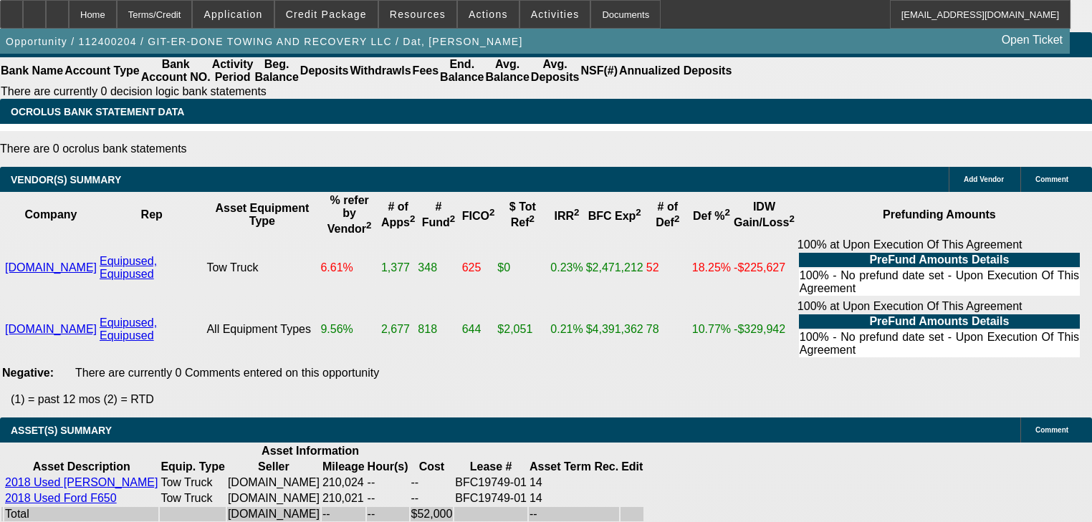
scroll to position [2673, 0]
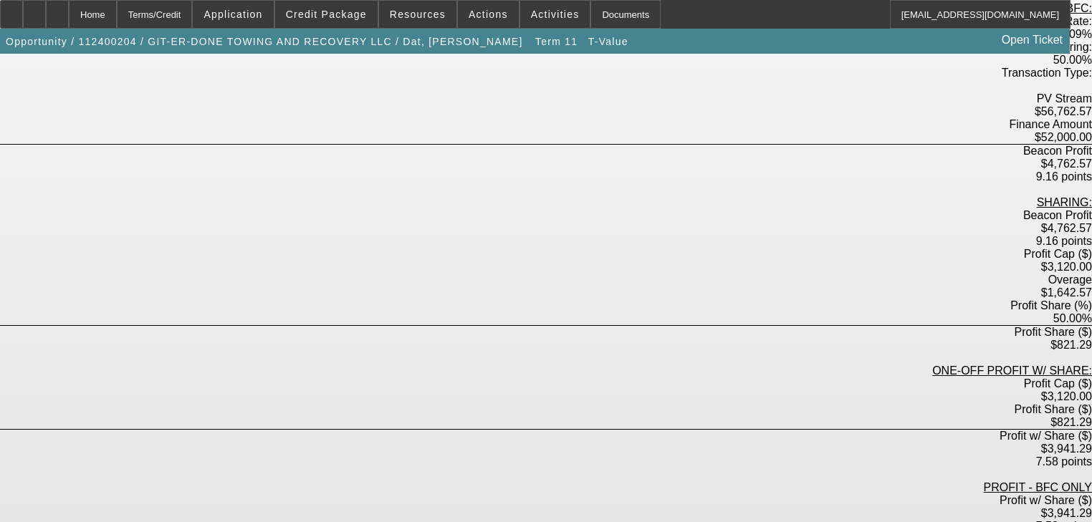
scroll to position [344, 0]
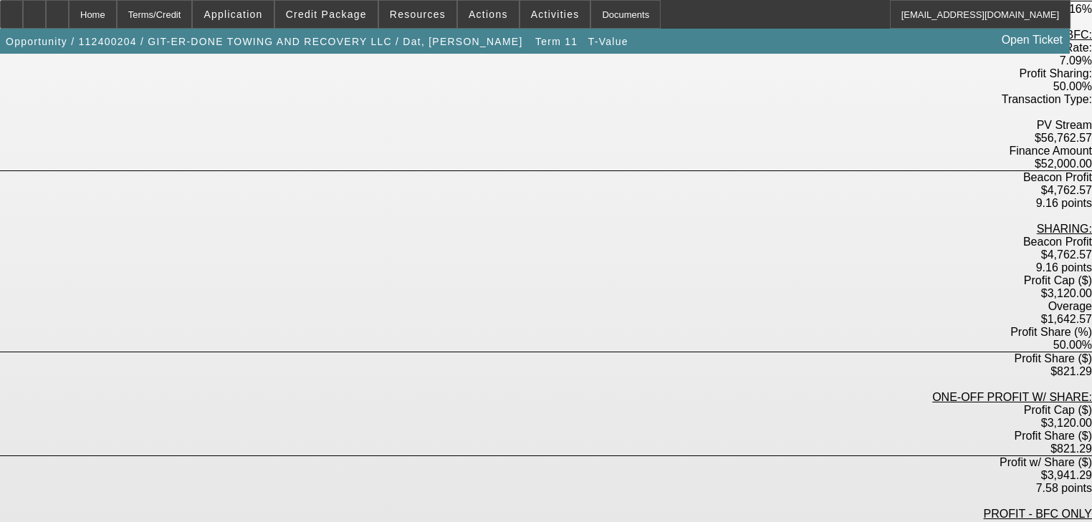
click at [542, 365] on div "$821.29" at bounding box center [546, 371] width 1092 height 13
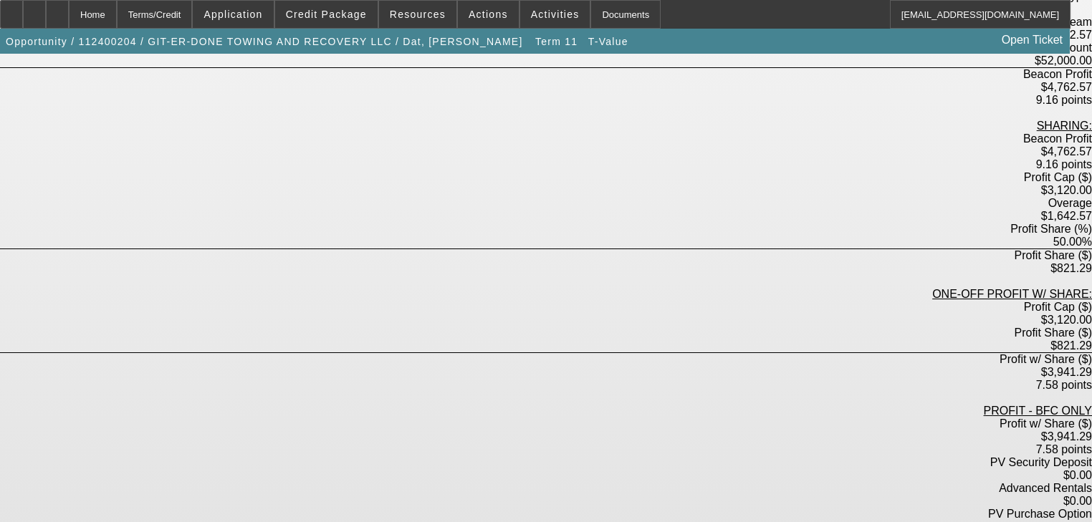
scroll to position [466, 0]
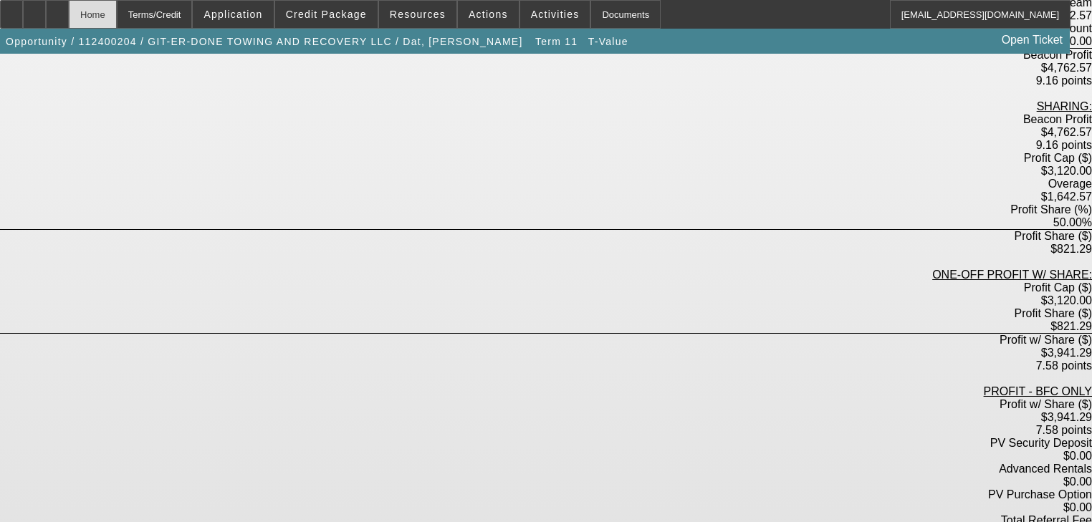
click at [115, 17] on div "Home" at bounding box center [93, 14] width 48 height 29
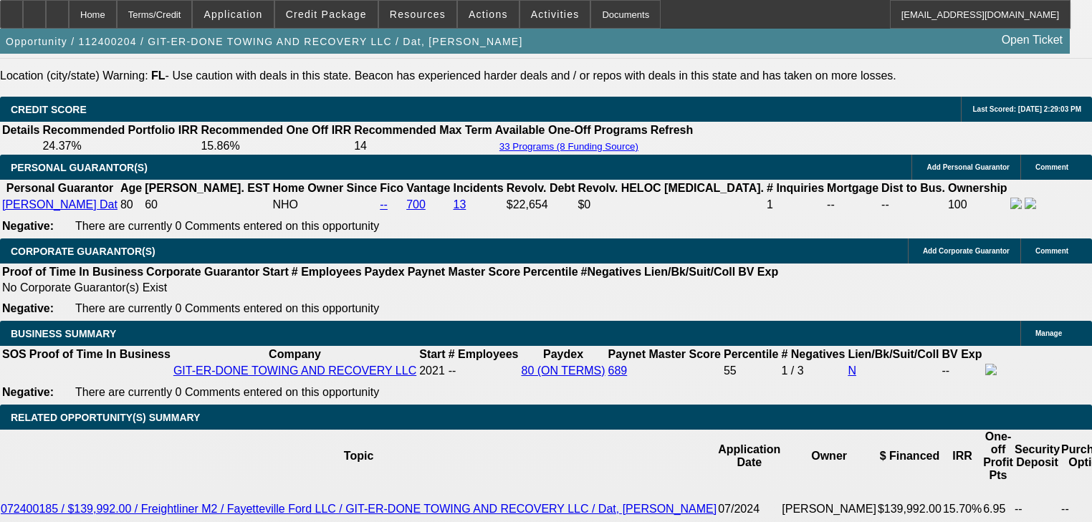
select select "0"
select select "6"
select select "0"
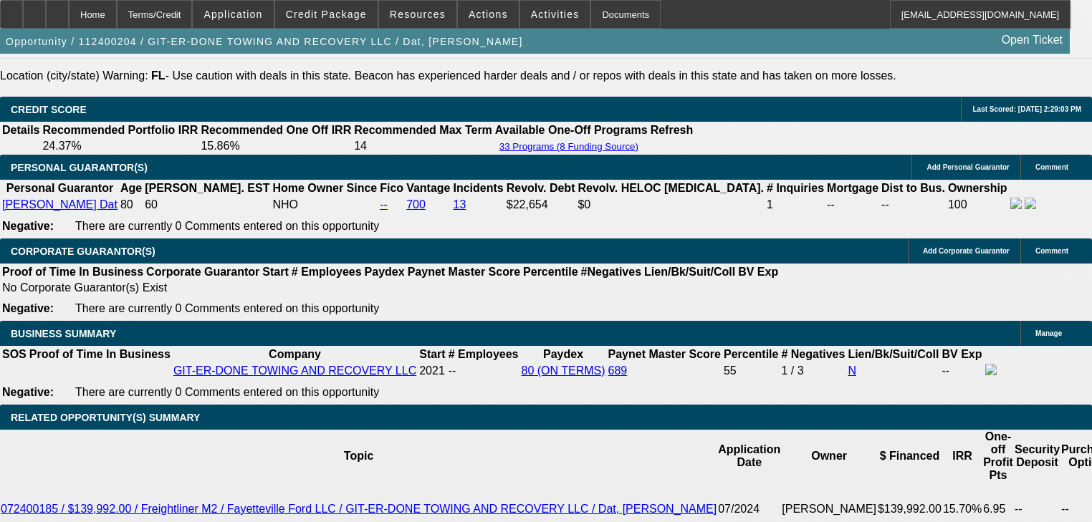
select select "0"
select select "2"
select select "0"
select select "6"
select select "0"
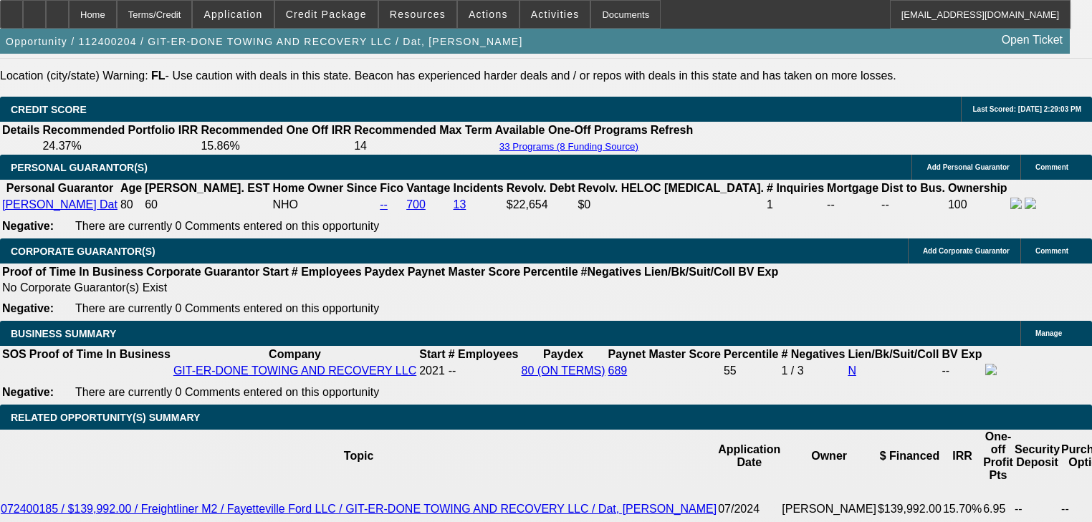
select select "0"
select select "2"
select select "0"
select select "6"
select select "0"
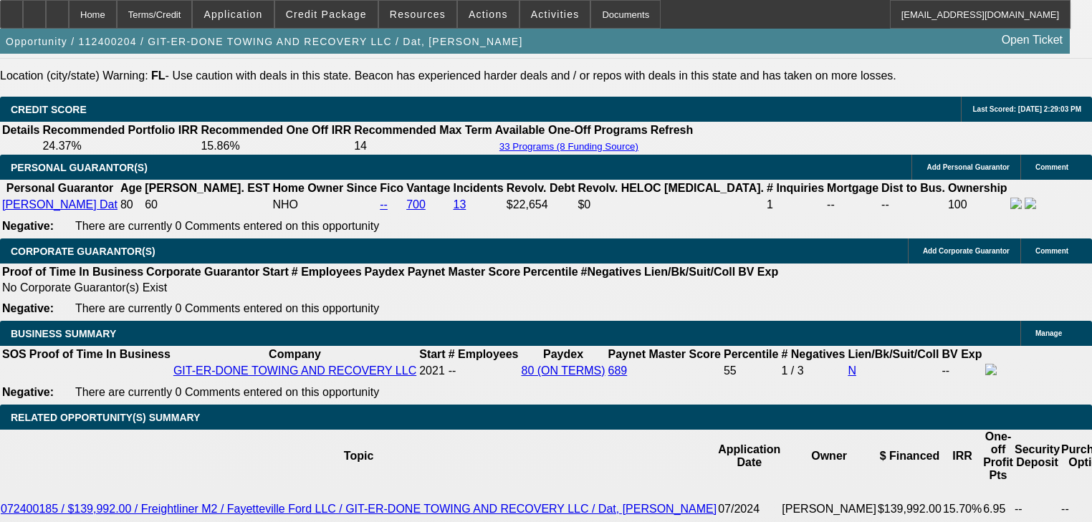
select select "0"
select select "6"
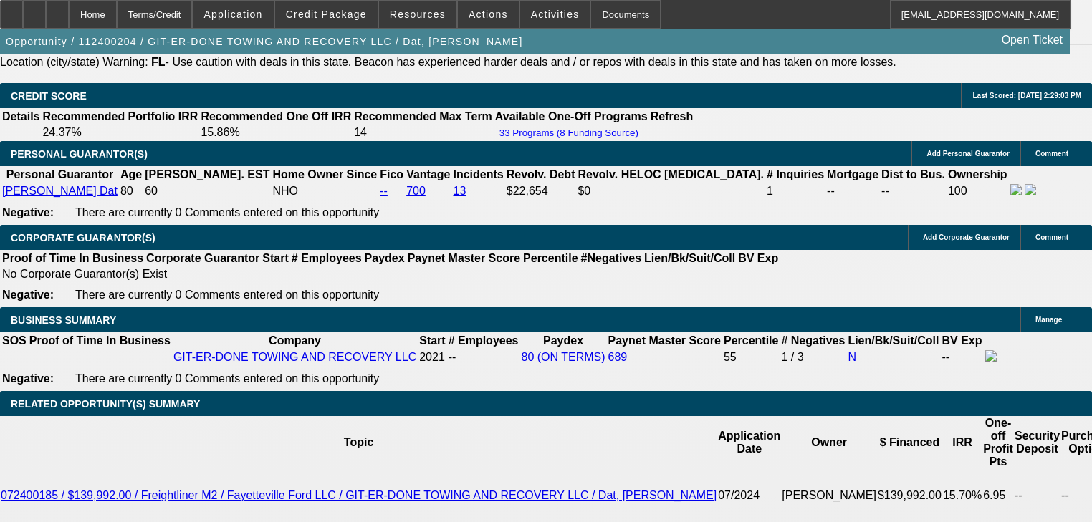
scroll to position [1878, 0]
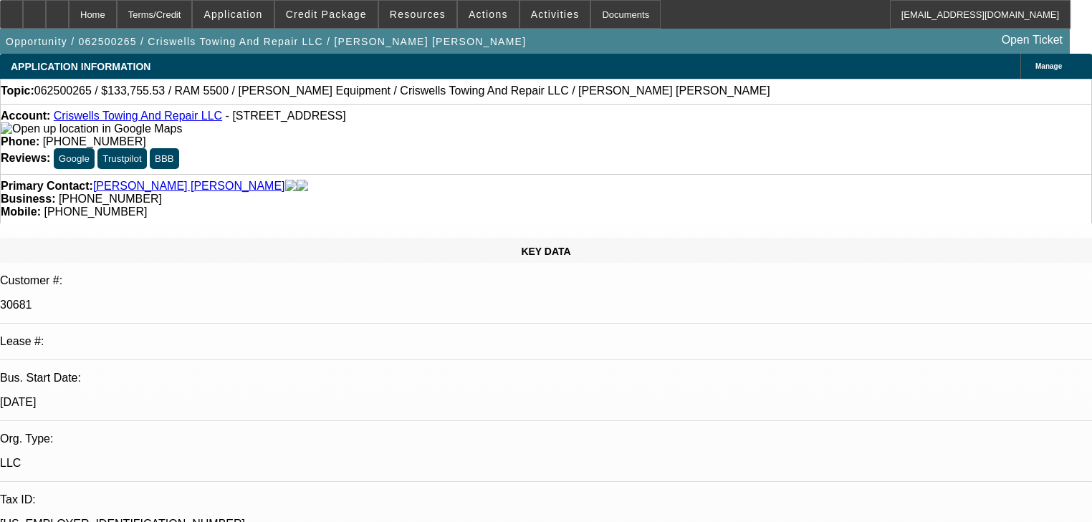
select select "0"
select select "2"
select select "0.1"
select select "4"
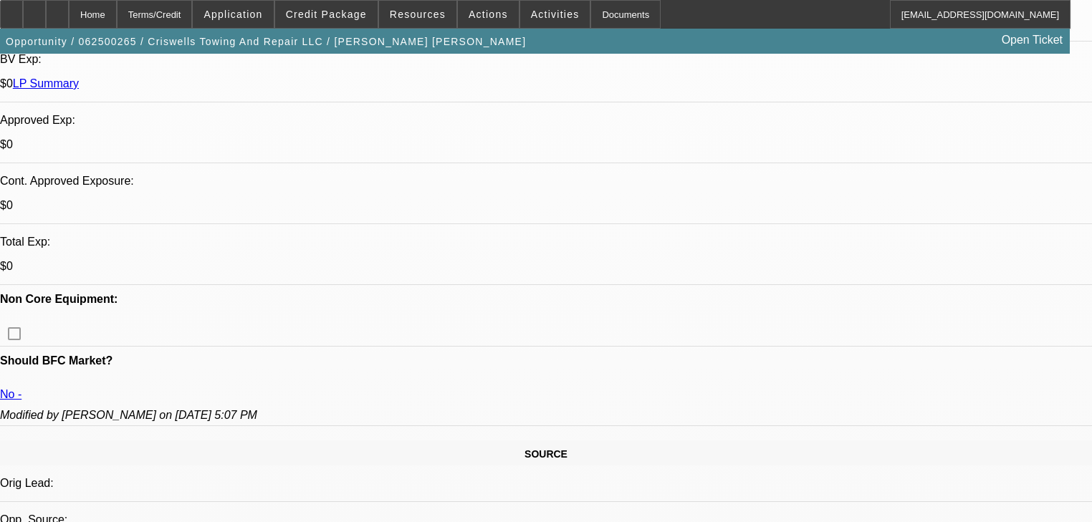
scroll to position [516, 0]
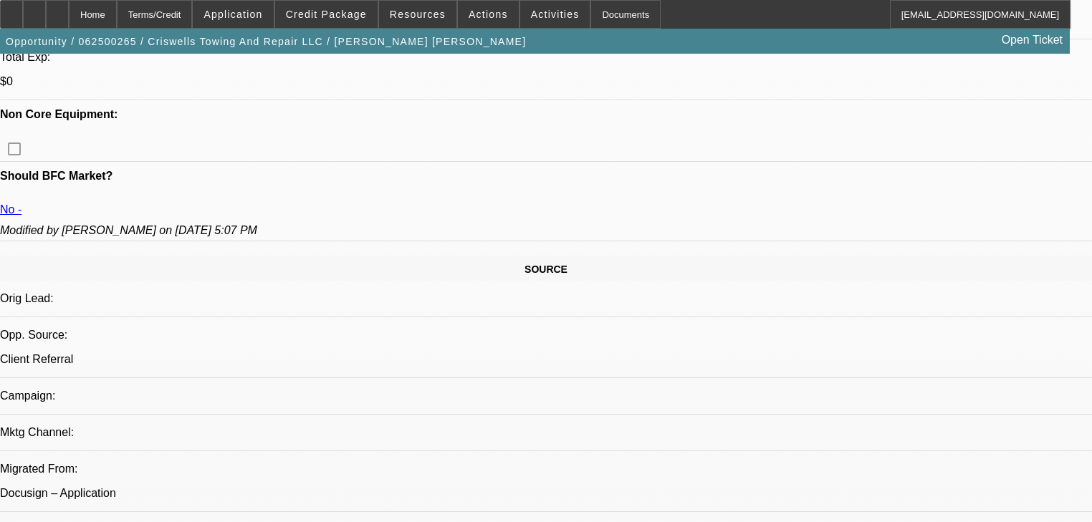
scroll to position [630, 0]
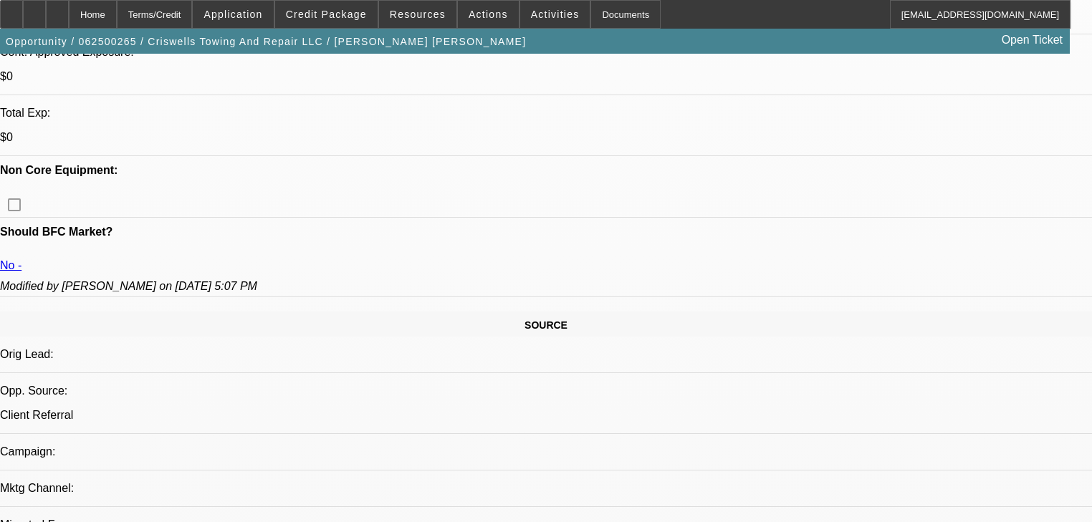
scroll to position [172, 0]
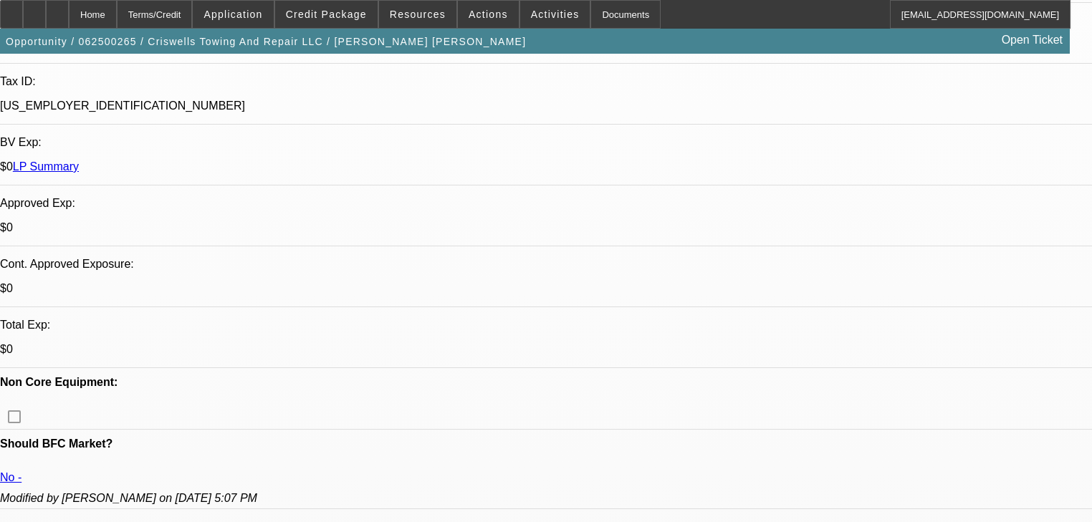
scroll to position [630, 0]
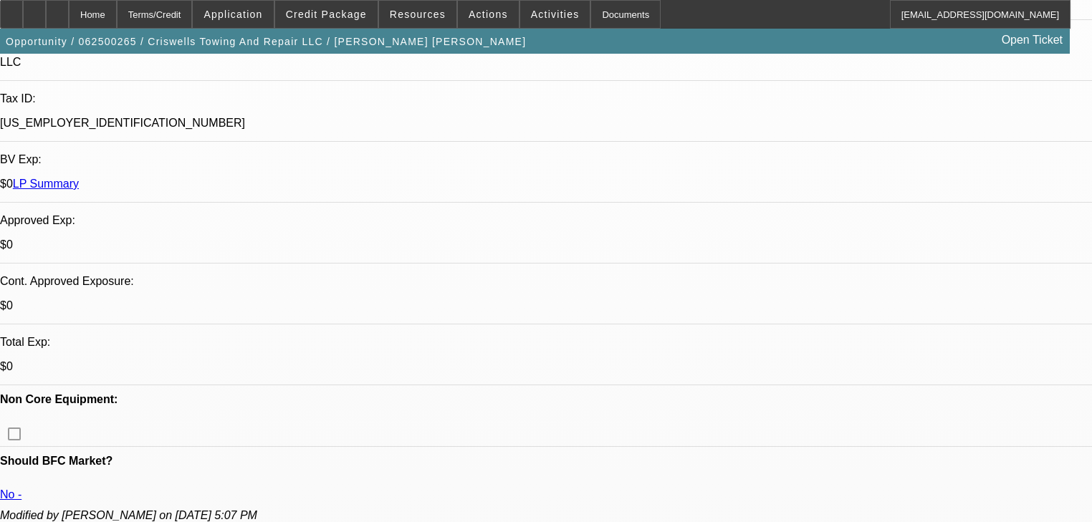
scroll to position [176, 0]
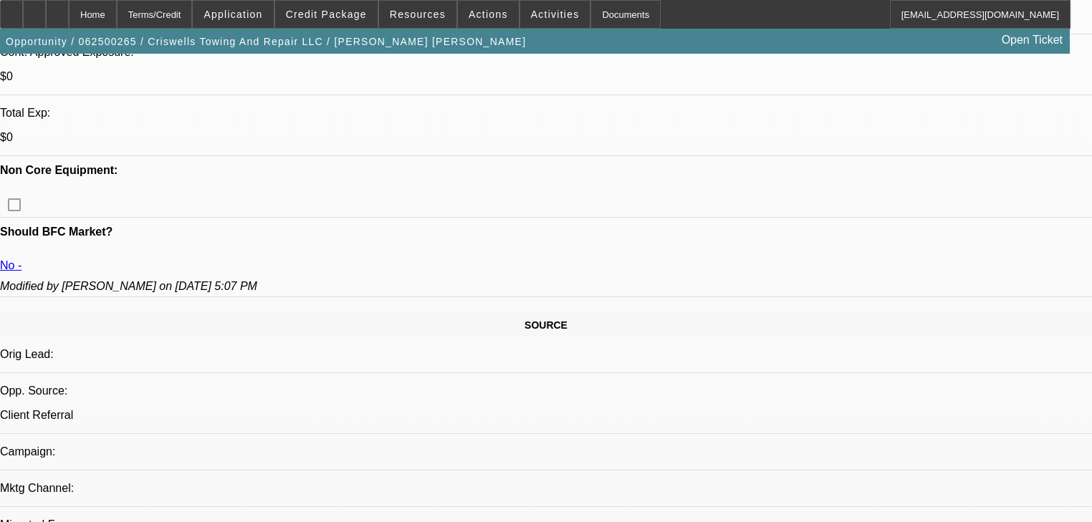
scroll to position [57, 0]
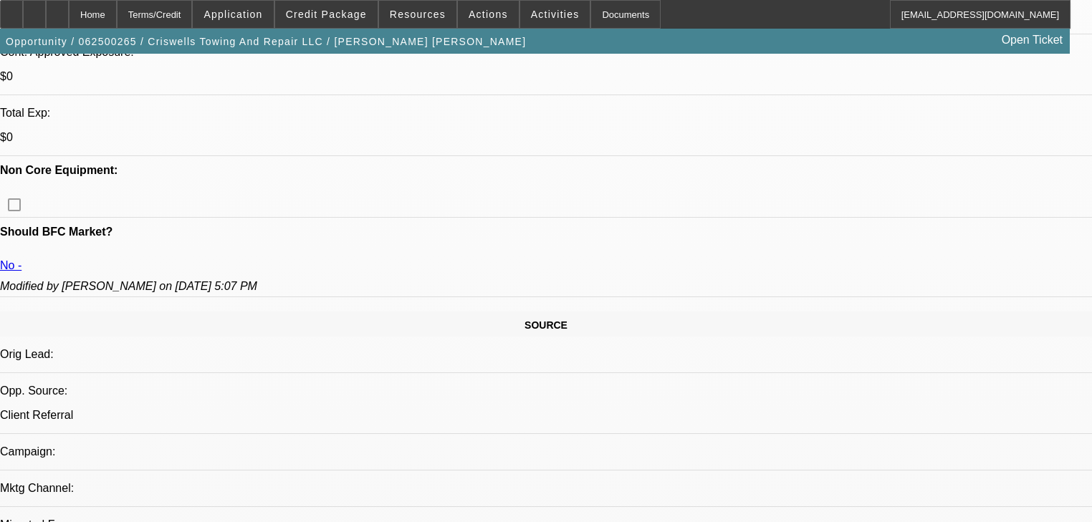
scroll to position [0, 0]
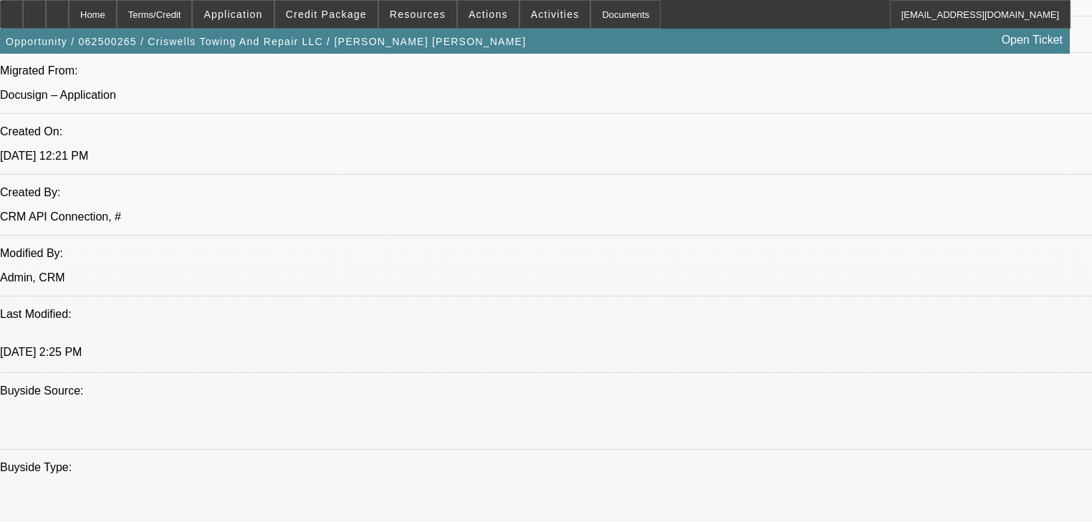
scroll to position [1089, 0]
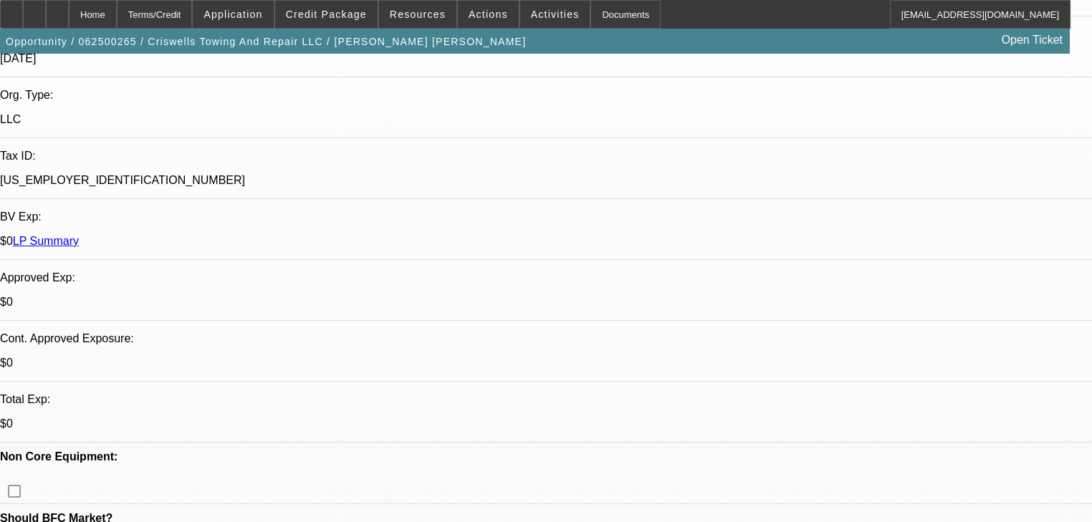
scroll to position [0, 0]
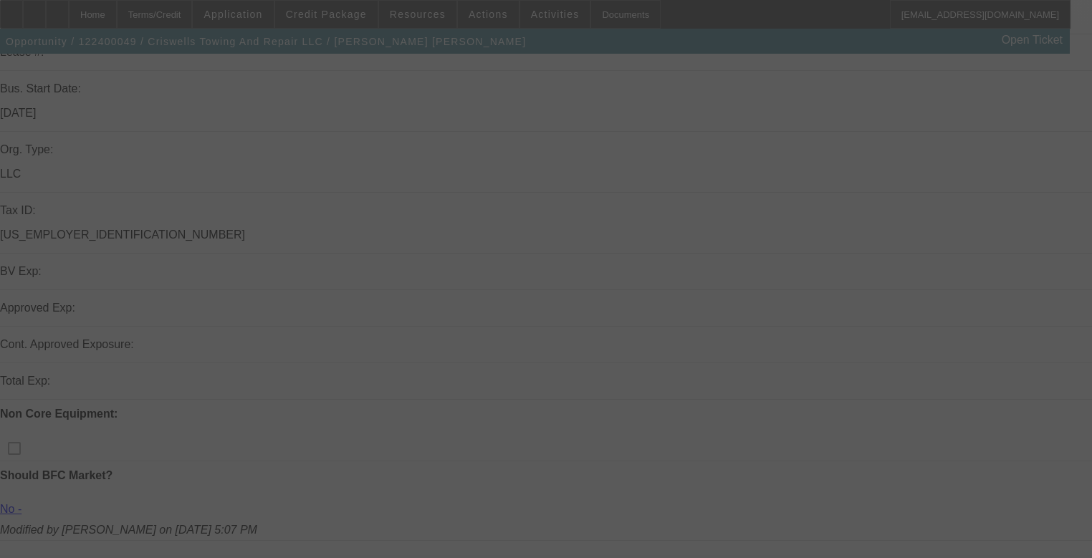
scroll to position [344, 0]
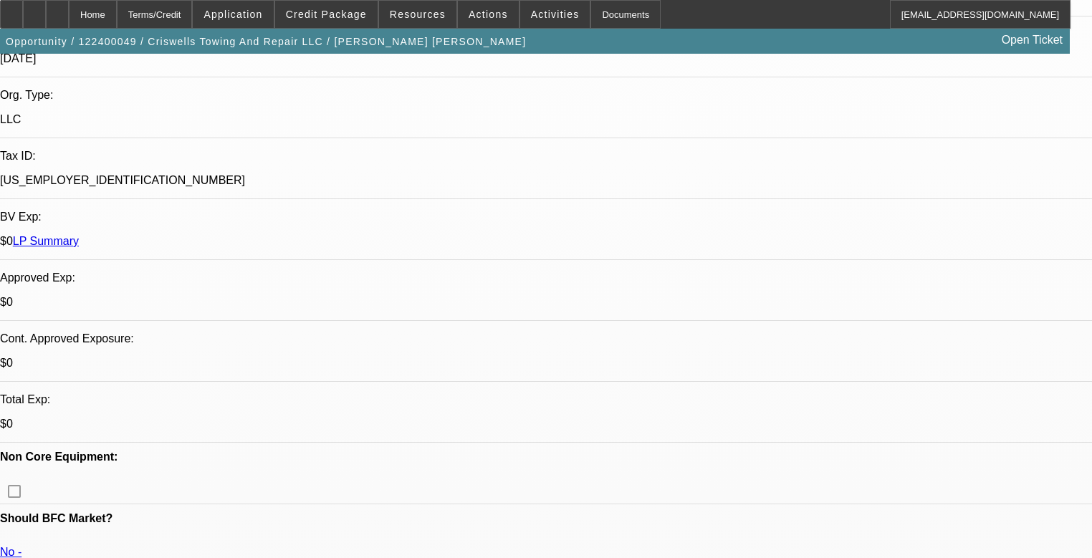
select select "0"
select select "2"
select select "0.1"
select select "4"
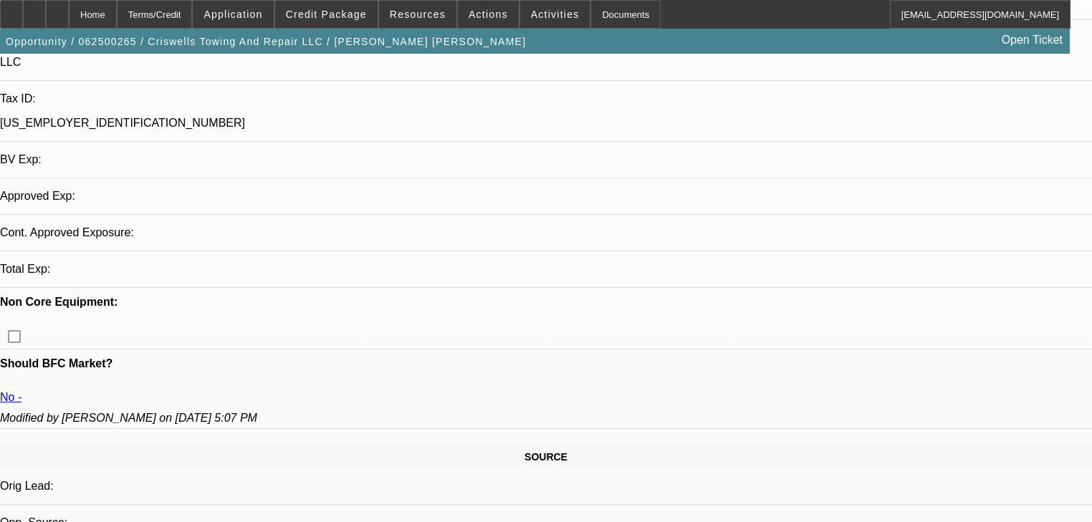
select select "0"
select select "2"
select select "0.1"
select select "4"
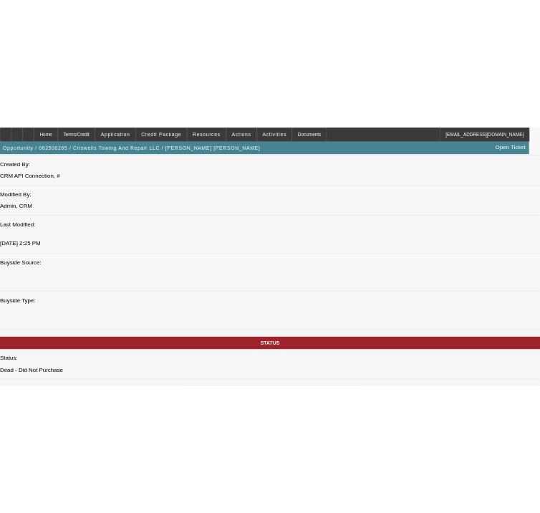
scroll to position [1089, 0]
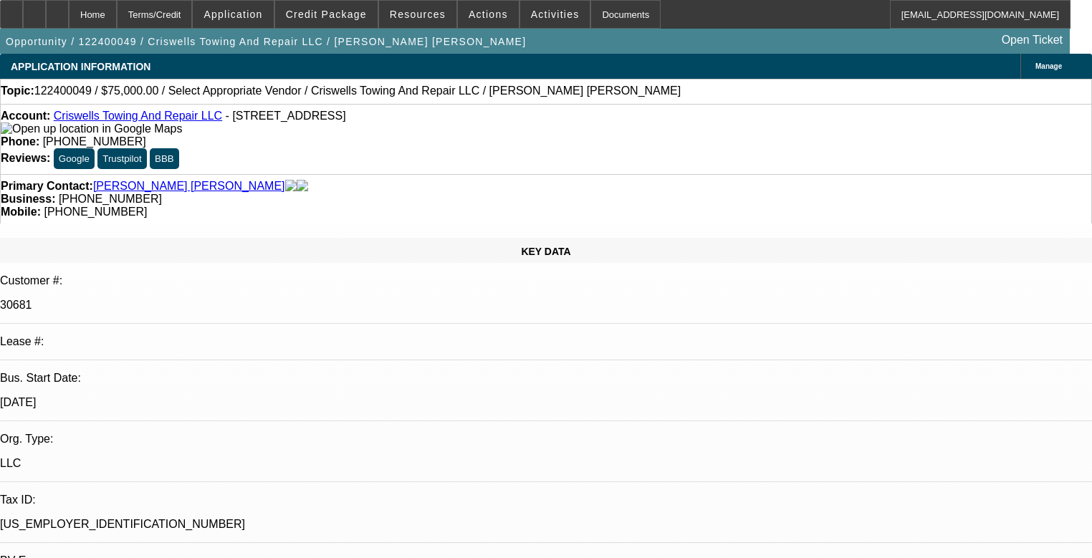
select select "0"
select select "2"
select select "0.1"
select select "4"
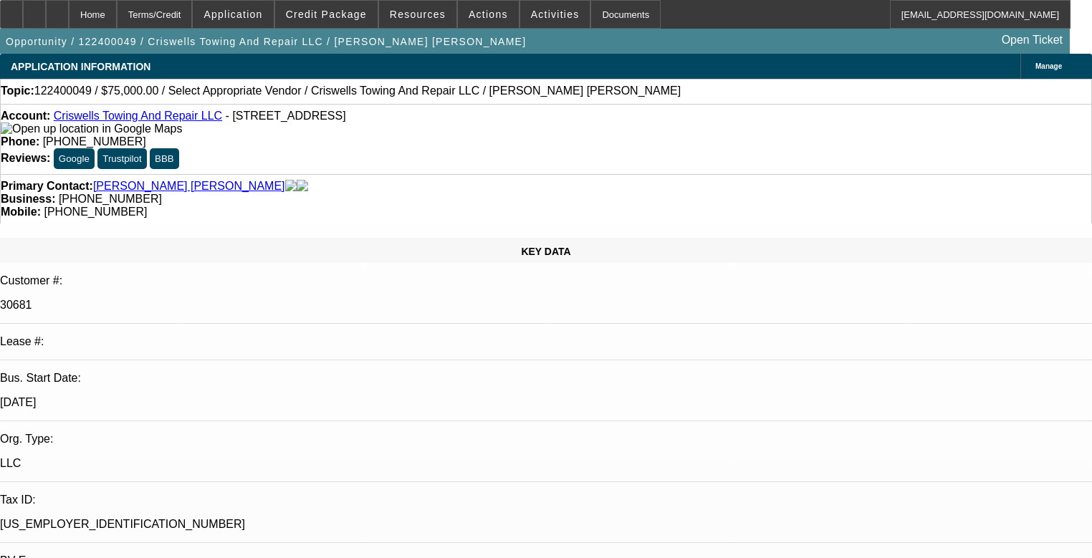
scroll to position [62, 0]
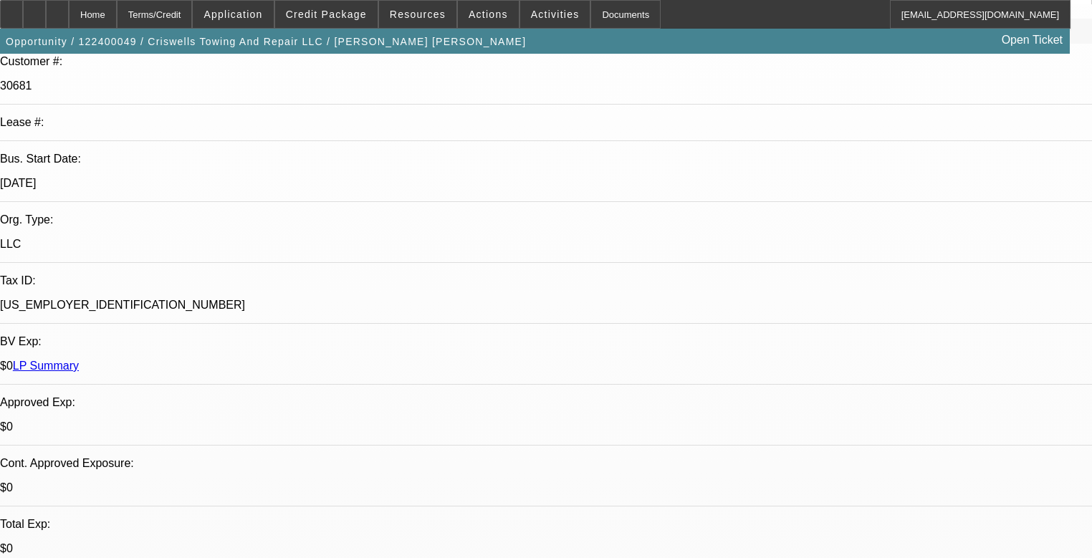
scroll to position [229, 0]
